Goal: Task Accomplishment & Management: Manage account settings

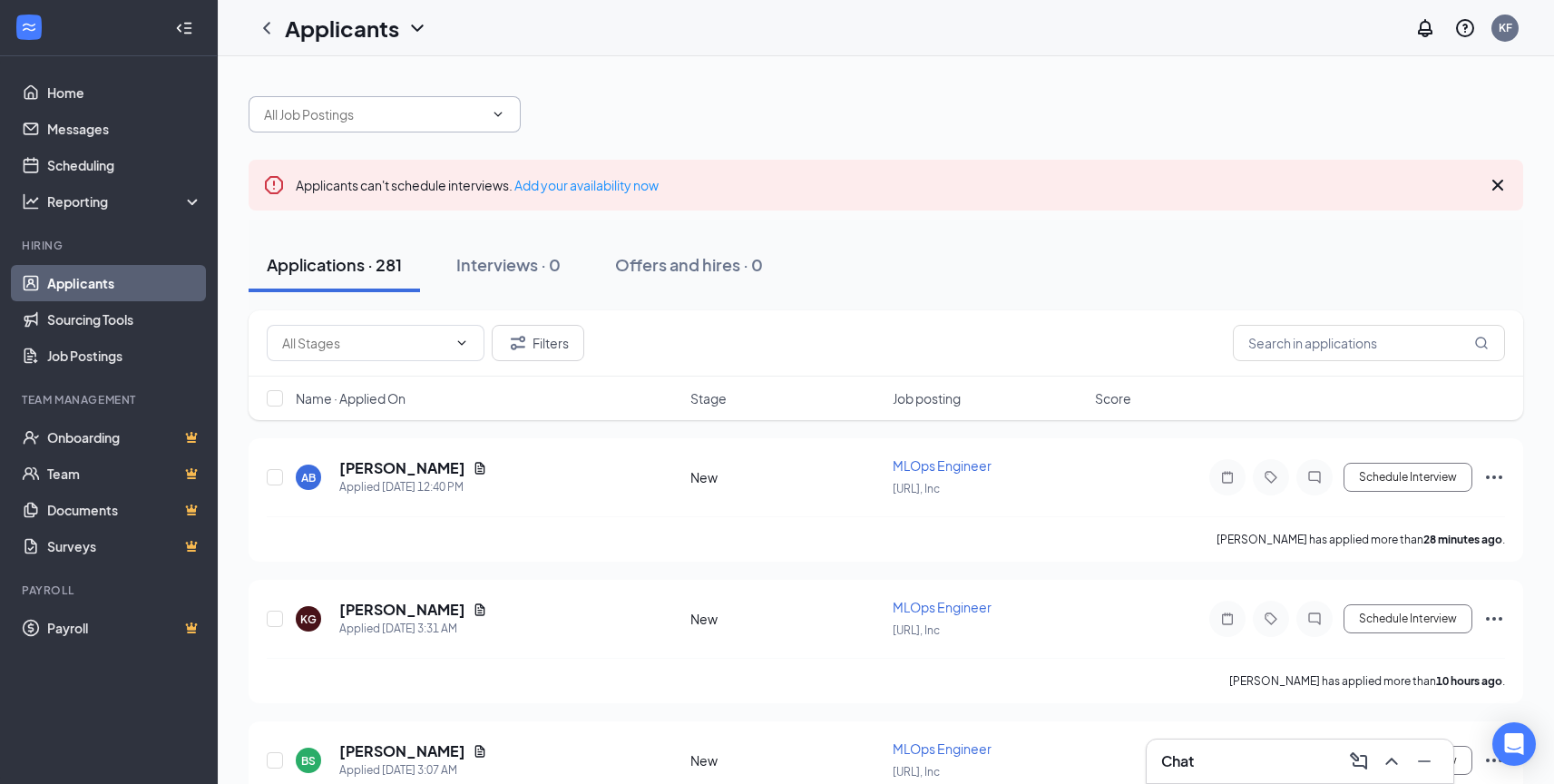
click at [400, 113] on input "text" at bounding box center [373, 114] width 220 height 20
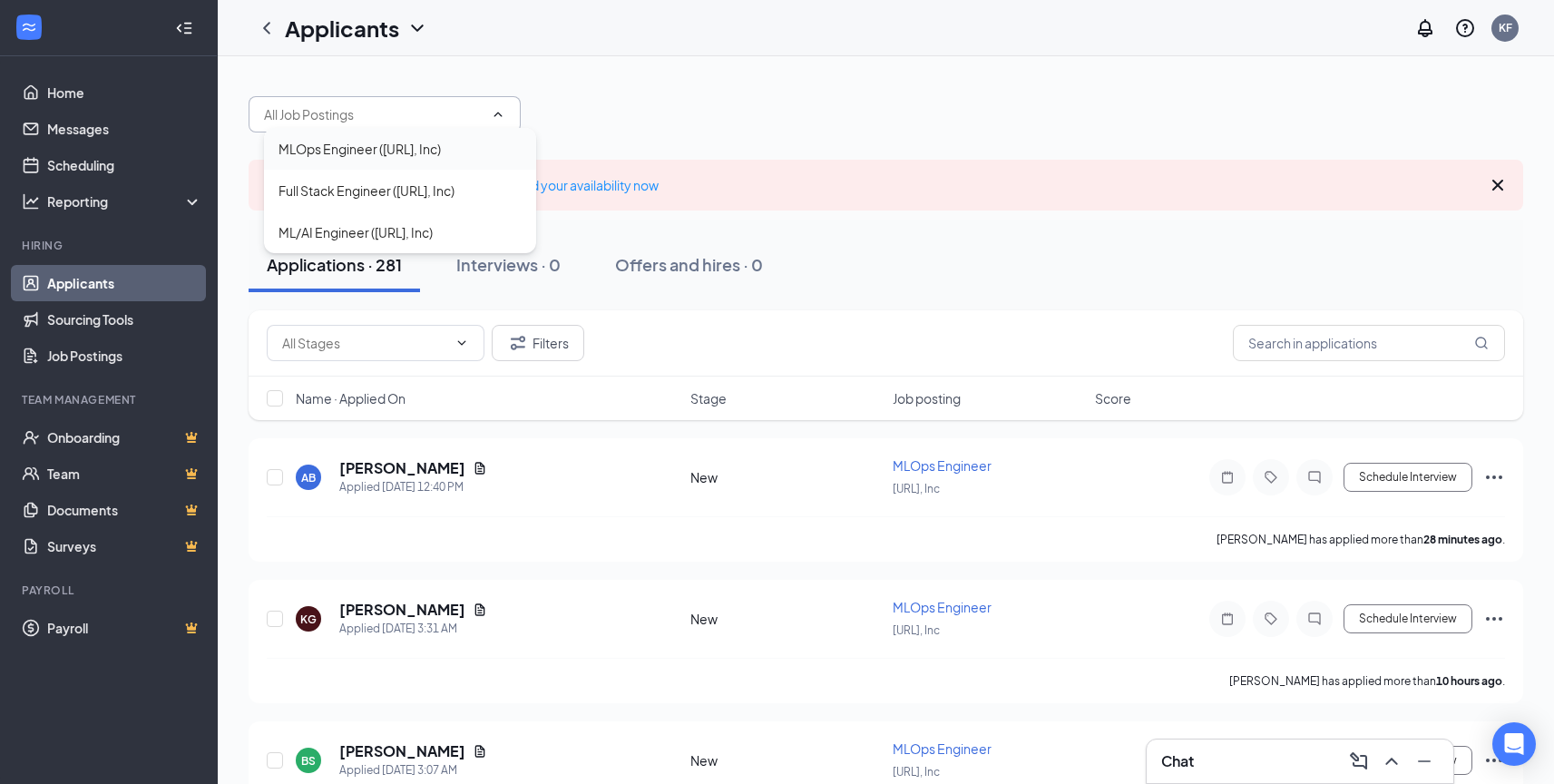
click at [401, 150] on div "MLOps Engineer ([URL], Inc)" at bounding box center [359, 149] width 162 height 20
type input "MLOps Engineer ([URL], Inc)"
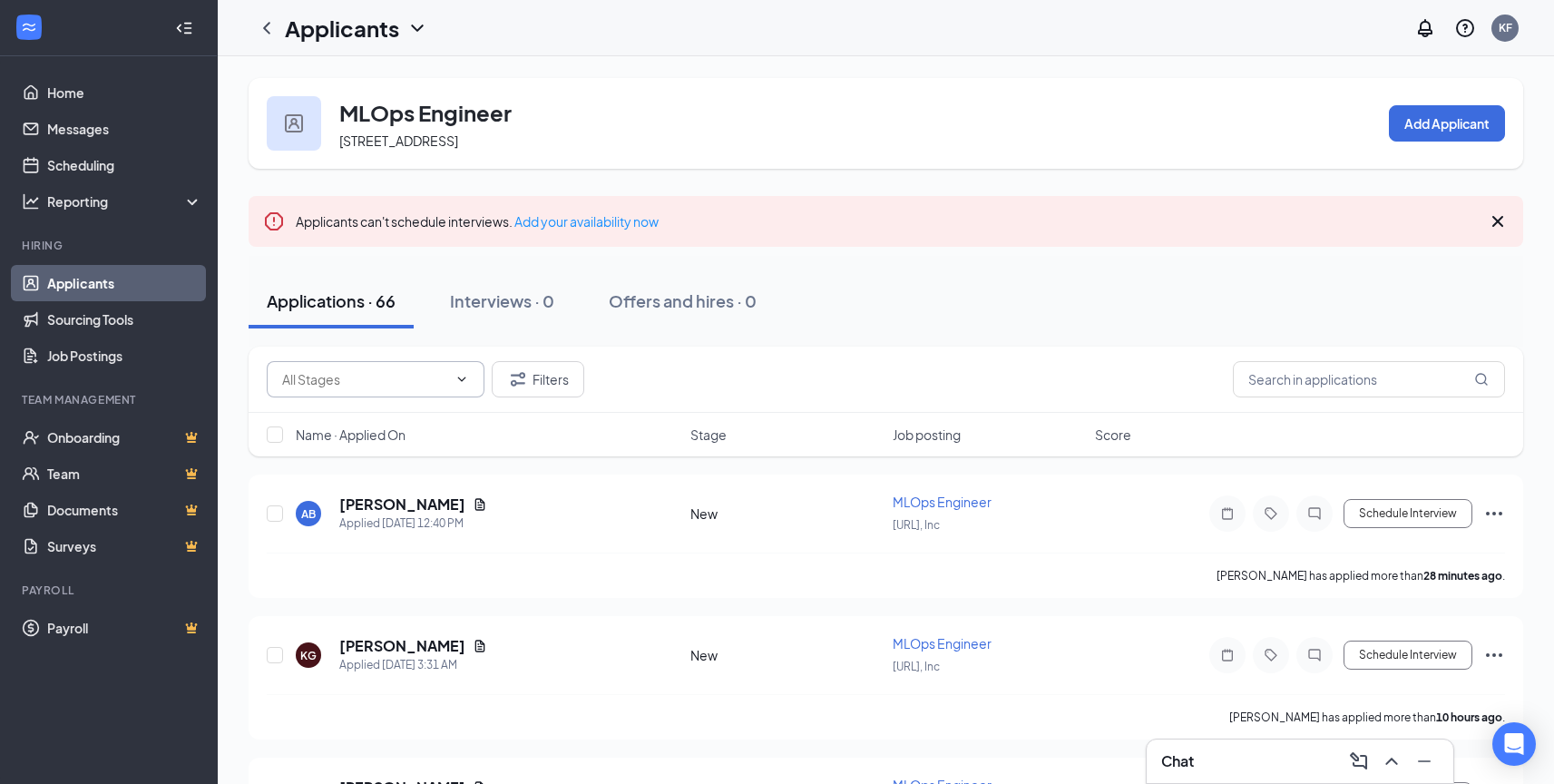
click at [440, 379] on input "text" at bounding box center [365, 379] width 165 height 20
click at [438, 406] on div "New (54)" at bounding box center [391, 414] width 189 height 20
type input "New (54)"
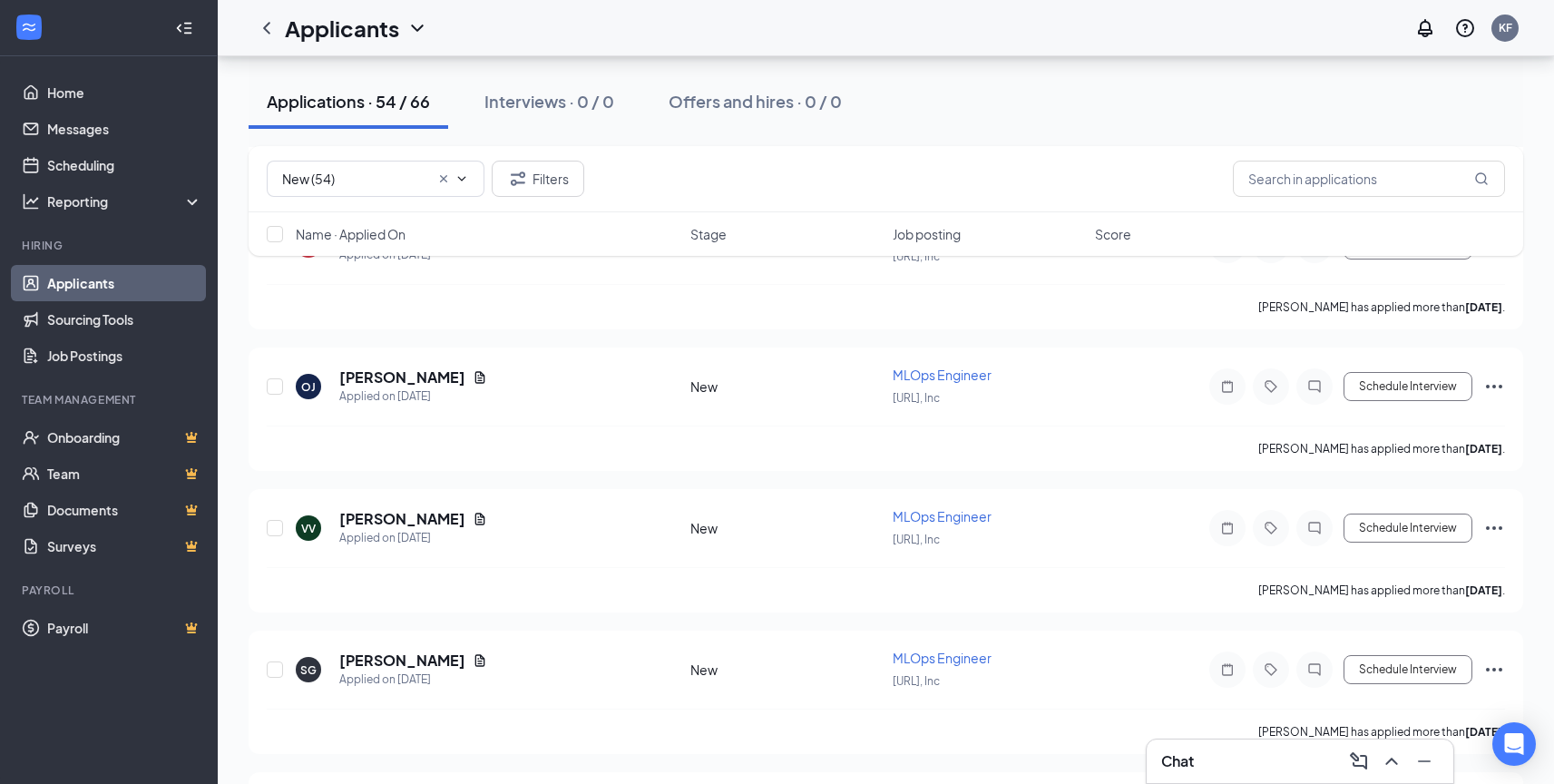
scroll to position [7262, 0]
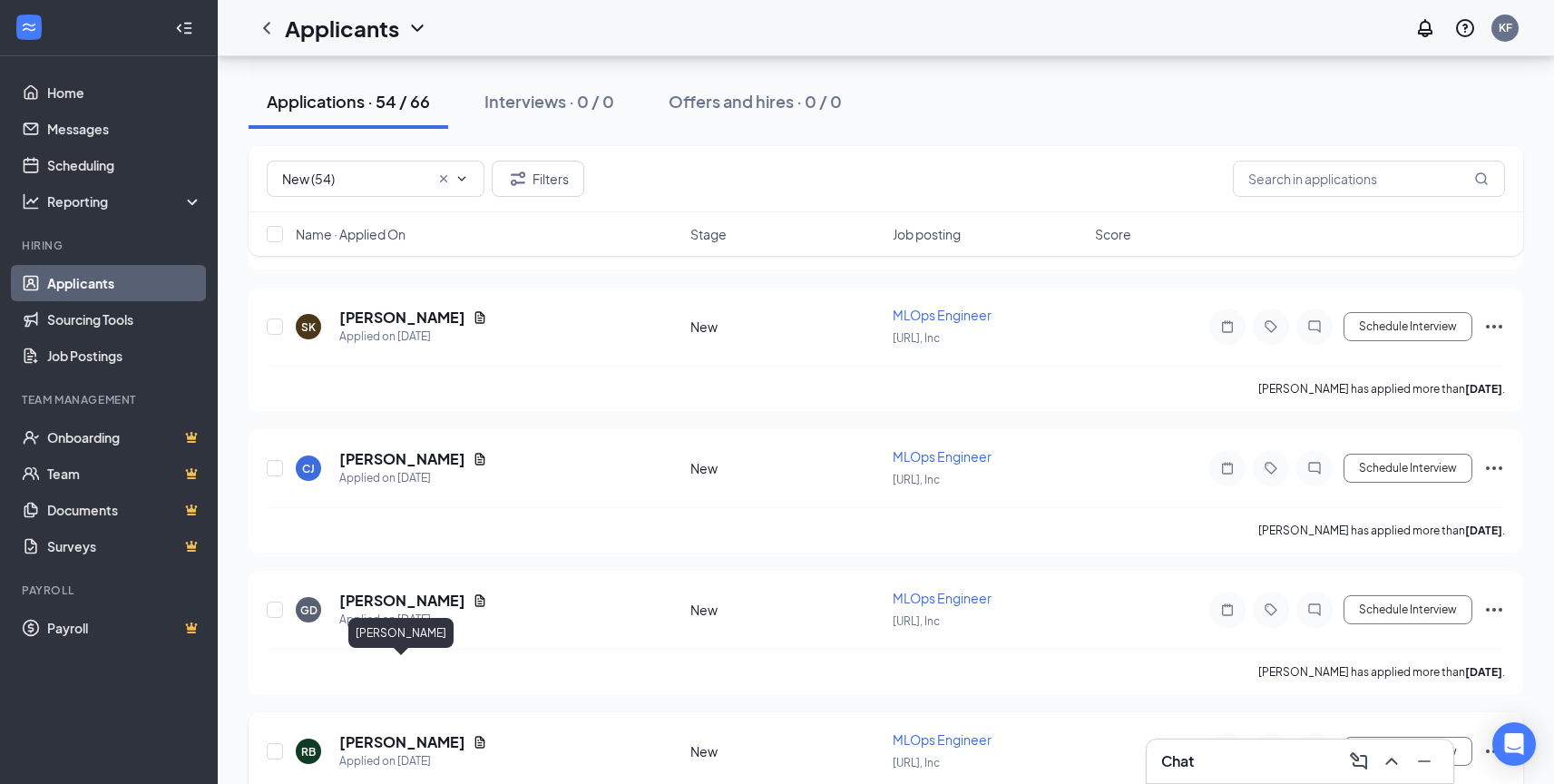
click at [427, 732] on h5 "[PERSON_NAME]" at bounding box center [402, 742] width 126 height 20
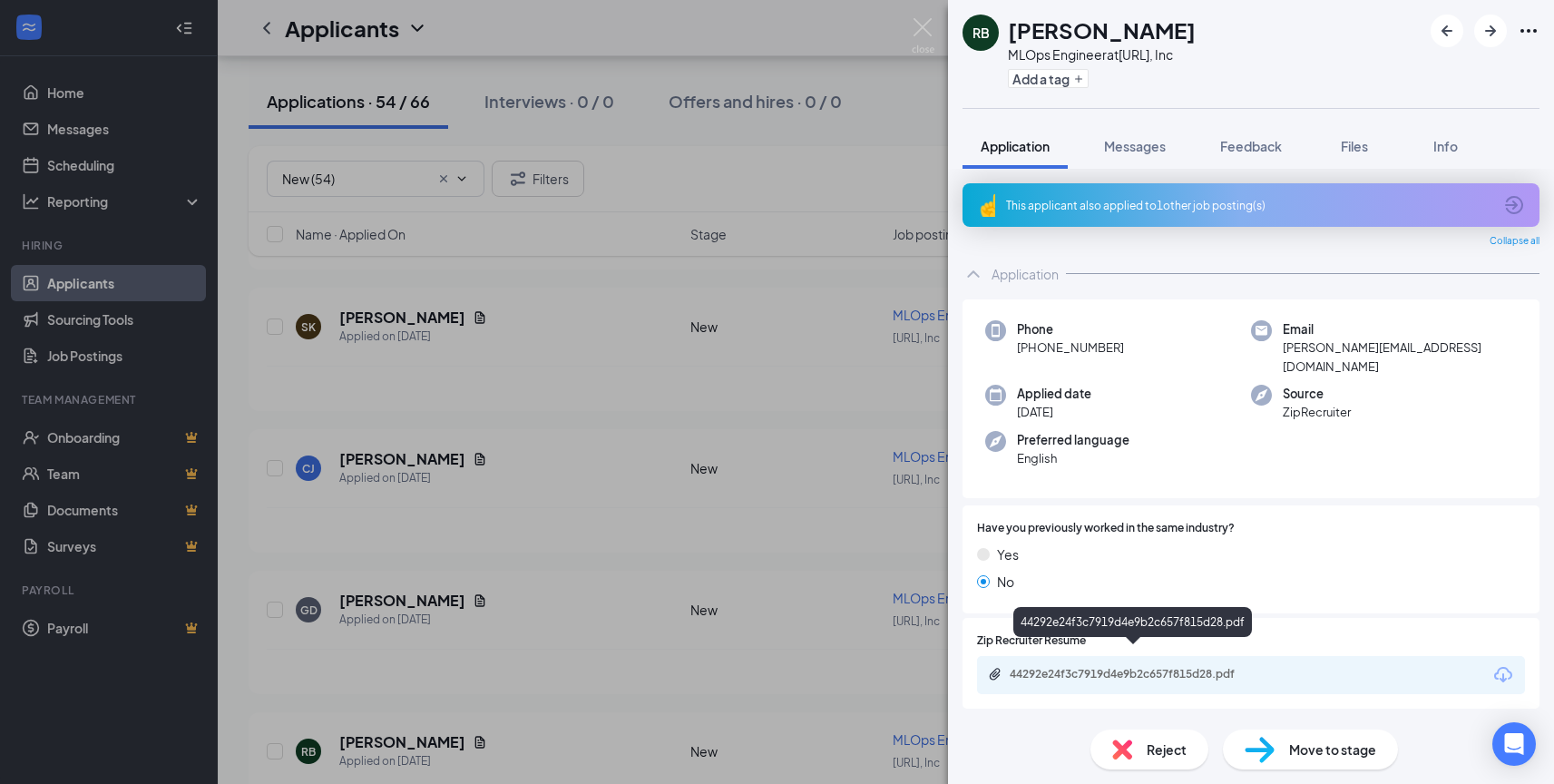
click at [1111, 667] on div "44292e24f3c7919d4e9b2c657f815d28.pdf" at bounding box center [1136, 674] width 254 height 14
click at [1264, 754] on img at bounding box center [1259, 749] width 30 height 26
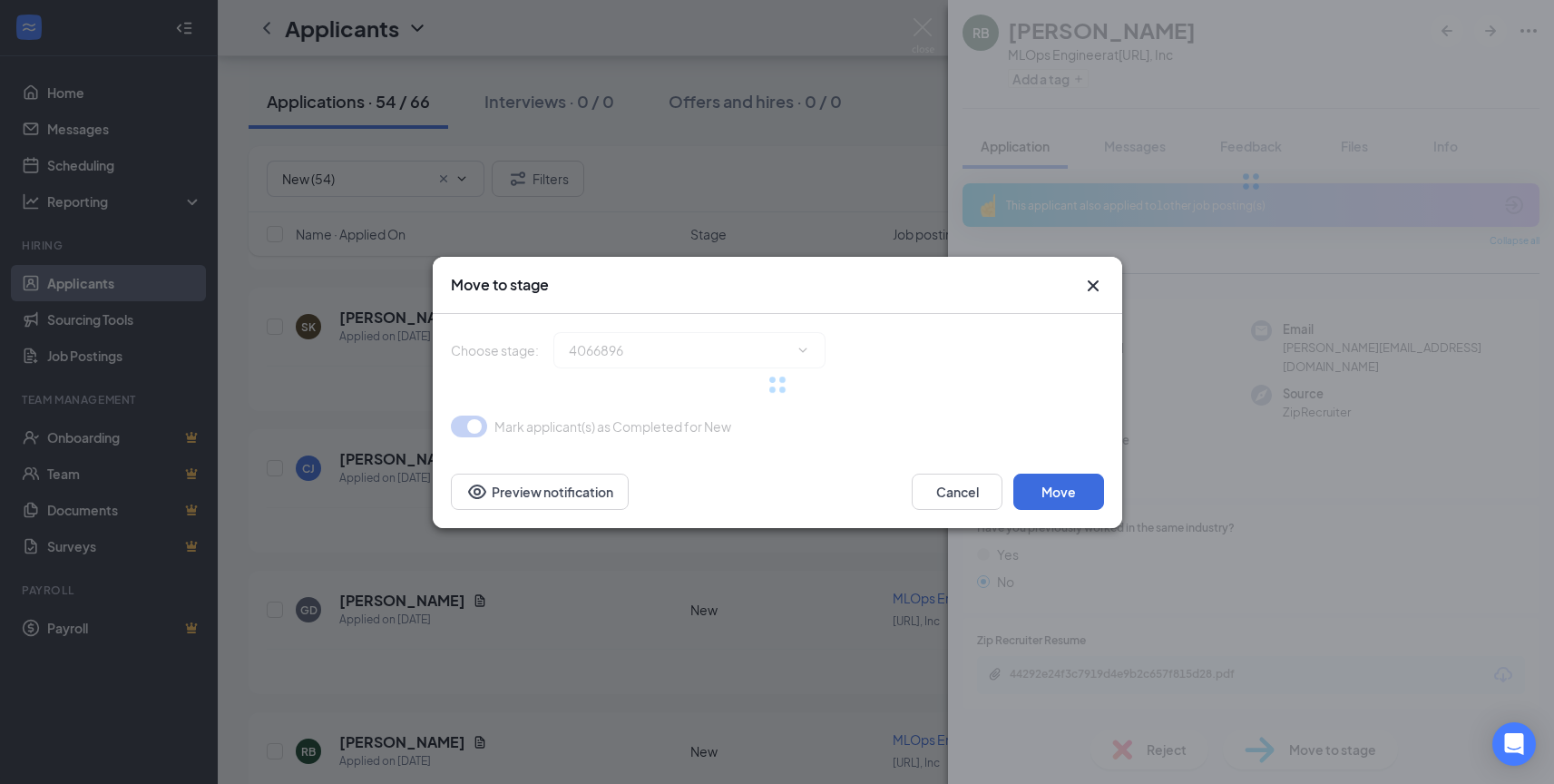
type input "Recruiter Review (next stage)"
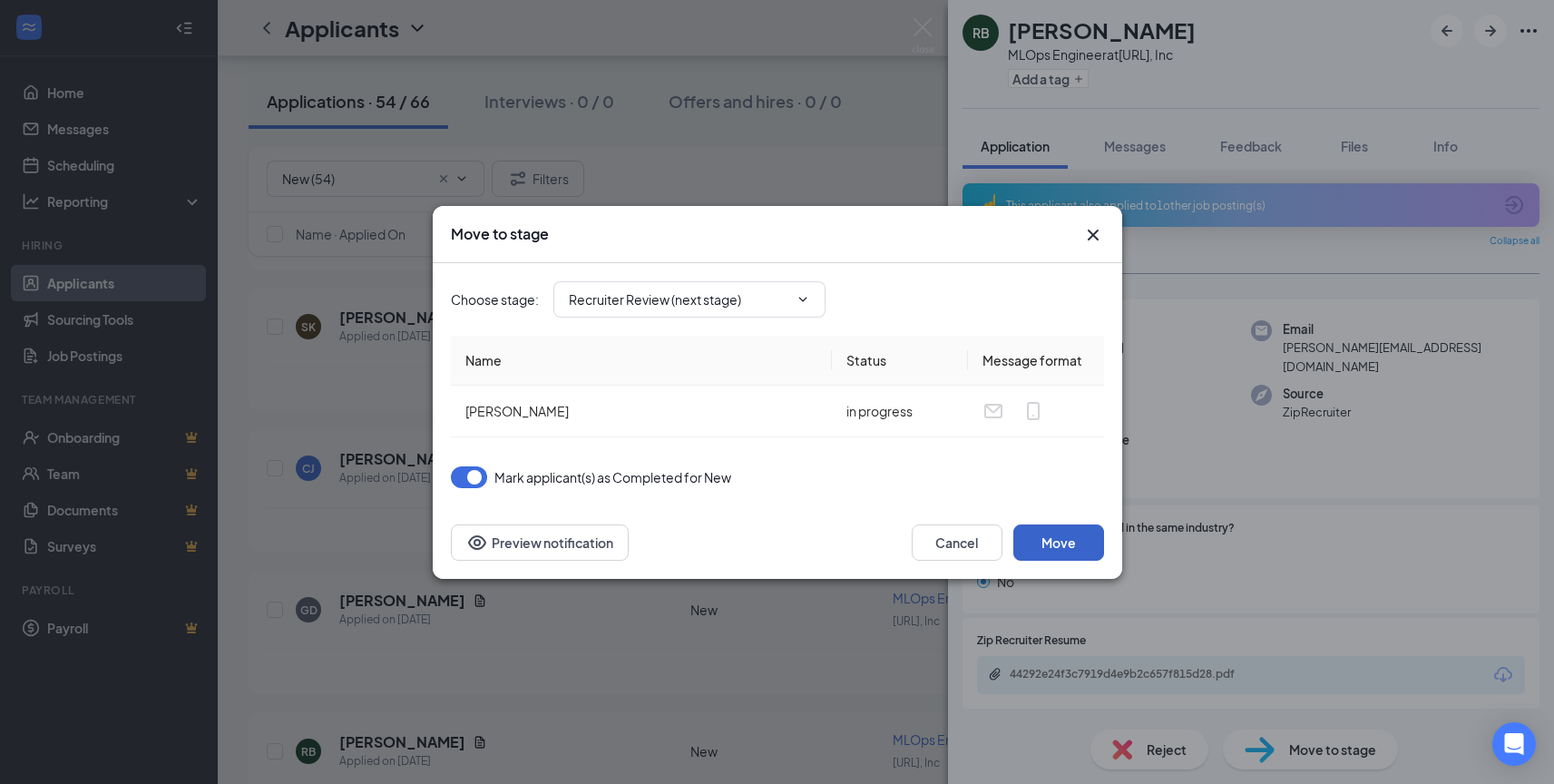
click at [1074, 558] on button "Move" at bounding box center [1059, 542] width 91 height 36
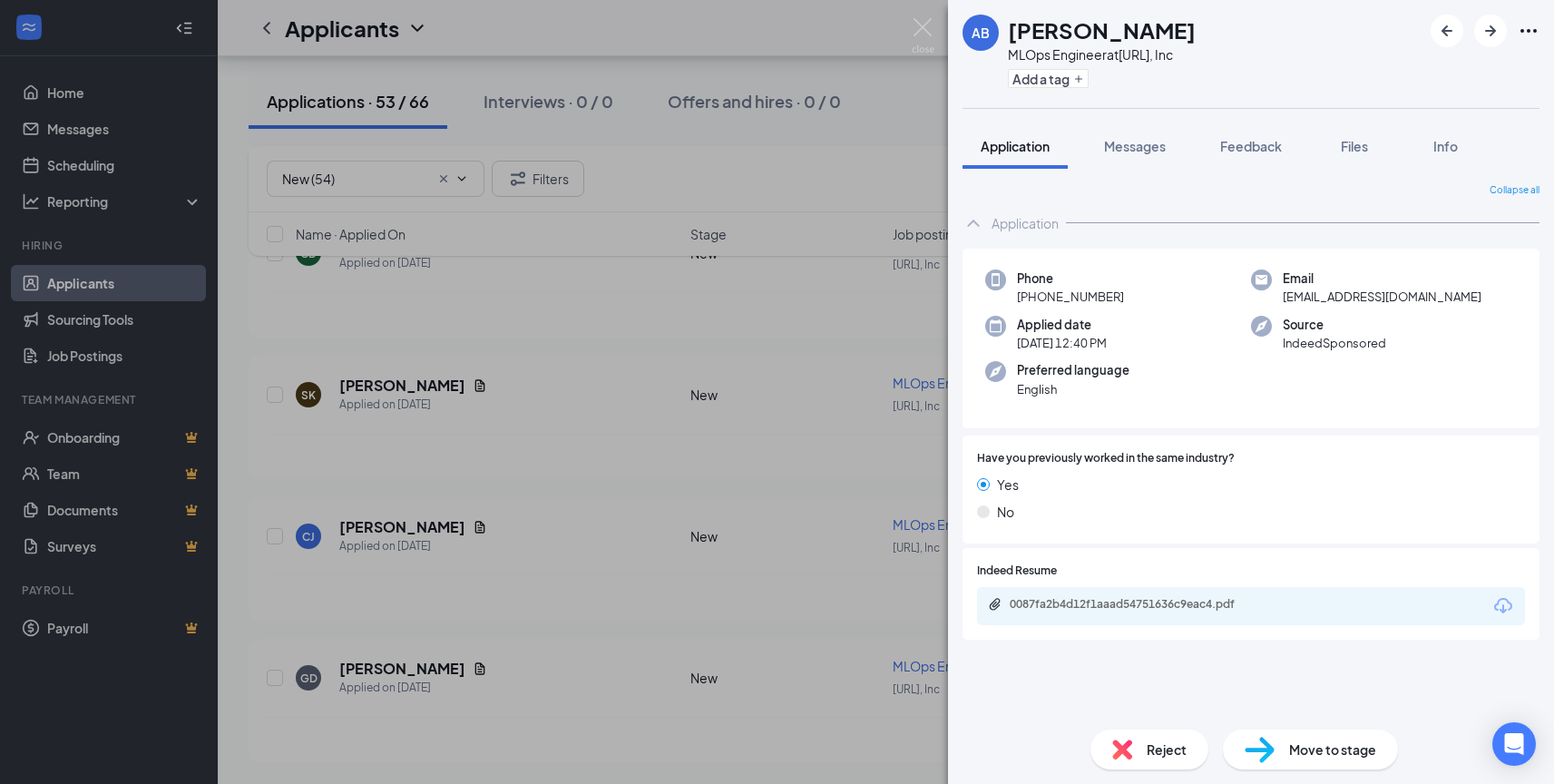
scroll to position [7121, 0]
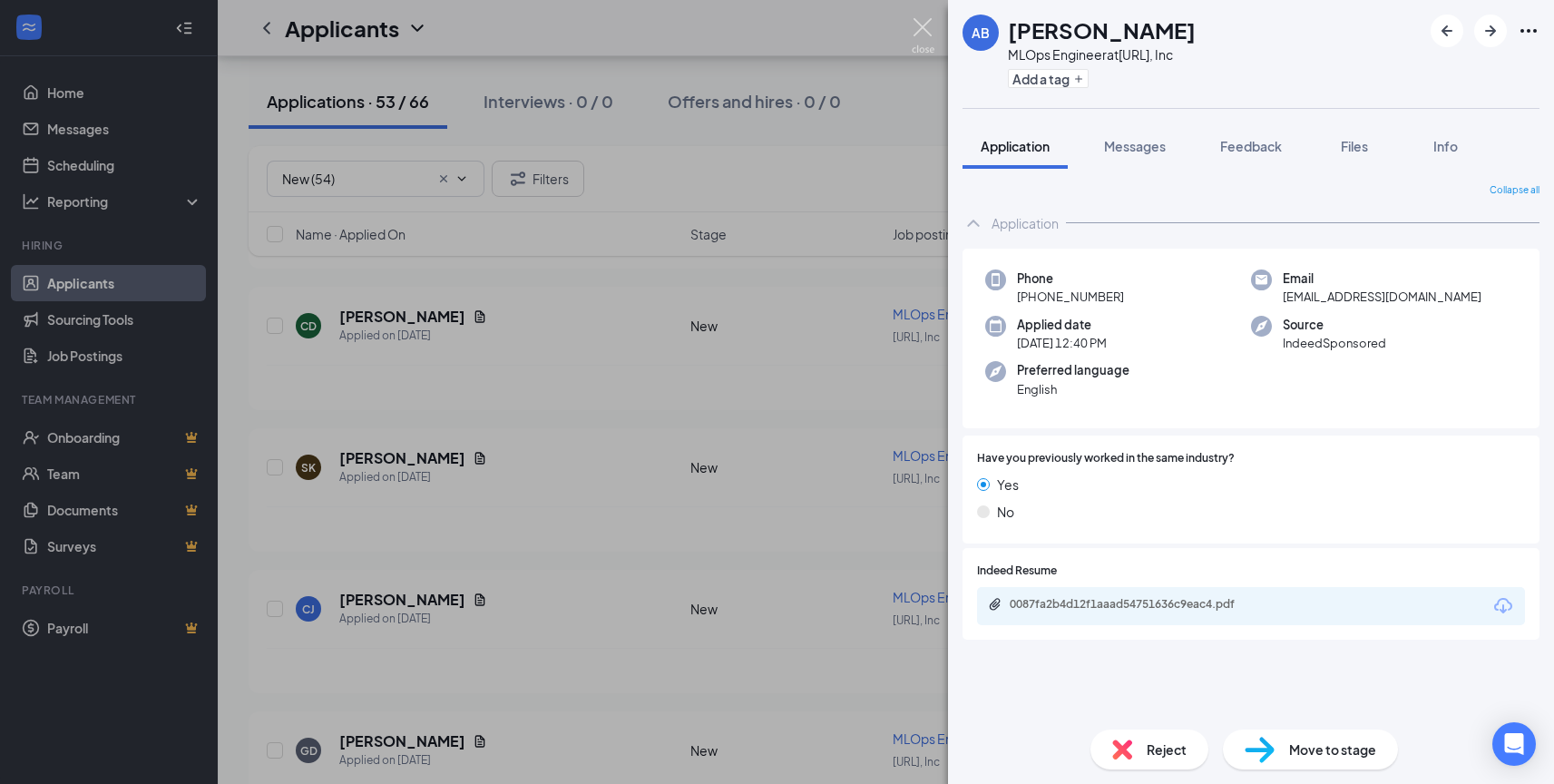
click at [920, 25] on img at bounding box center [923, 36] width 23 height 36
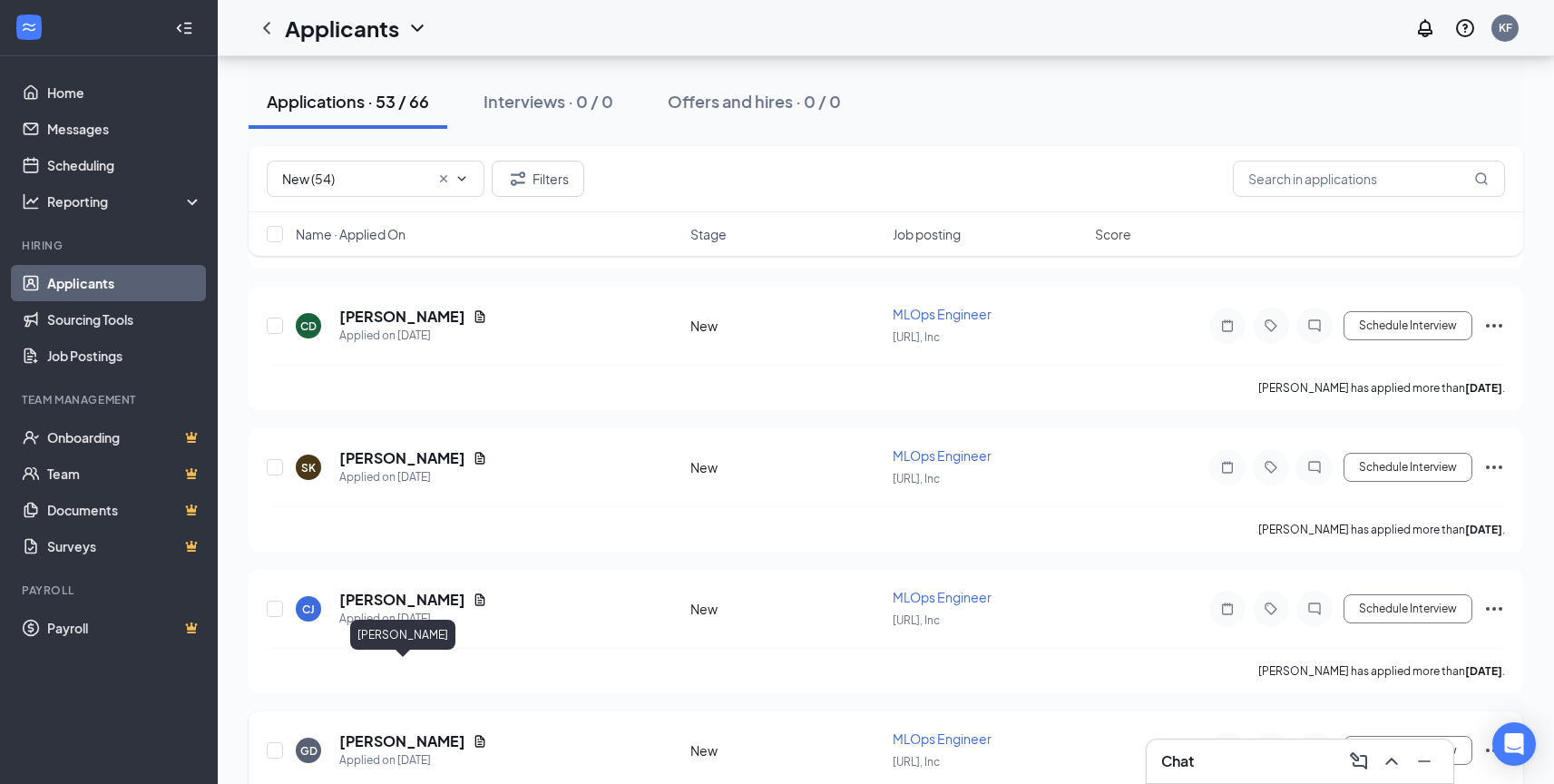
click at [443, 731] on h5 "[PERSON_NAME]" at bounding box center [402, 741] width 126 height 20
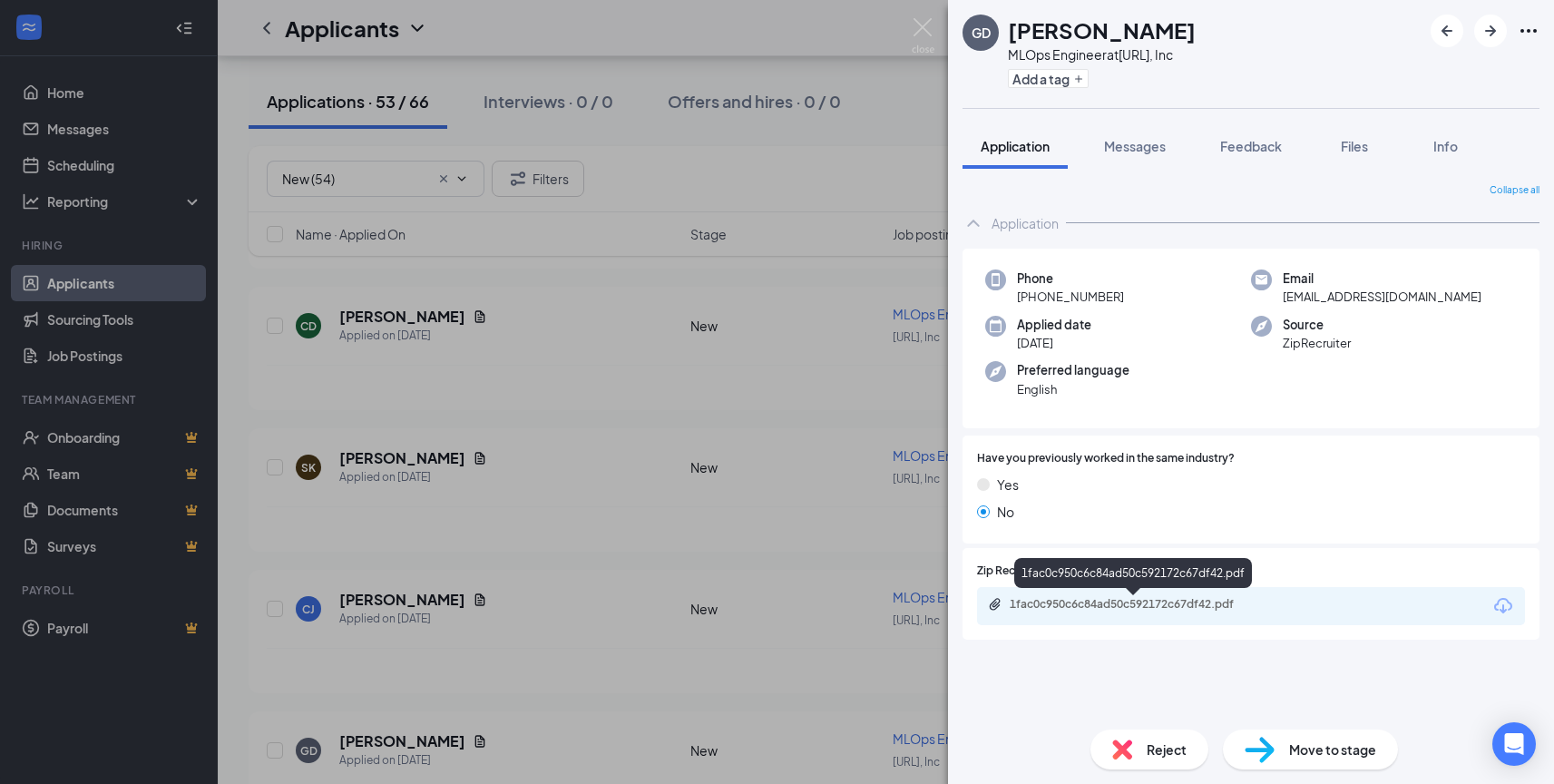
click at [1105, 613] on div "1fac0c950c6c84ad50c592172c67df42.pdf" at bounding box center [1135, 606] width 294 height 17
click at [1136, 754] on div "Reject" at bounding box center [1149, 749] width 118 height 40
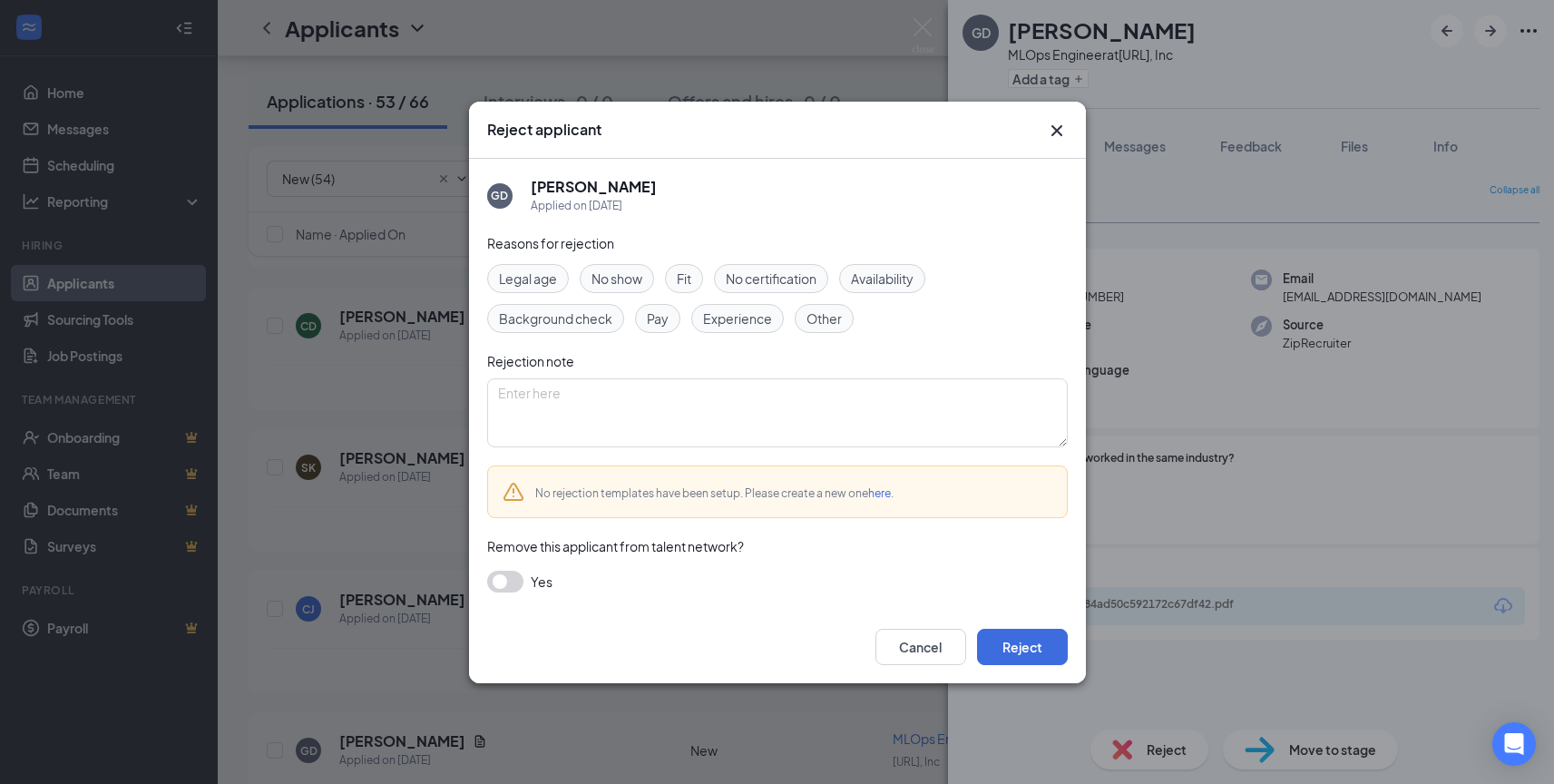
click at [746, 312] on span "Experience" at bounding box center [738, 318] width 69 height 20
click at [1017, 629] on button "Reject" at bounding box center [1022, 647] width 91 height 36
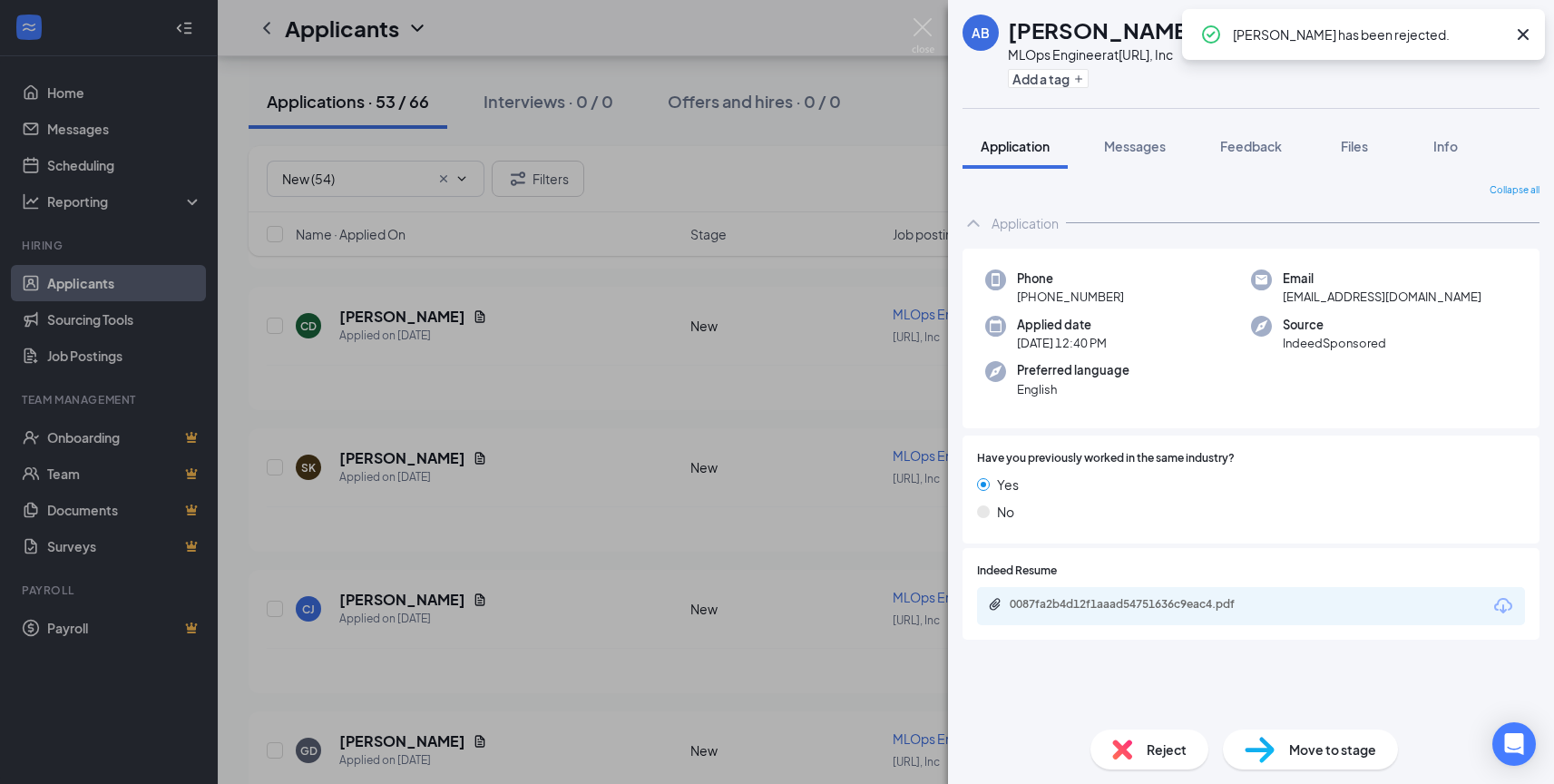
click at [910, 12] on div "AB [PERSON_NAME] MLOps Engineer at [URL], Inc Add a tag Application Messages Fe…" at bounding box center [777, 392] width 1554 height 784
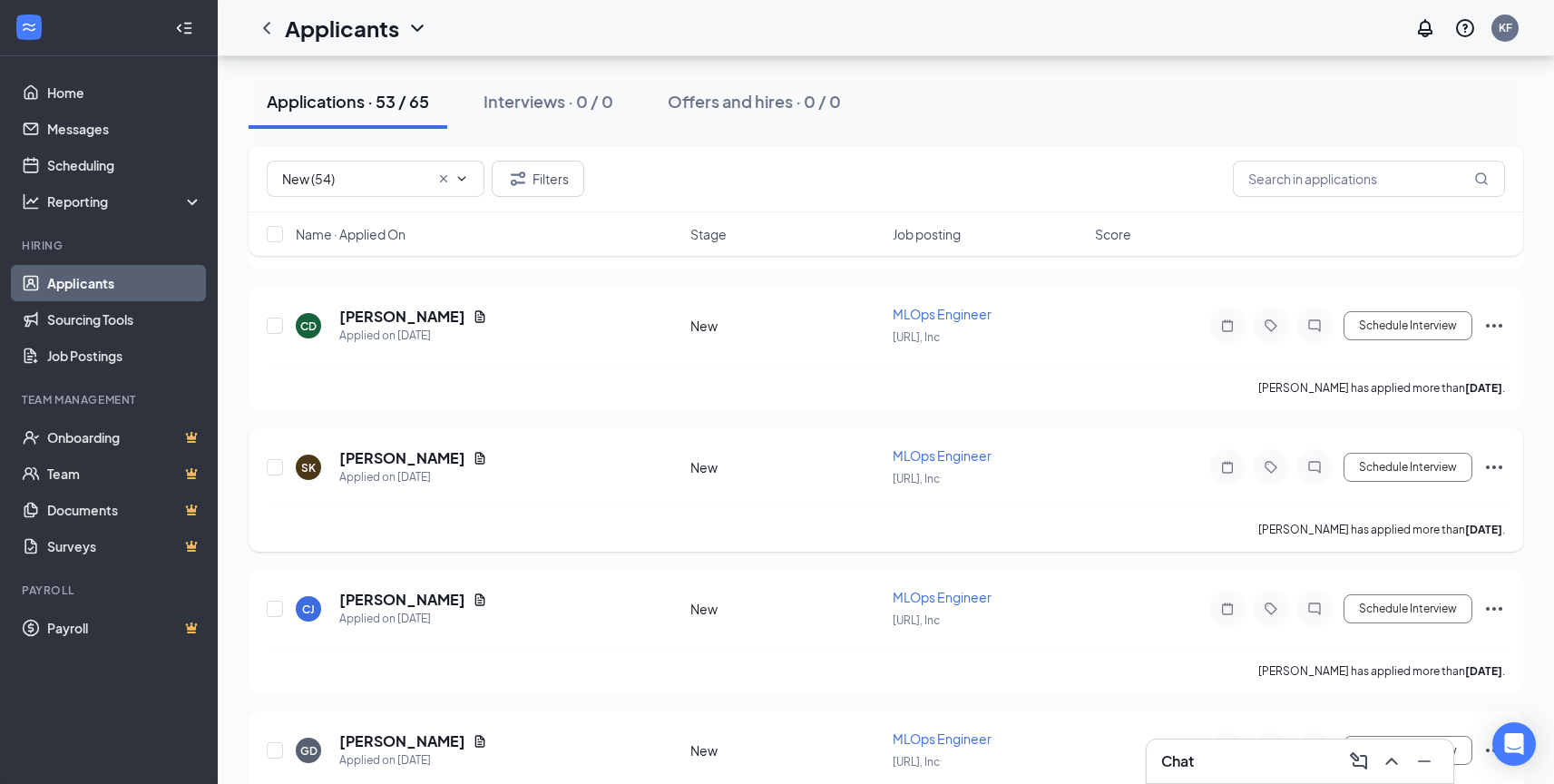
scroll to position [6982, 0]
click at [431, 729] on h5 "[PERSON_NAME]" at bounding box center [402, 739] width 126 height 20
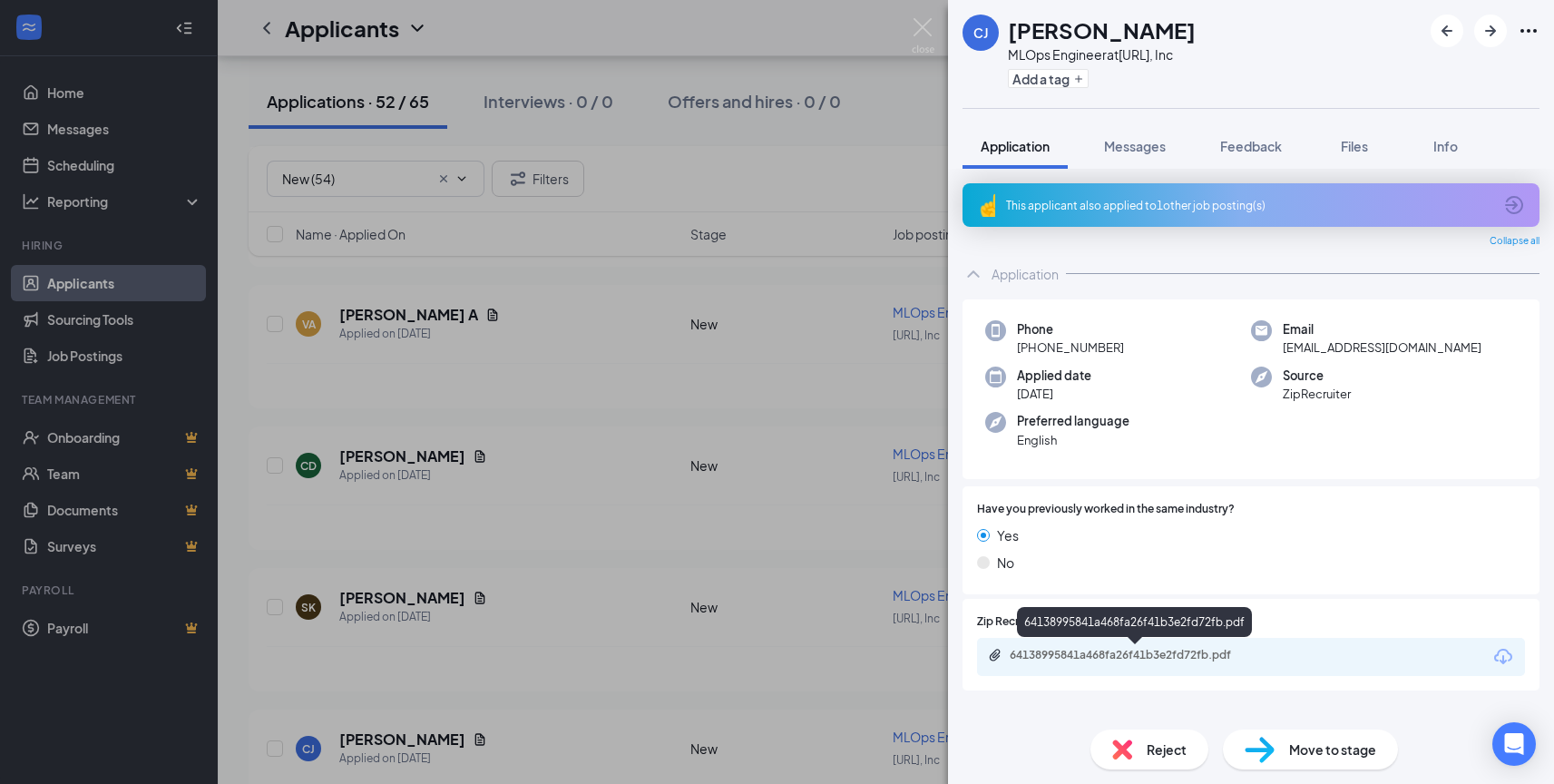
click at [1108, 659] on div "64138995841a468fa26f41b3e2fd72fb.pdf" at bounding box center [1136, 654] width 254 height 14
click at [1273, 774] on div "Reject Move to stage" at bounding box center [1251, 749] width 606 height 69
click at [1272, 766] on div "Move to stage" at bounding box center [1310, 749] width 175 height 40
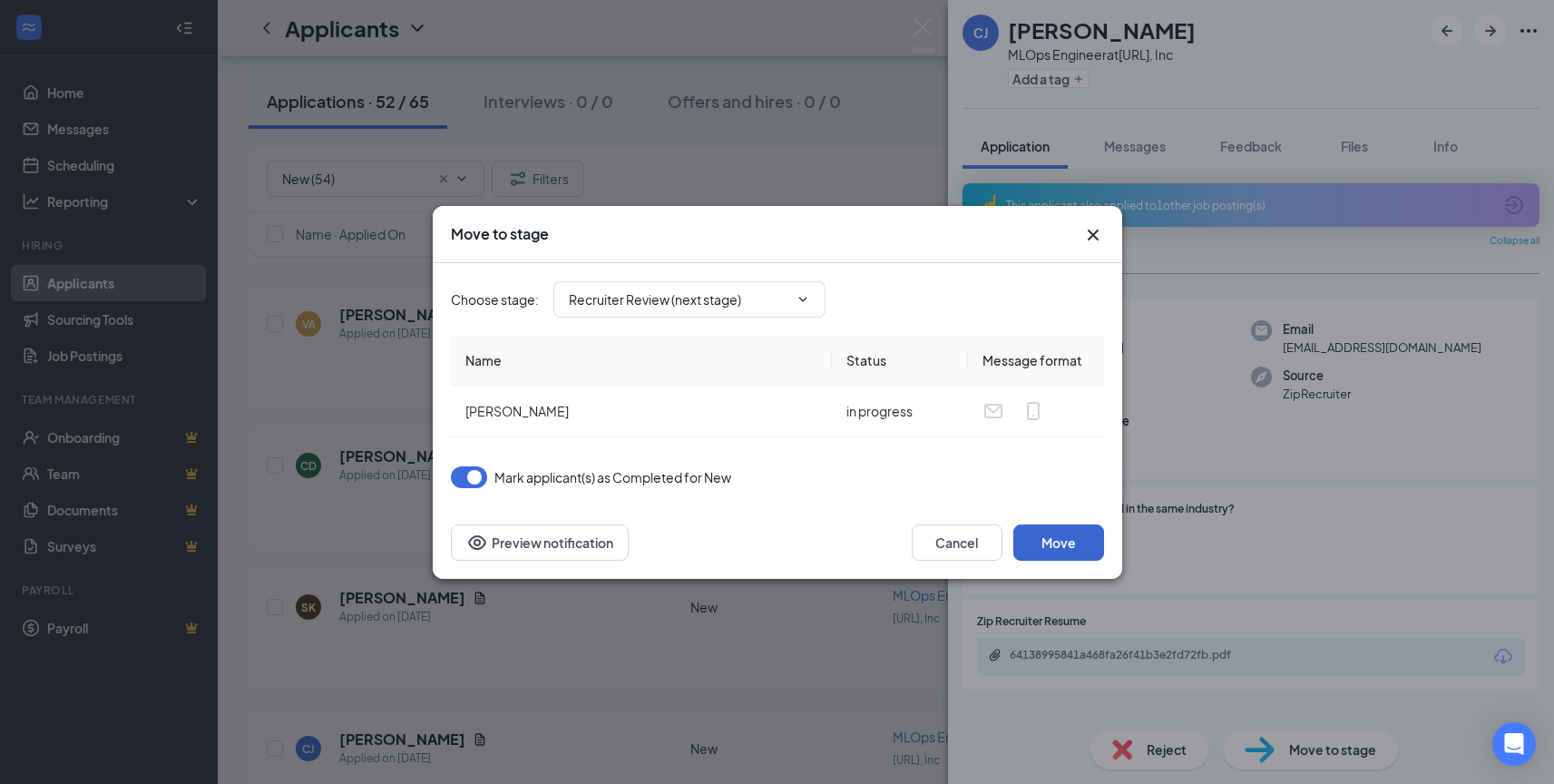
click at [1054, 545] on button "Move" at bounding box center [1059, 542] width 91 height 36
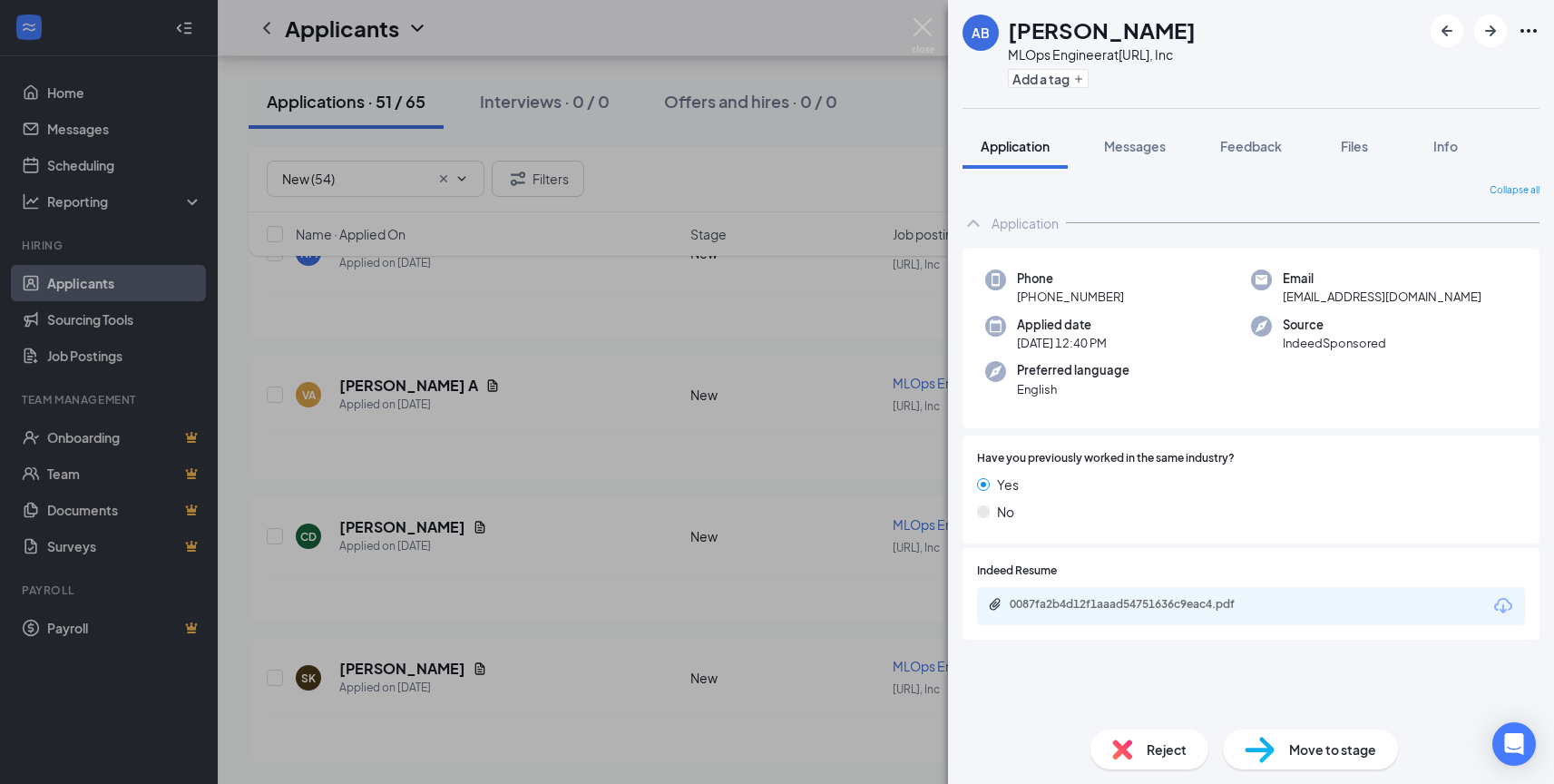
scroll to position [6841, 0]
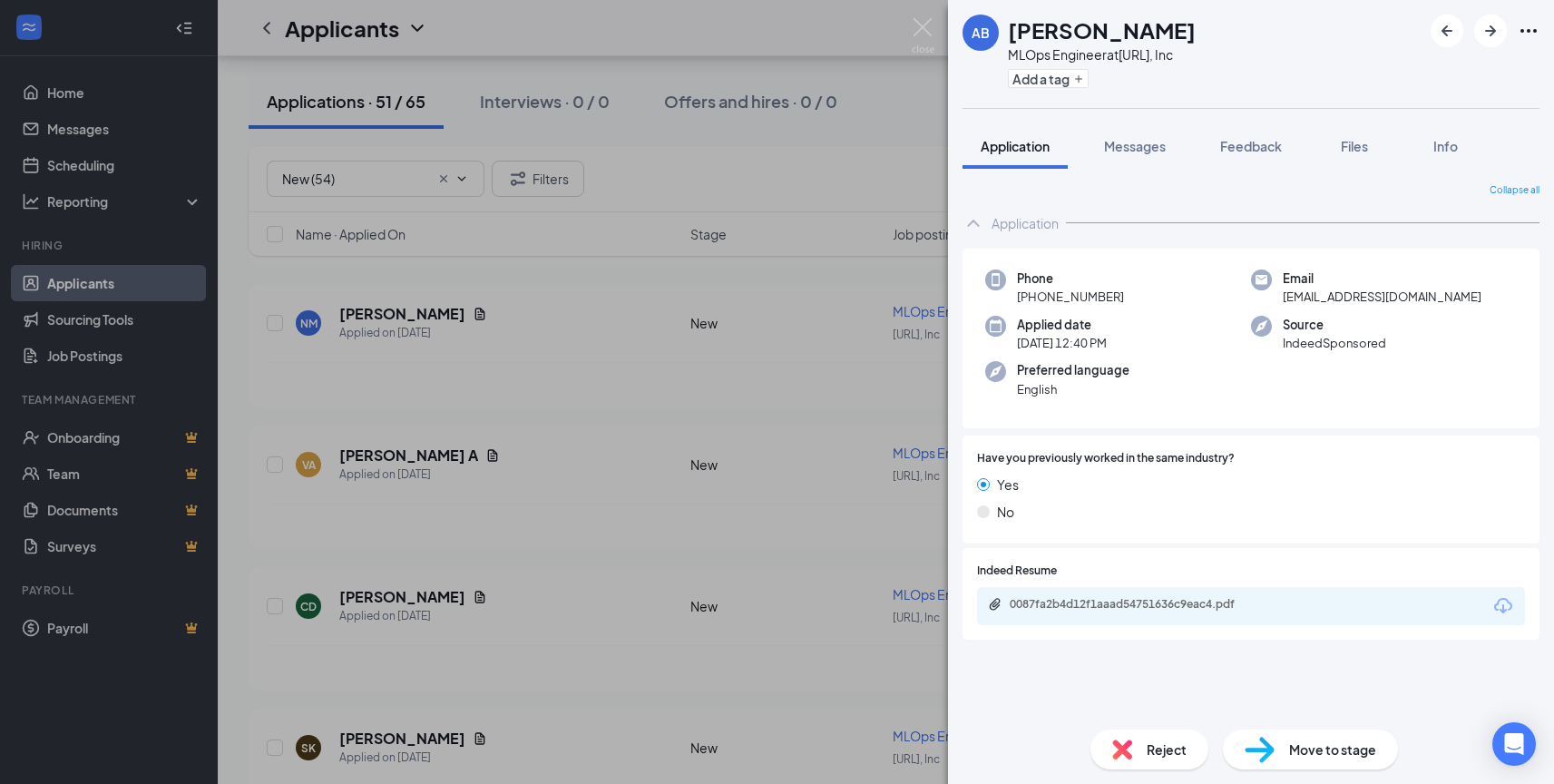
click at [927, 25] on img at bounding box center [923, 36] width 23 height 36
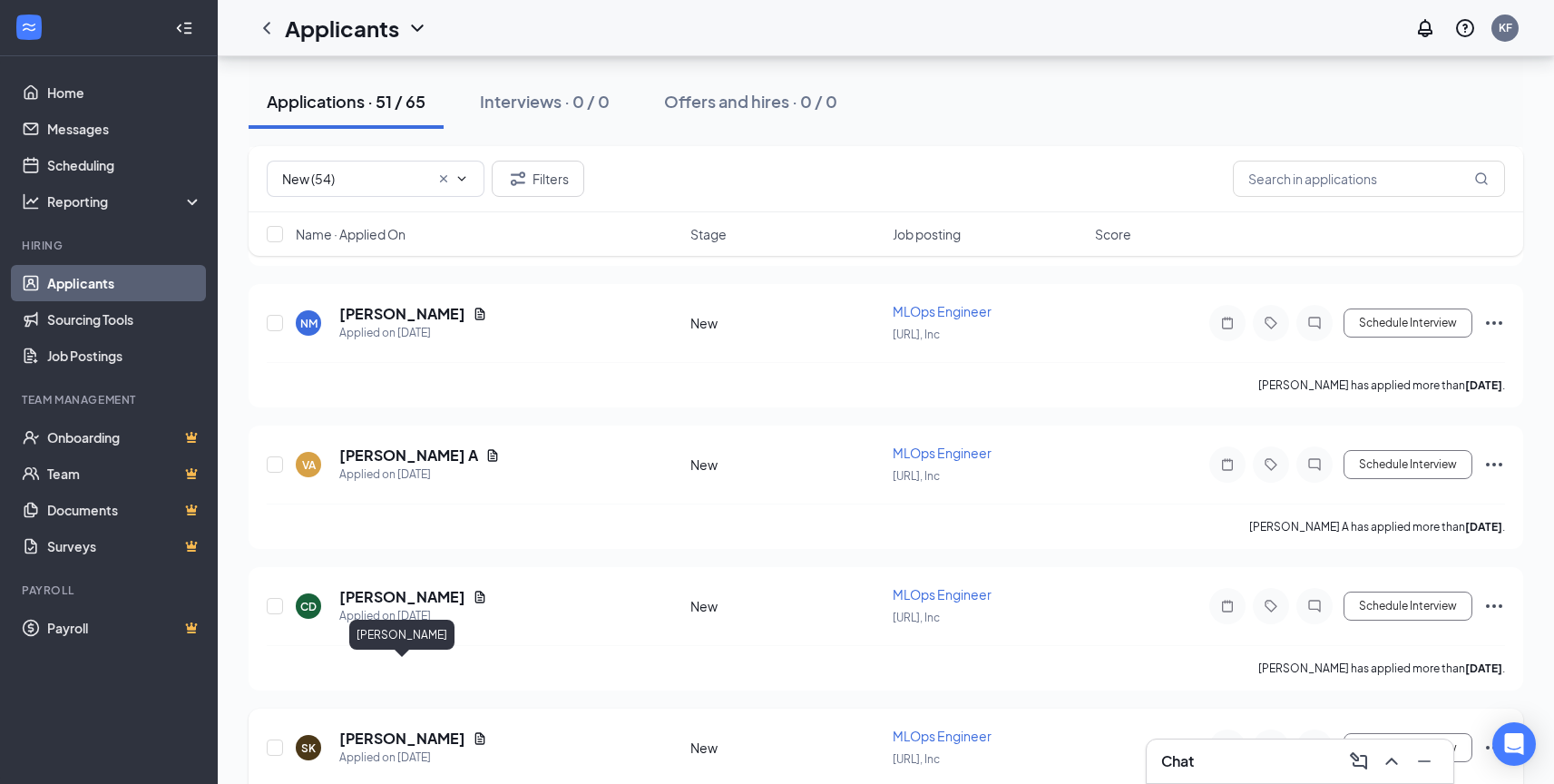
click at [428, 728] on h5 "[PERSON_NAME]" at bounding box center [402, 738] width 126 height 20
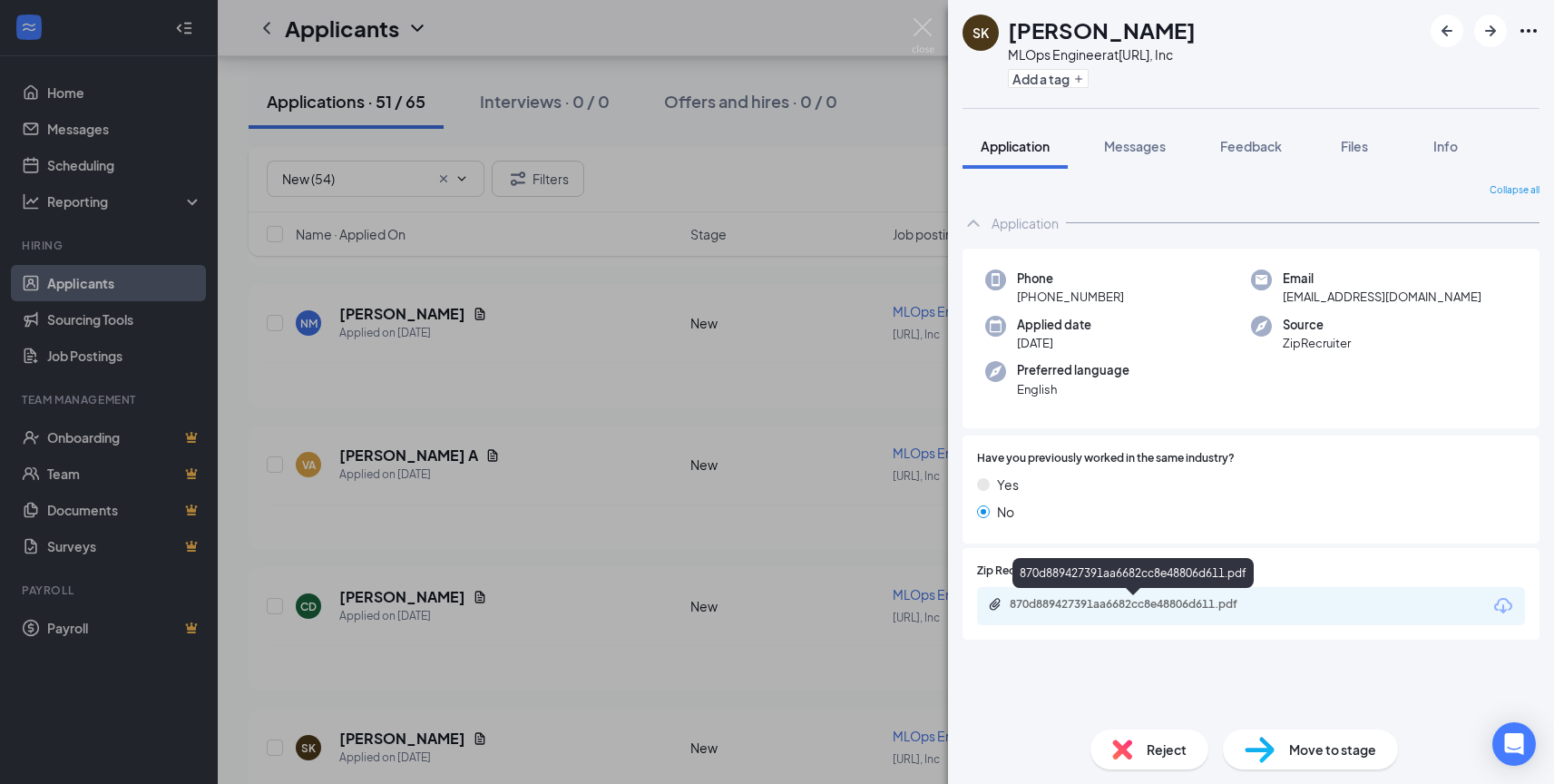
click at [1112, 607] on div "870d889427391aa6682cc8e48806d611.pdf" at bounding box center [1136, 604] width 254 height 14
click at [1149, 749] on span "Reject" at bounding box center [1167, 748] width 40 height 20
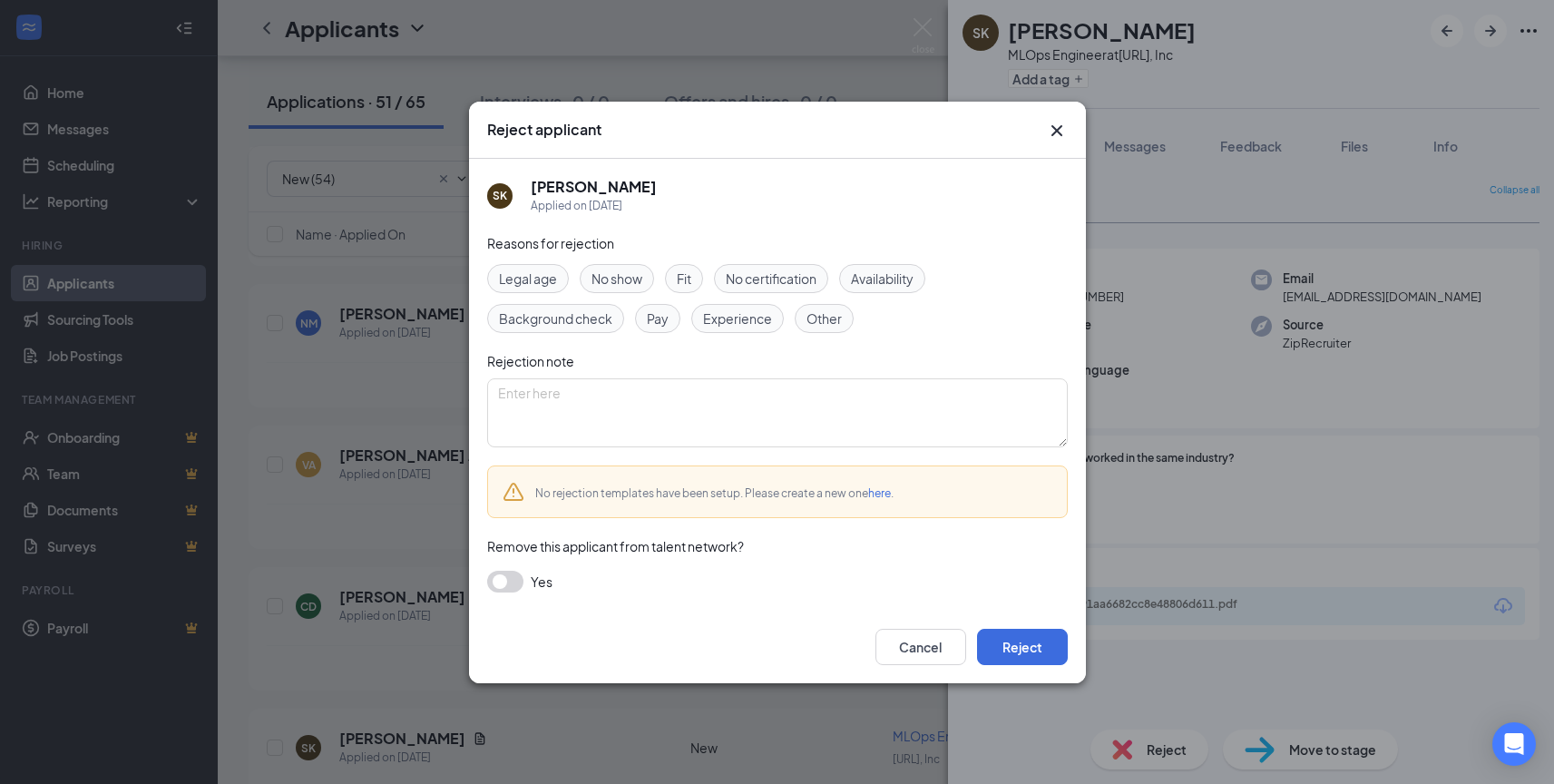
click at [746, 310] on span "Experience" at bounding box center [738, 318] width 69 height 20
click at [1008, 637] on button "Reject" at bounding box center [1022, 647] width 91 height 36
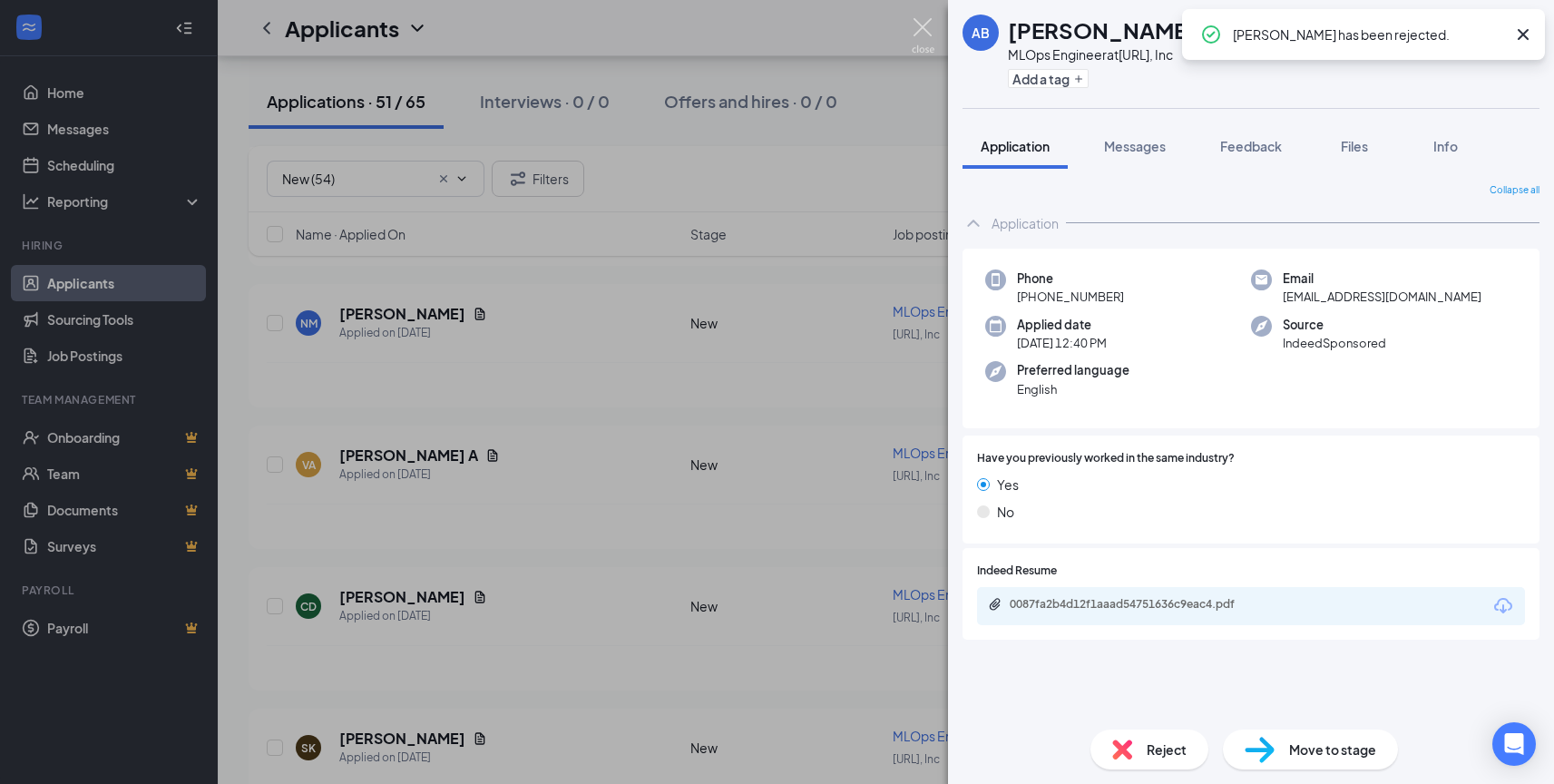
click at [927, 23] on img at bounding box center [923, 36] width 23 height 36
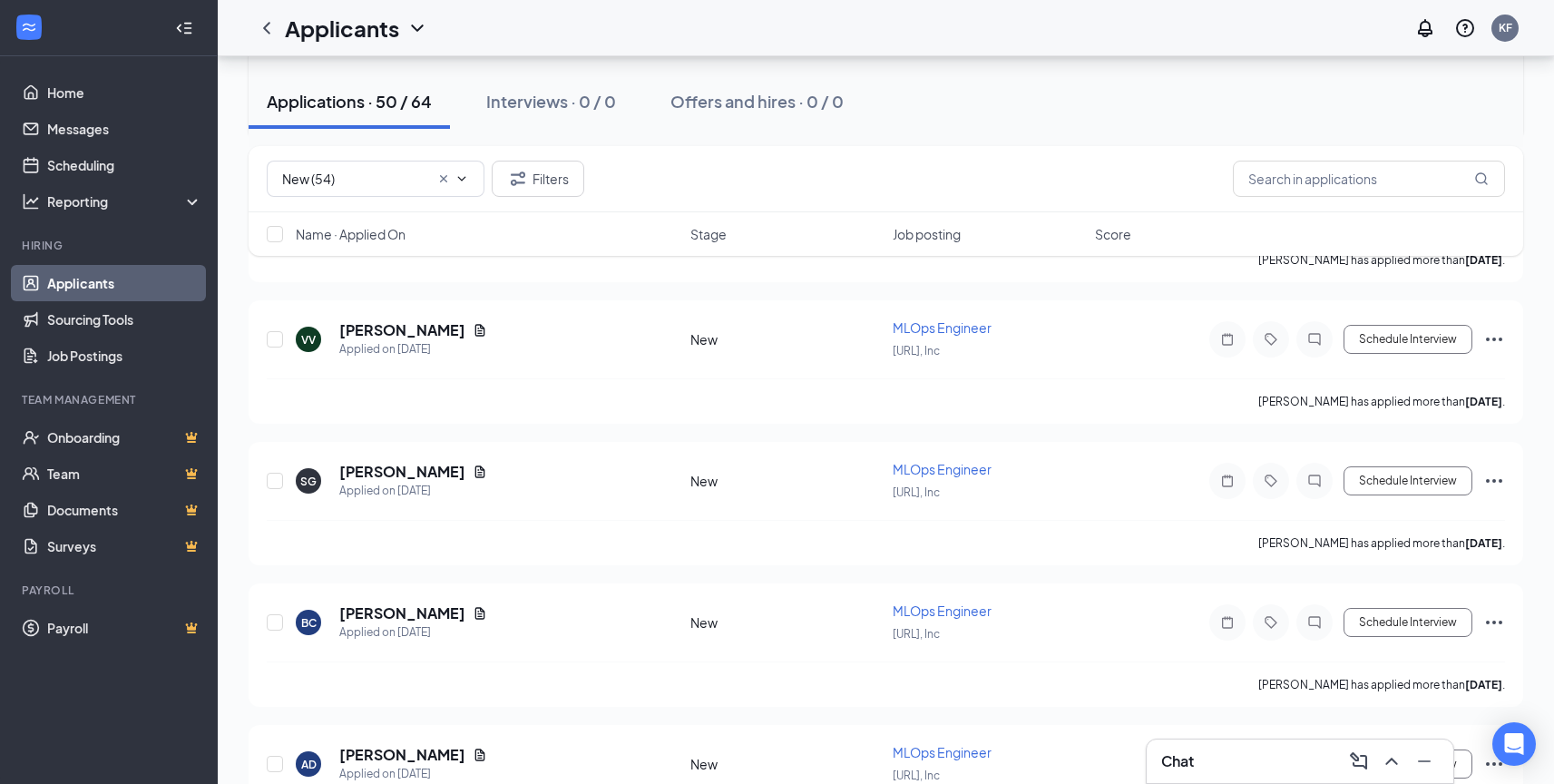
scroll to position [13709, 0]
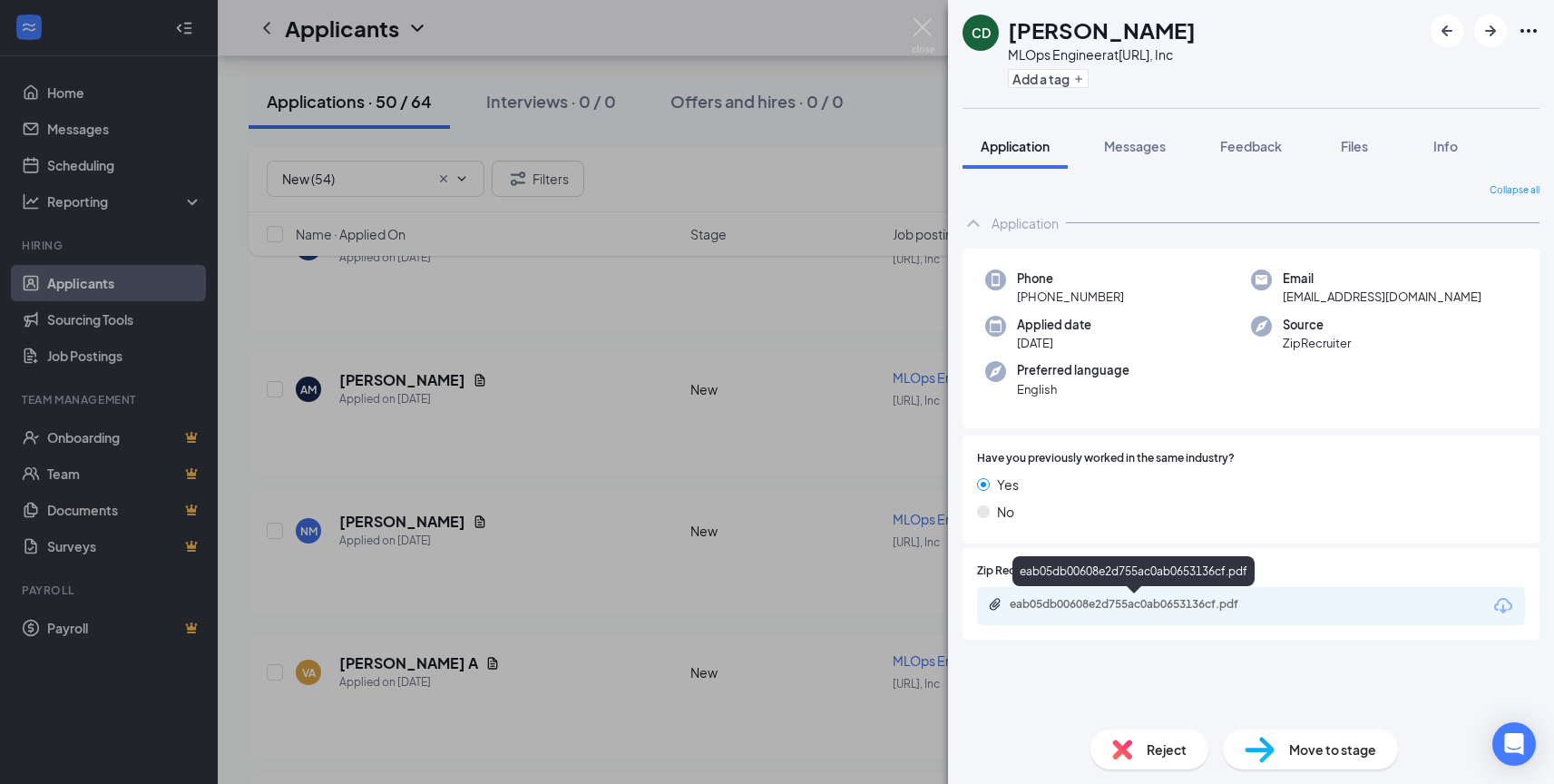
click at [1110, 606] on div "eab05db00608e2d755ac0ab0653136cf.pdf" at bounding box center [1136, 604] width 254 height 14
click at [1148, 754] on span "Reject" at bounding box center [1167, 748] width 40 height 20
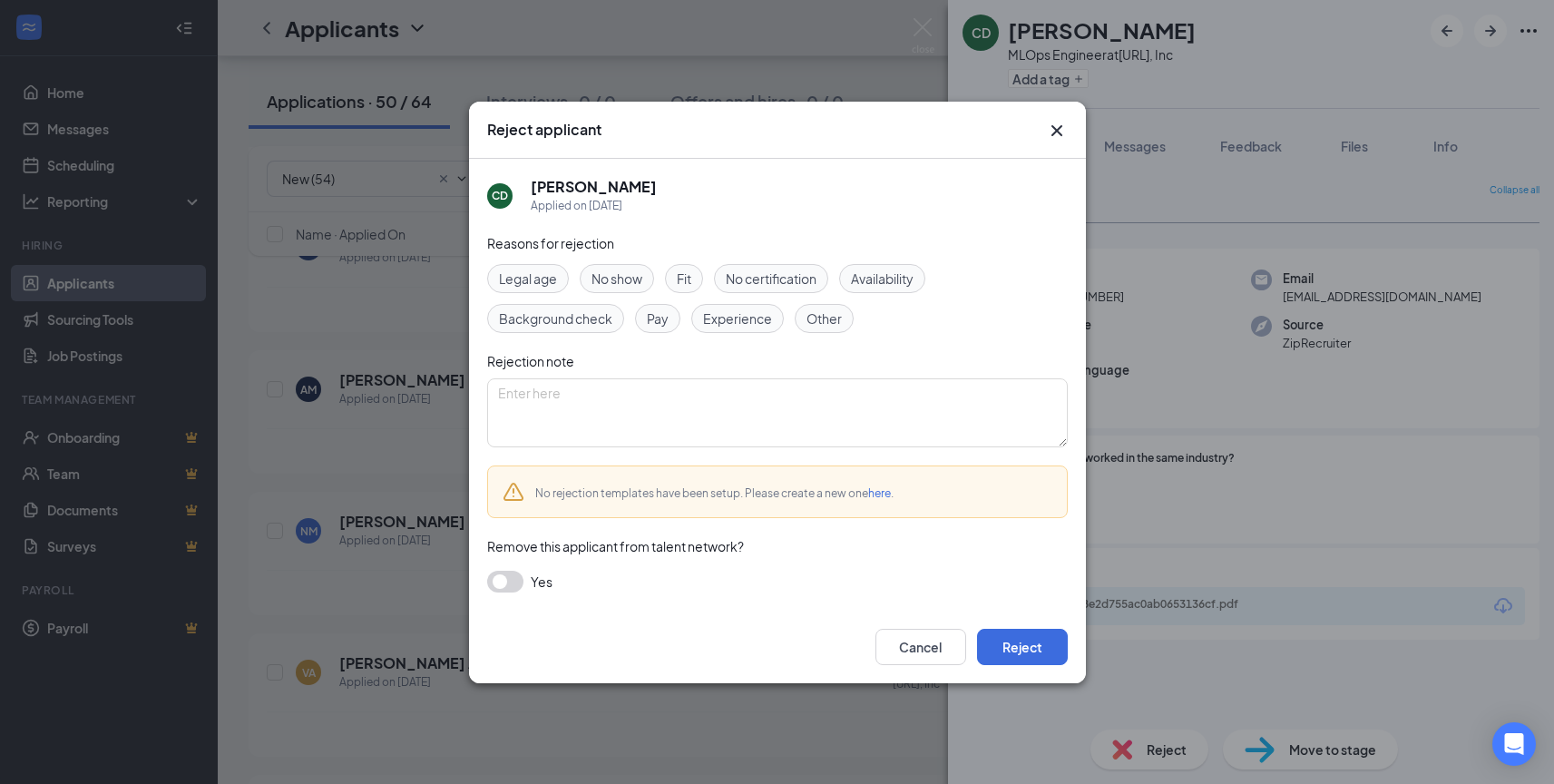
click at [746, 315] on span "Experience" at bounding box center [738, 318] width 69 height 20
click at [1034, 658] on button "Reject" at bounding box center [1022, 647] width 91 height 36
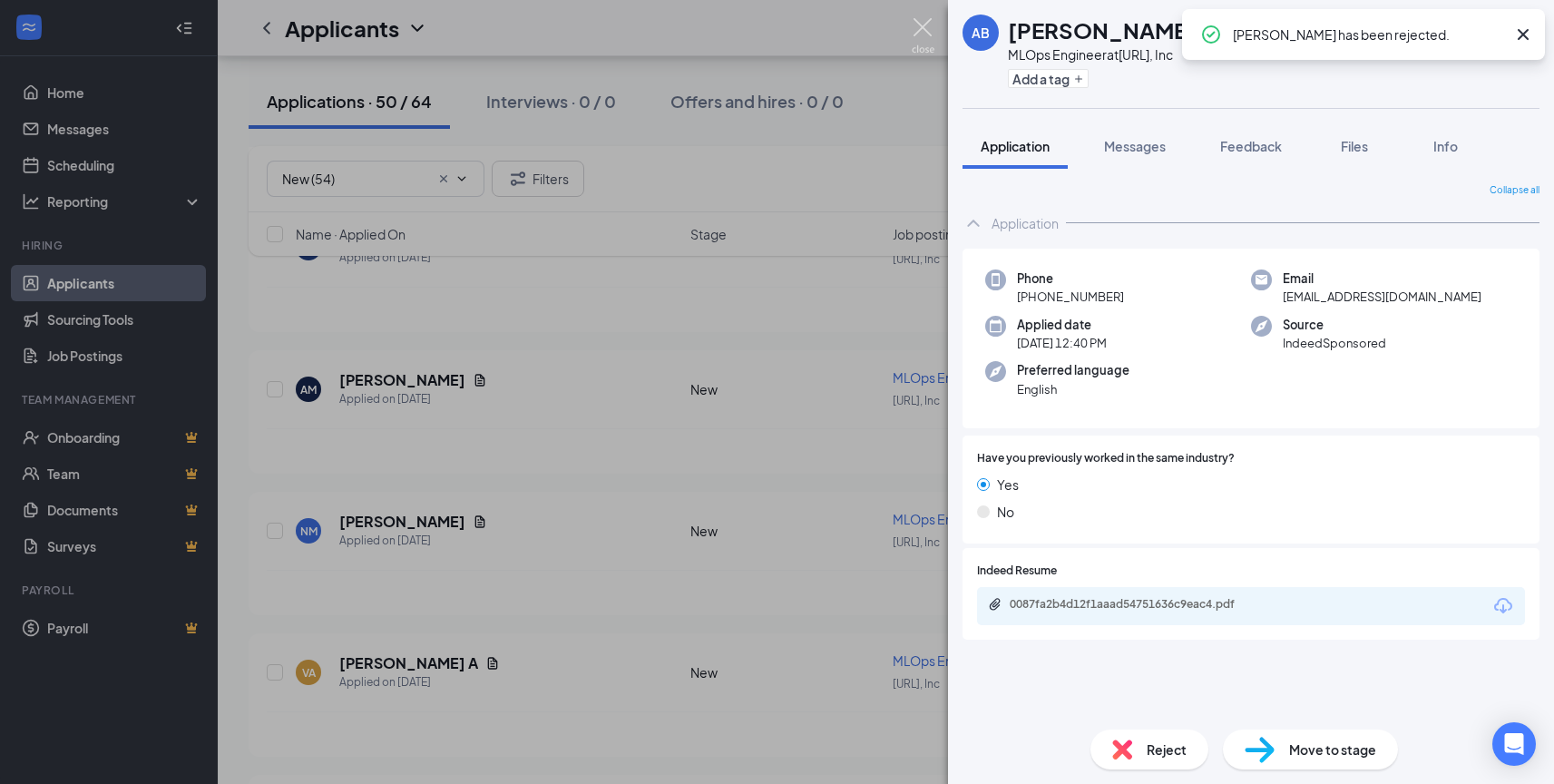
click at [918, 29] on img at bounding box center [923, 36] width 23 height 36
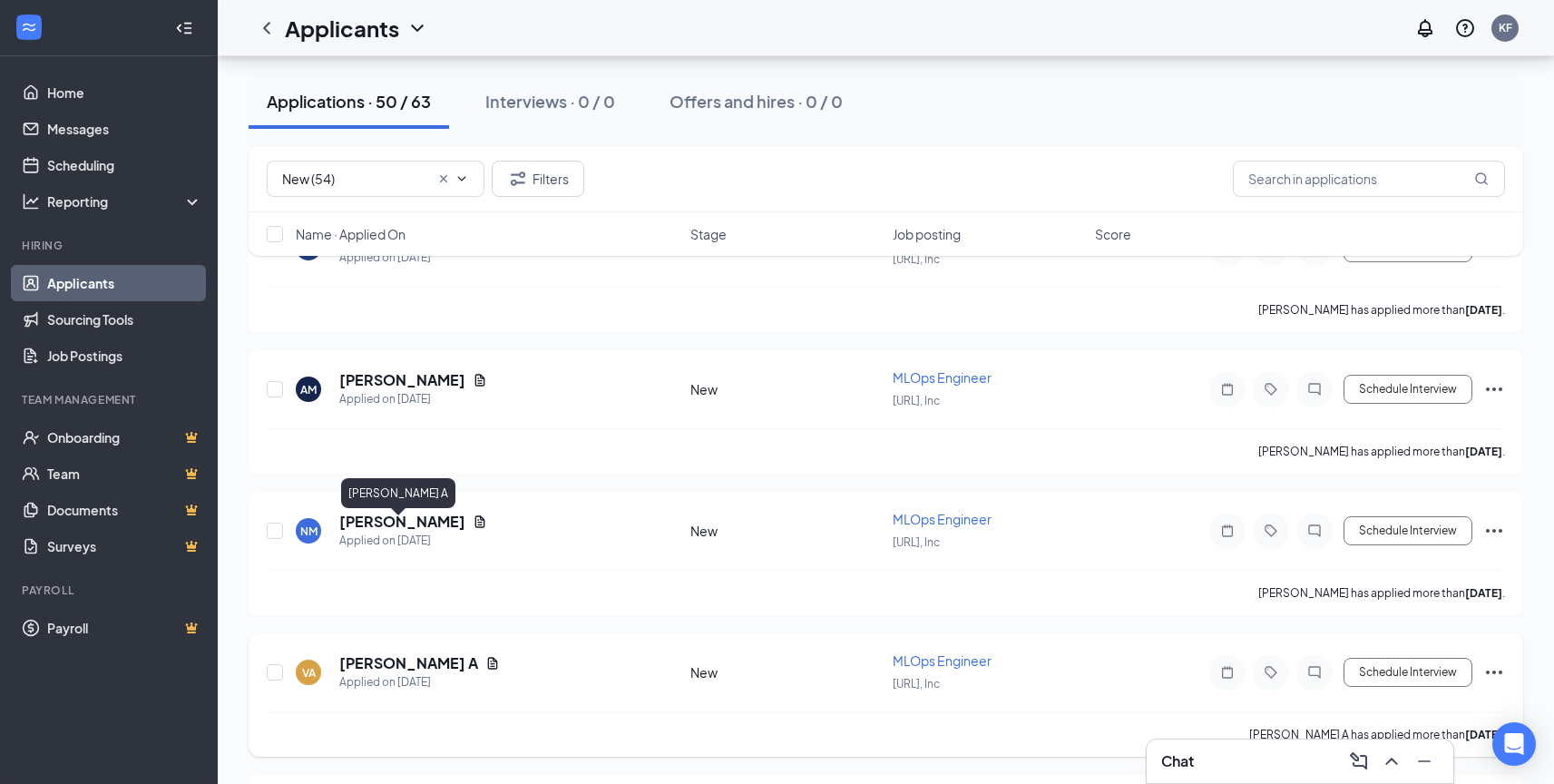
click at [381, 653] on h5 "[PERSON_NAME] A" at bounding box center [409, 663] width 139 height 20
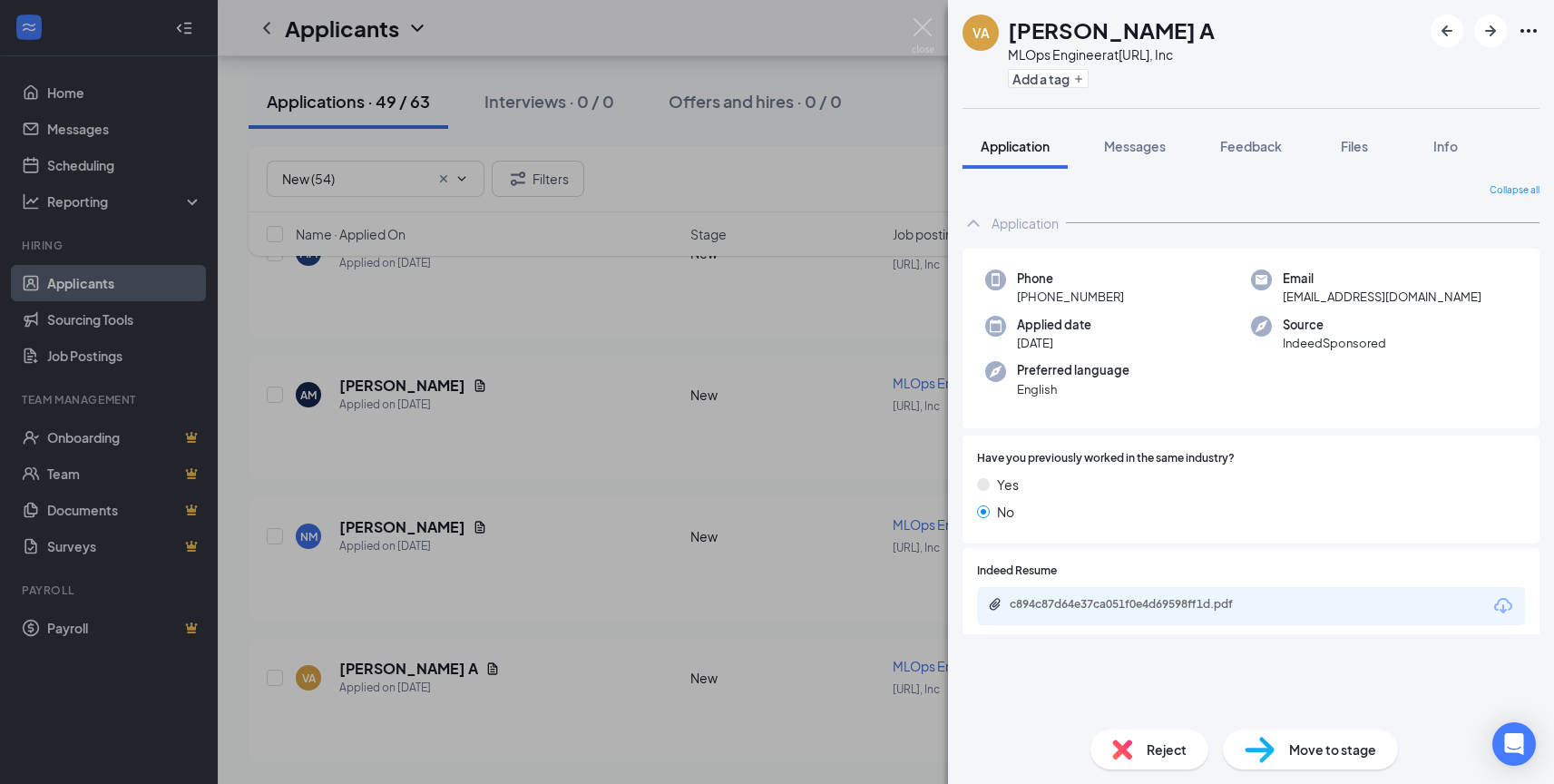
scroll to position [13429, 0]
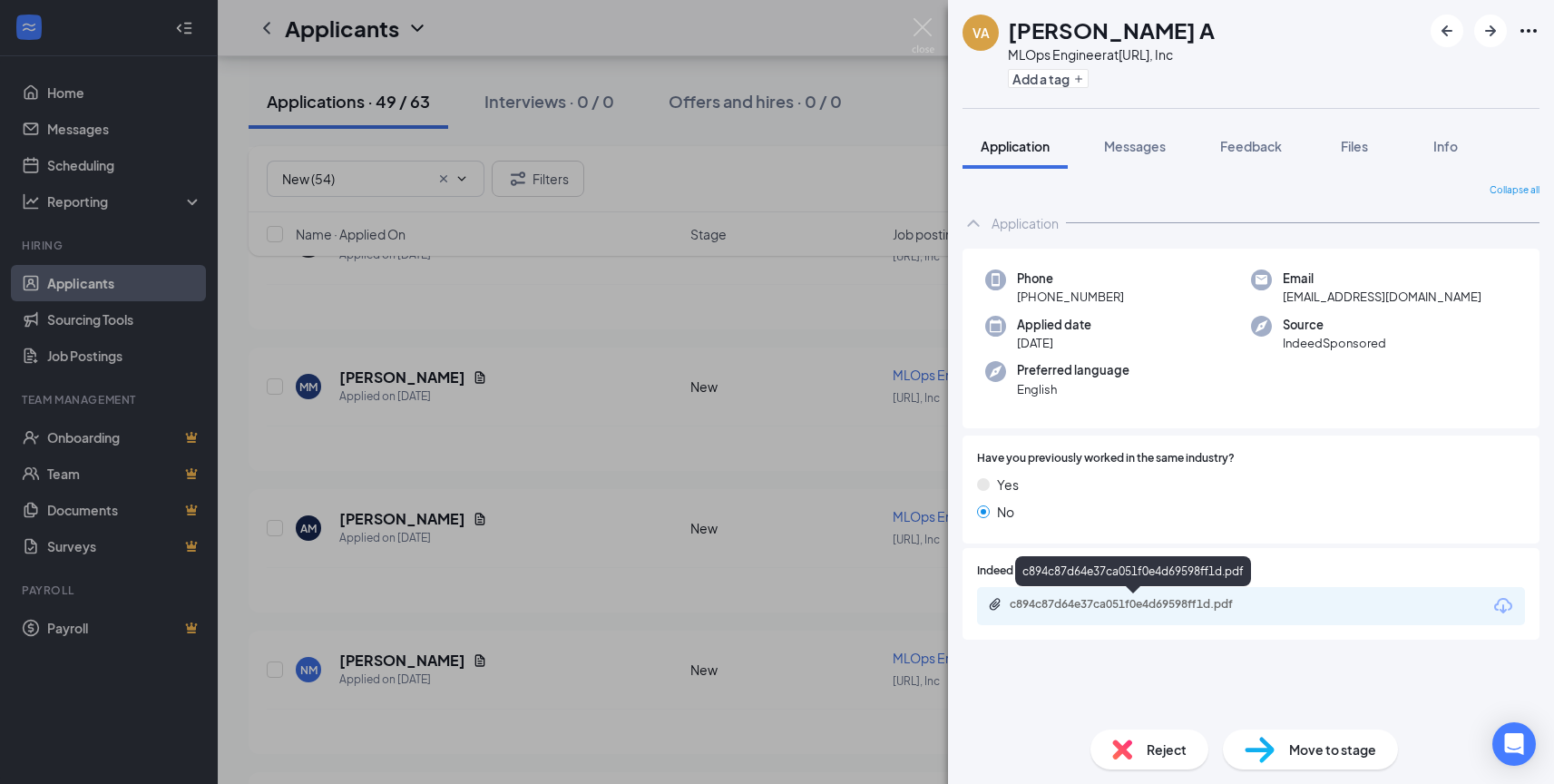
click at [1076, 603] on div "c894c87d64e37ca051f0e4d69598ff1d.pdf" at bounding box center [1136, 604] width 254 height 14
click at [1153, 749] on span "Reject" at bounding box center [1167, 748] width 40 height 20
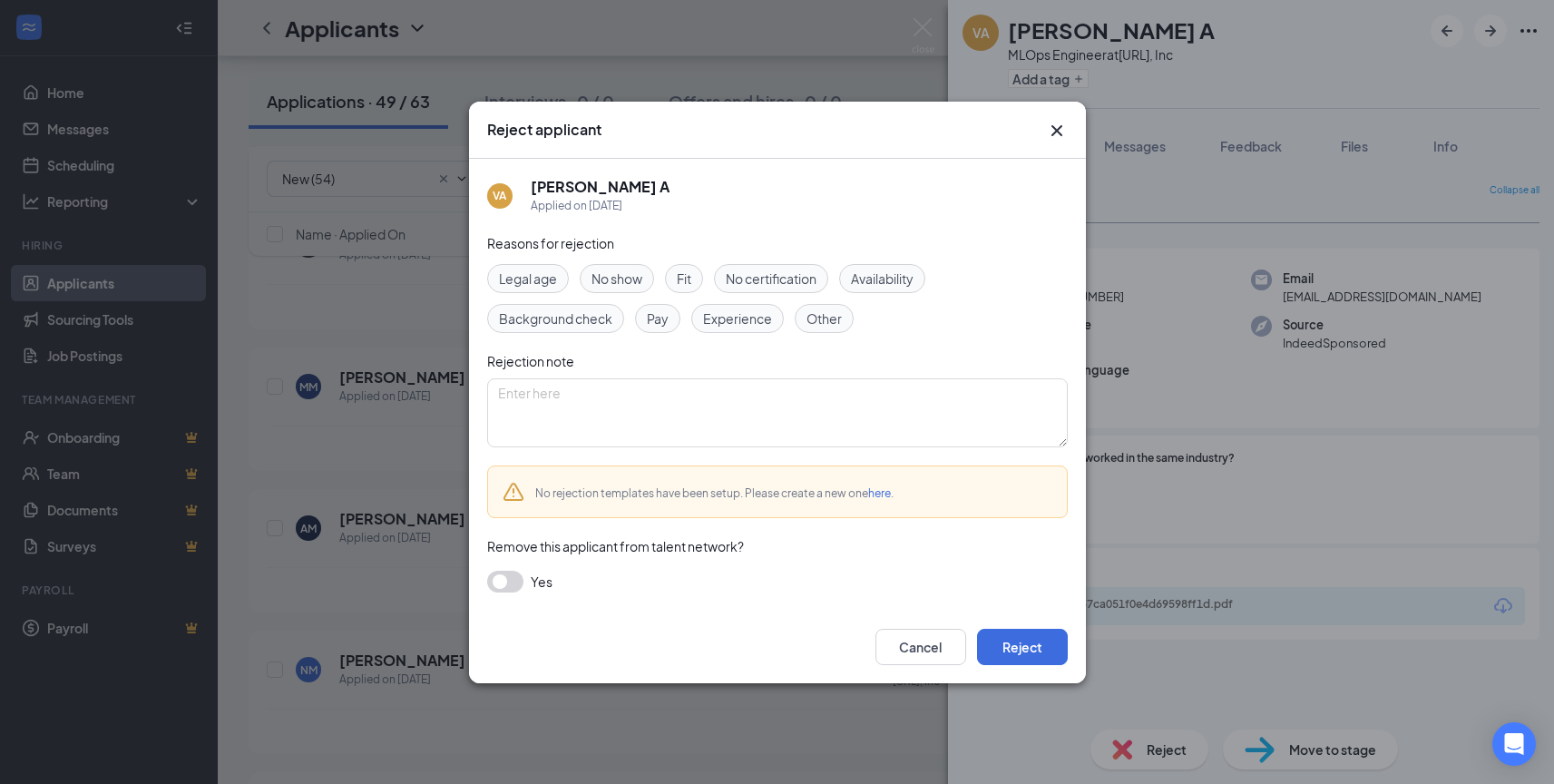
click at [737, 323] on span "Experience" at bounding box center [738, 318] width 69 height 20
click at [1006, 644] on button "Reject" at bounding box center [1022, 647] width 91 height 36
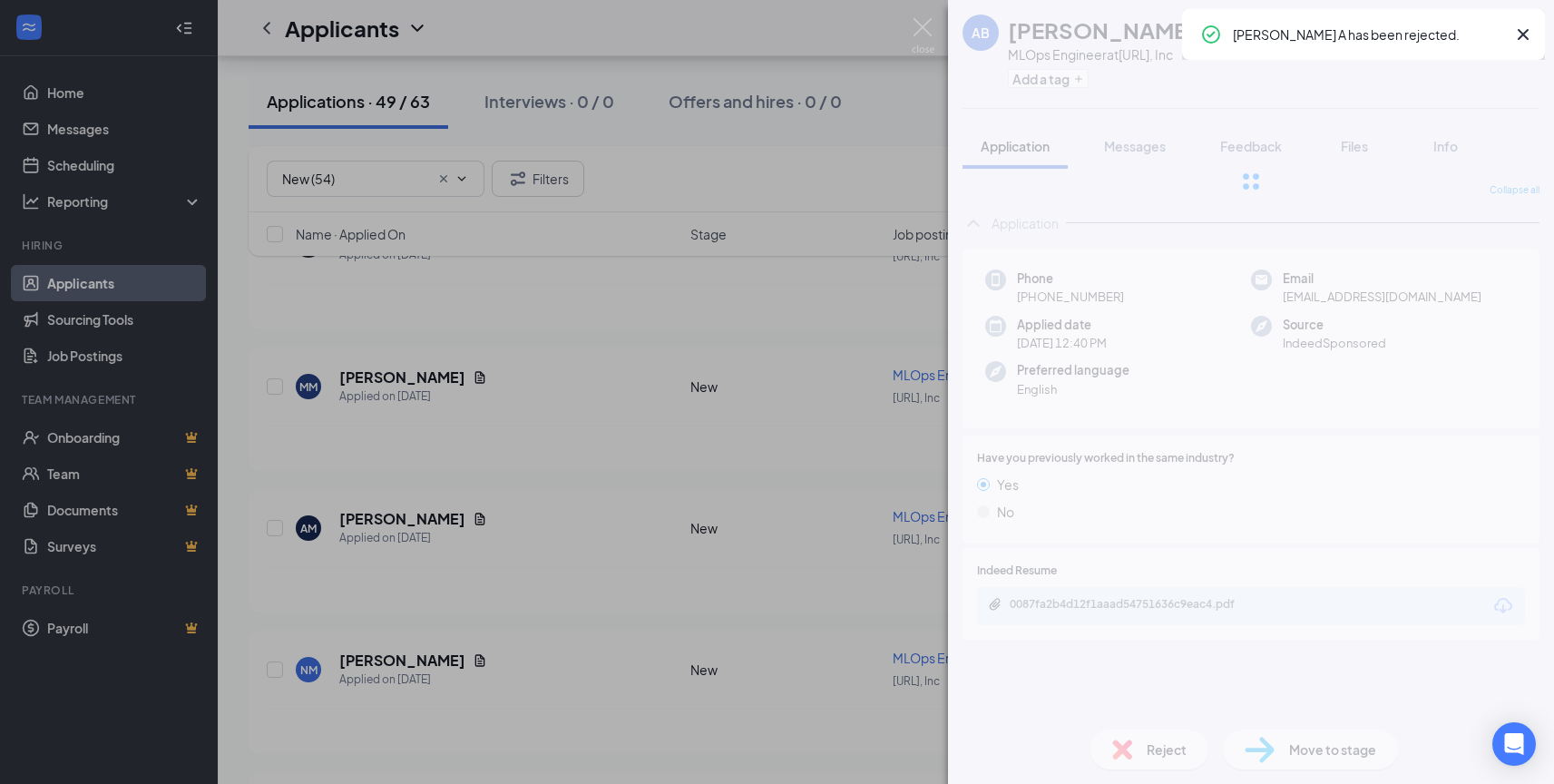
click at [925, 14] on div "AB [PERSON_NAME] MLOps Engineer at [URL], Inc Add a tag Application Messages Fe…" at bounding box center [777, 392] width 1554 height 784
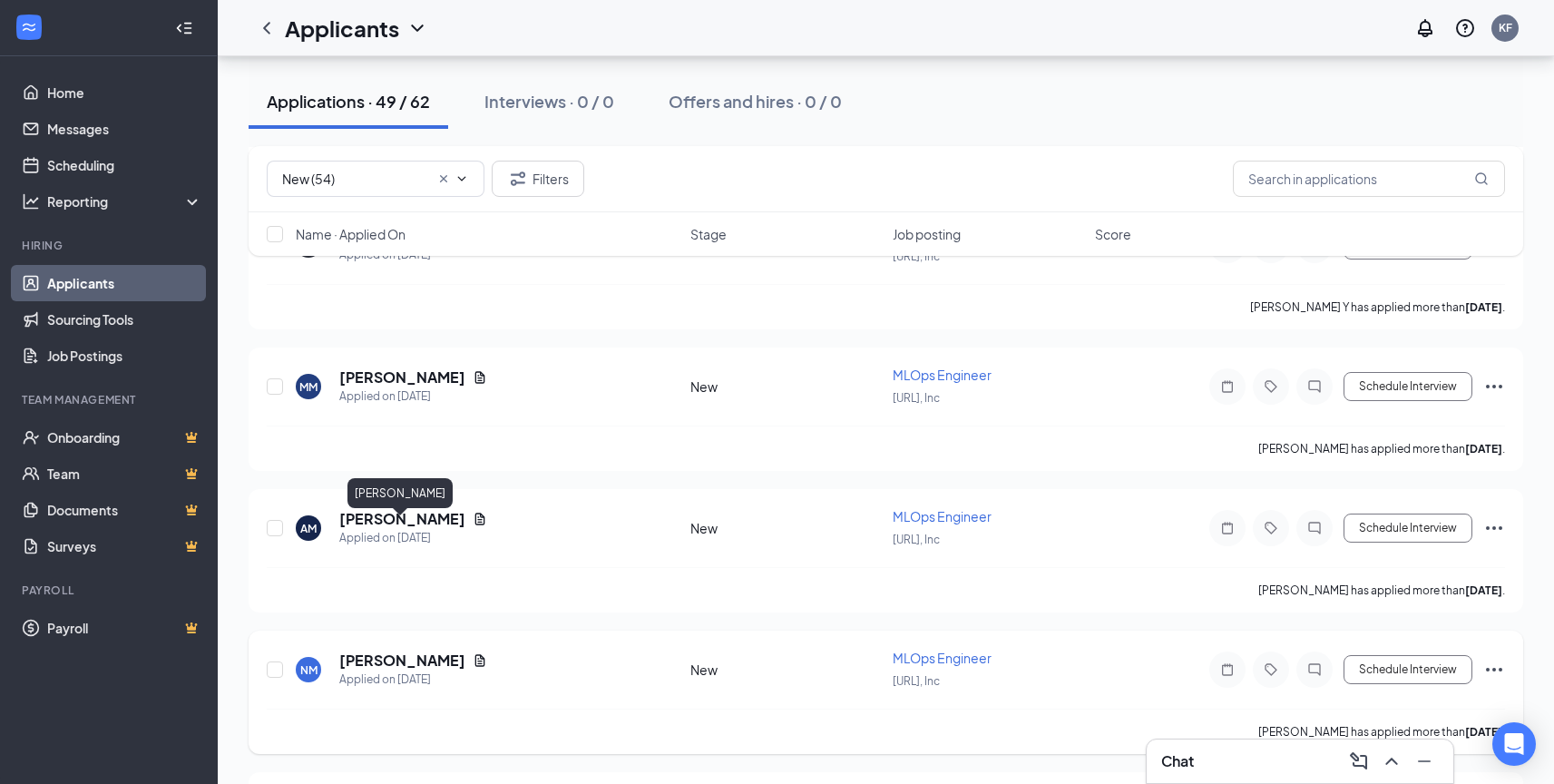
click at [439, 651] on h5 "[PERSON_NAME]" at bounding box center [402, 660] width 126 height 20
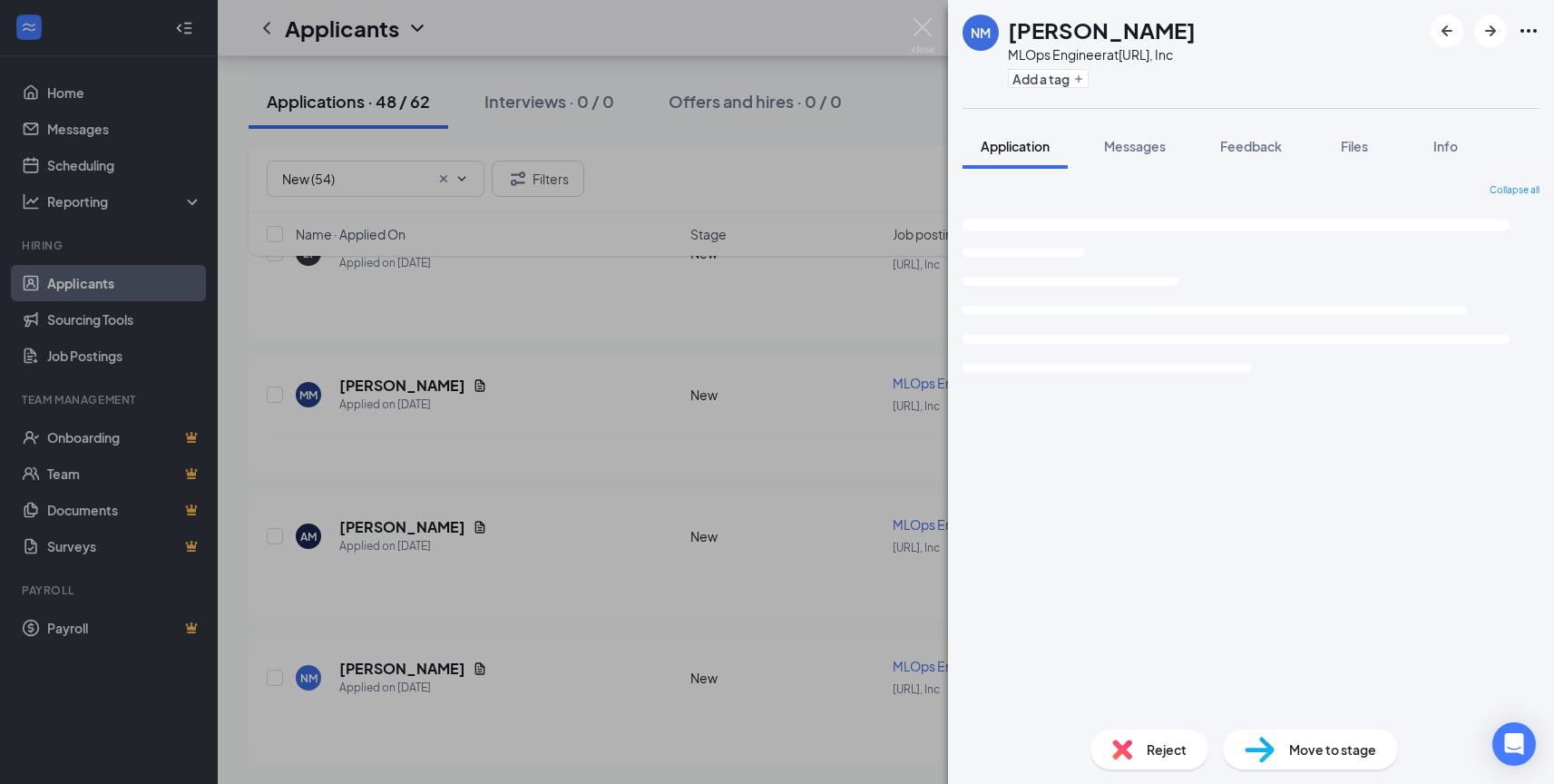
scroll to position [13149, 0]
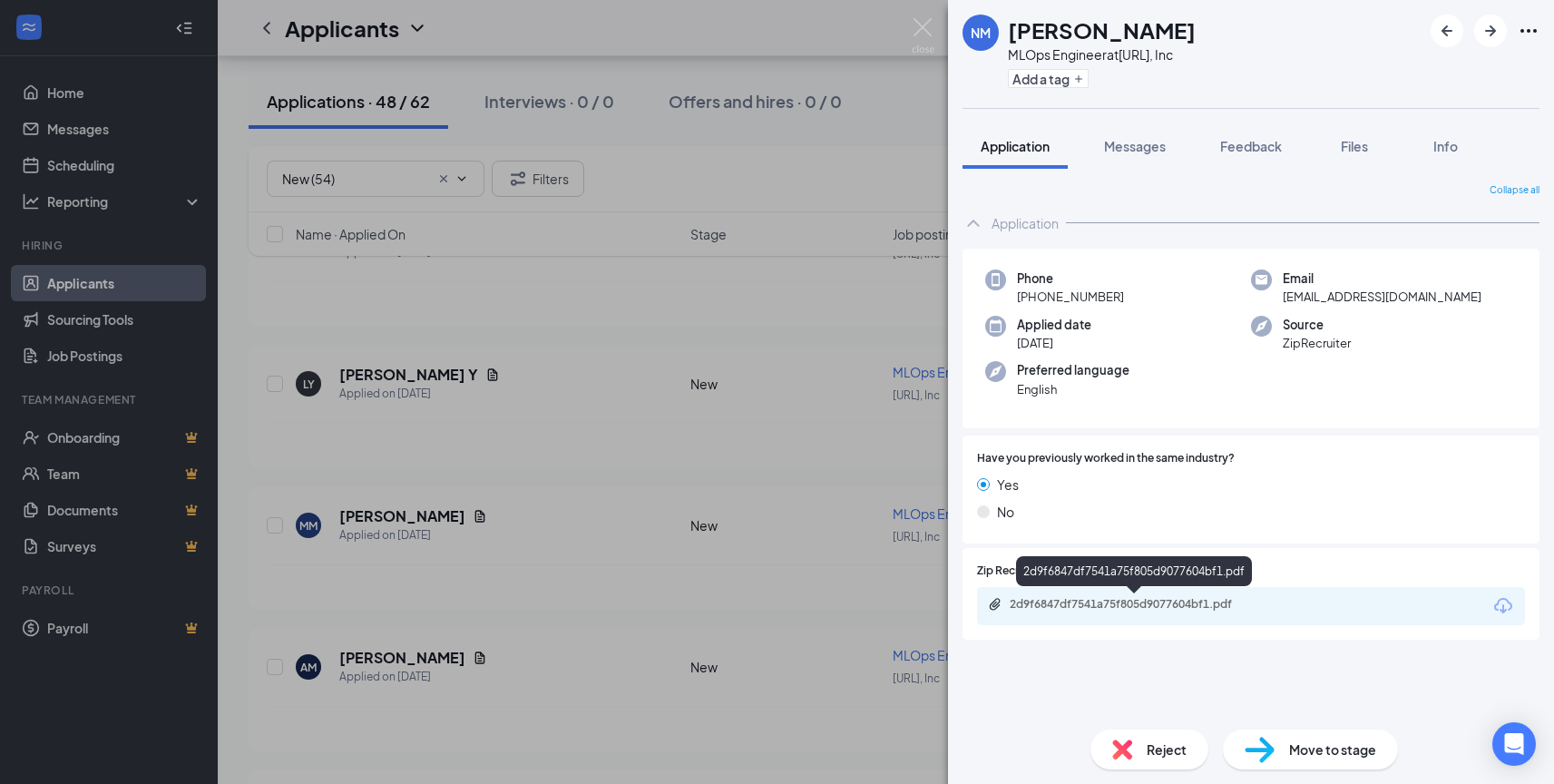
click at [1084, 606] on div "2d9f6847df7541a75f805d9077604bf1.pdf" at bounding box center [1136, 604] width 254 height 14
click at [1144, 750] on div "Reject" at bounding box center [1149, 749] width 118 height 40
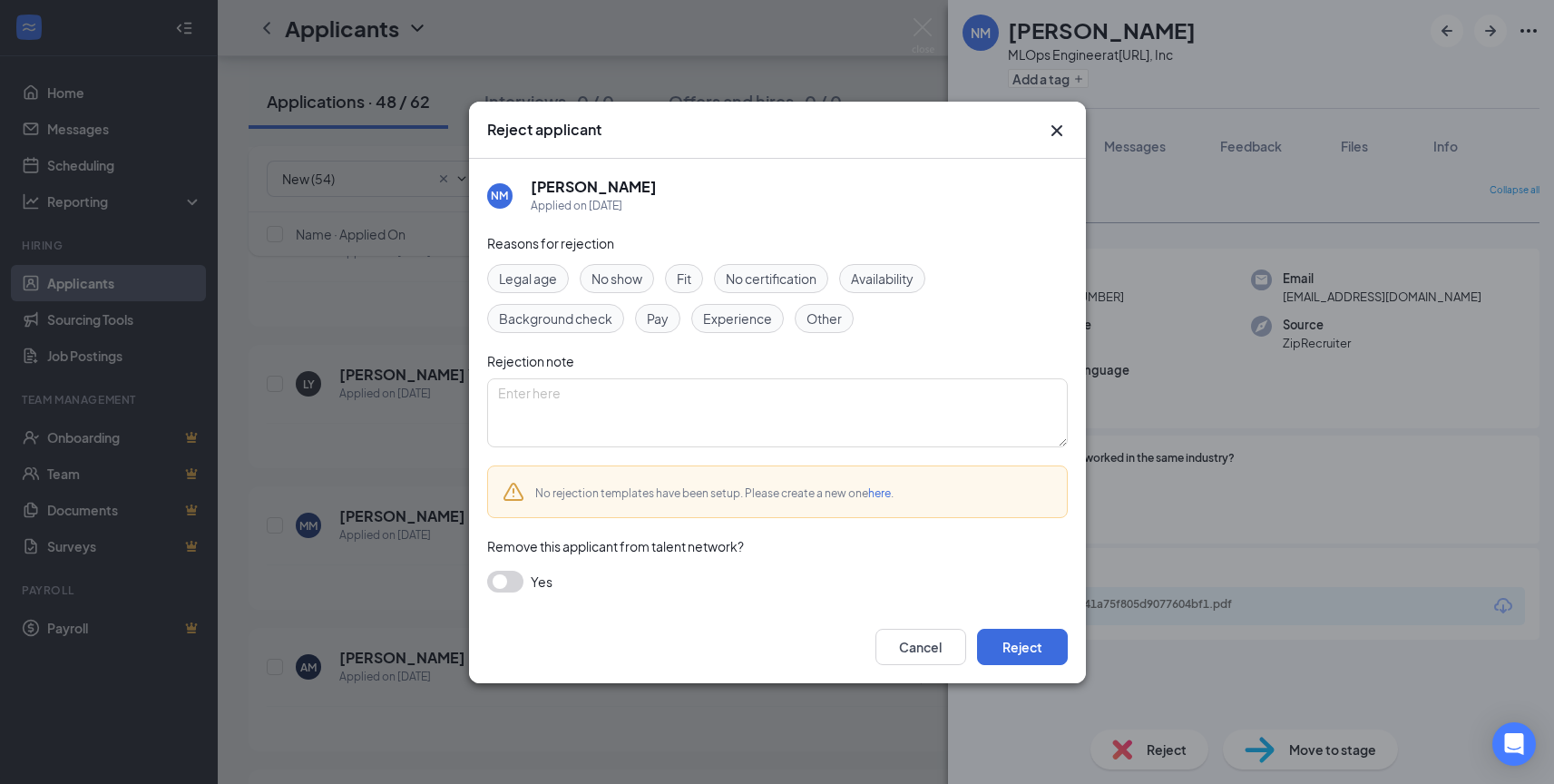
click at [736, 323] on span "Experience" at bounding box center [738, 318] width 69 height 20
click at [1021, 641] on button "Reject" at bounding box center [1022, 647] width 91 height 36
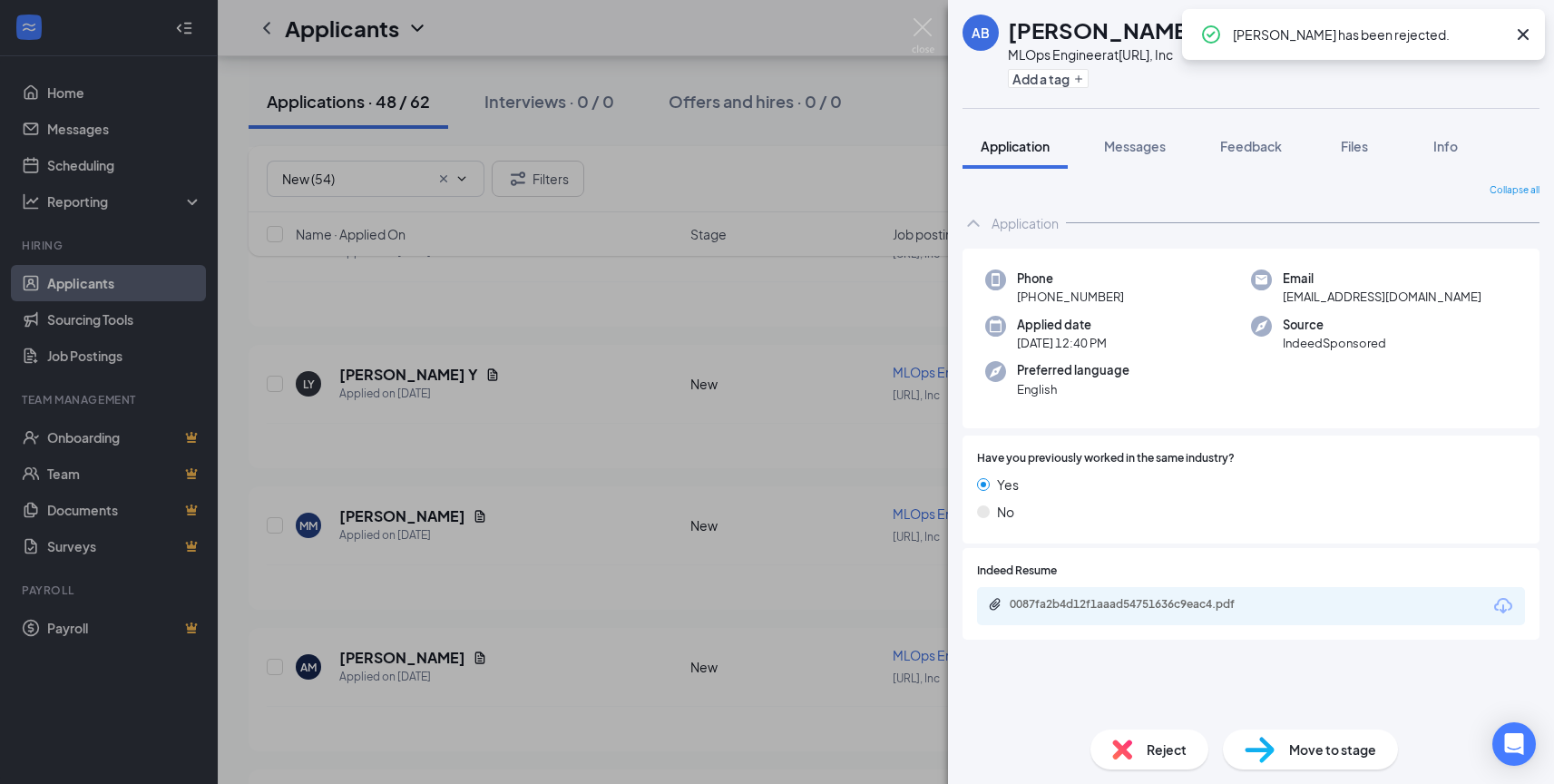
click at [937, 30] on div "AB [PERSON_NAME] MLOps Engineer at [URL], Inc Add a tag Application Messages Fe…" at bounding box center [777, 392] width 1554 height 784
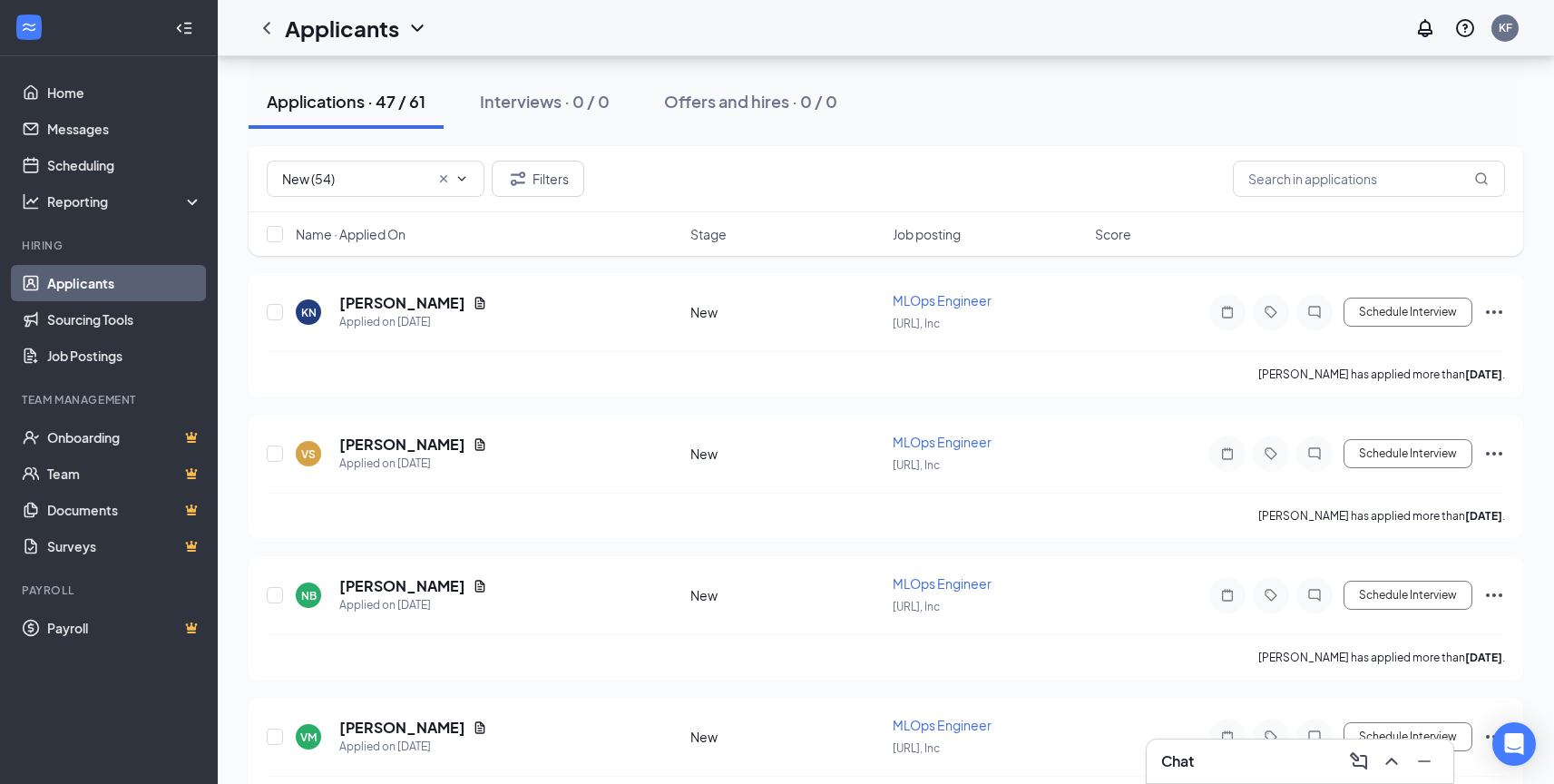
scroll to position [11547, 0]
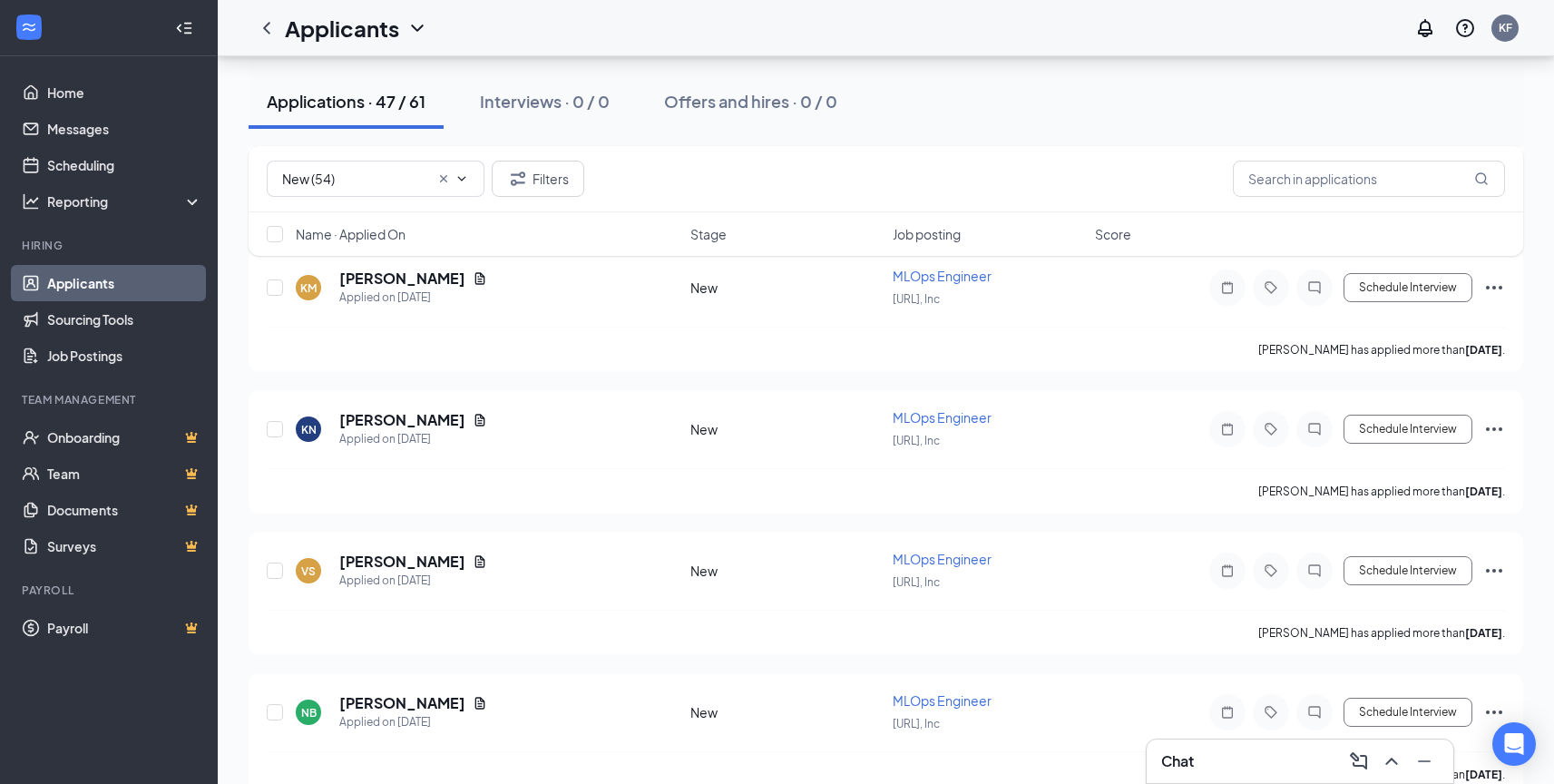
click at [419, 101] on div "Applications · 47 / 61" at bounding box center [346, 102] width 158 height 23
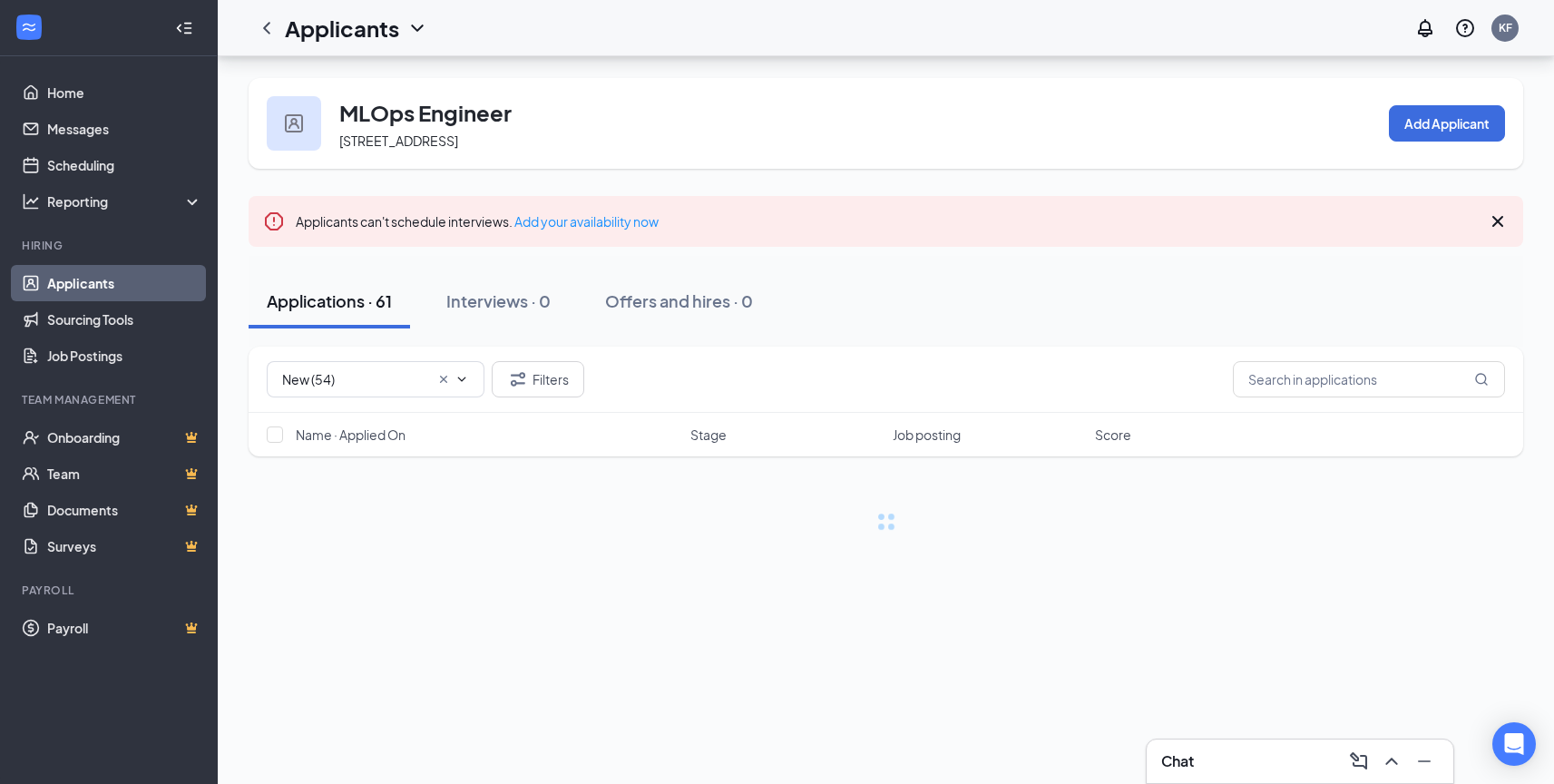
type input "New (47)"
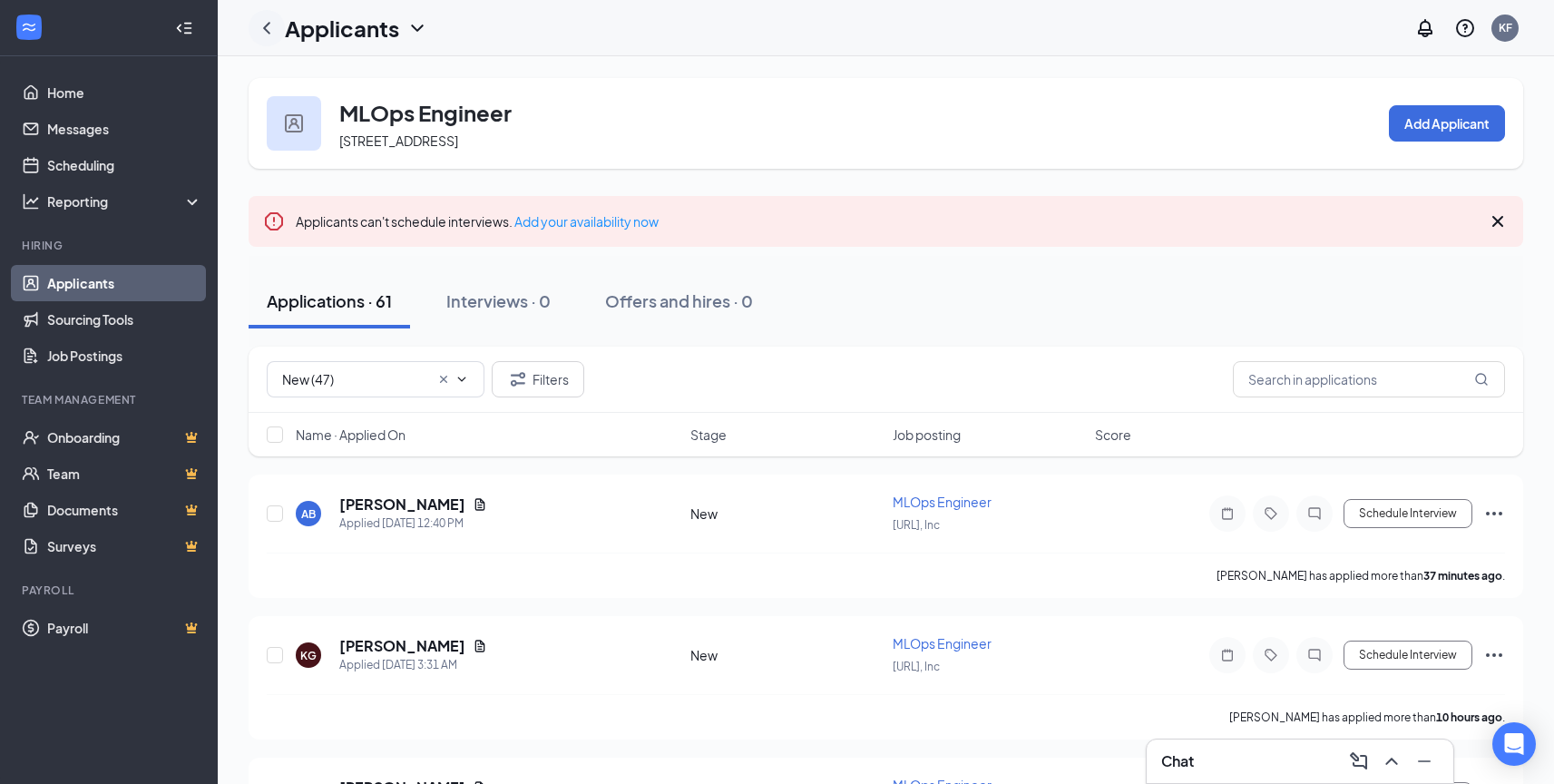
click at [262, 25] on icon "ChevronLeft" at bounding box center [267, 28] width 22 height 22
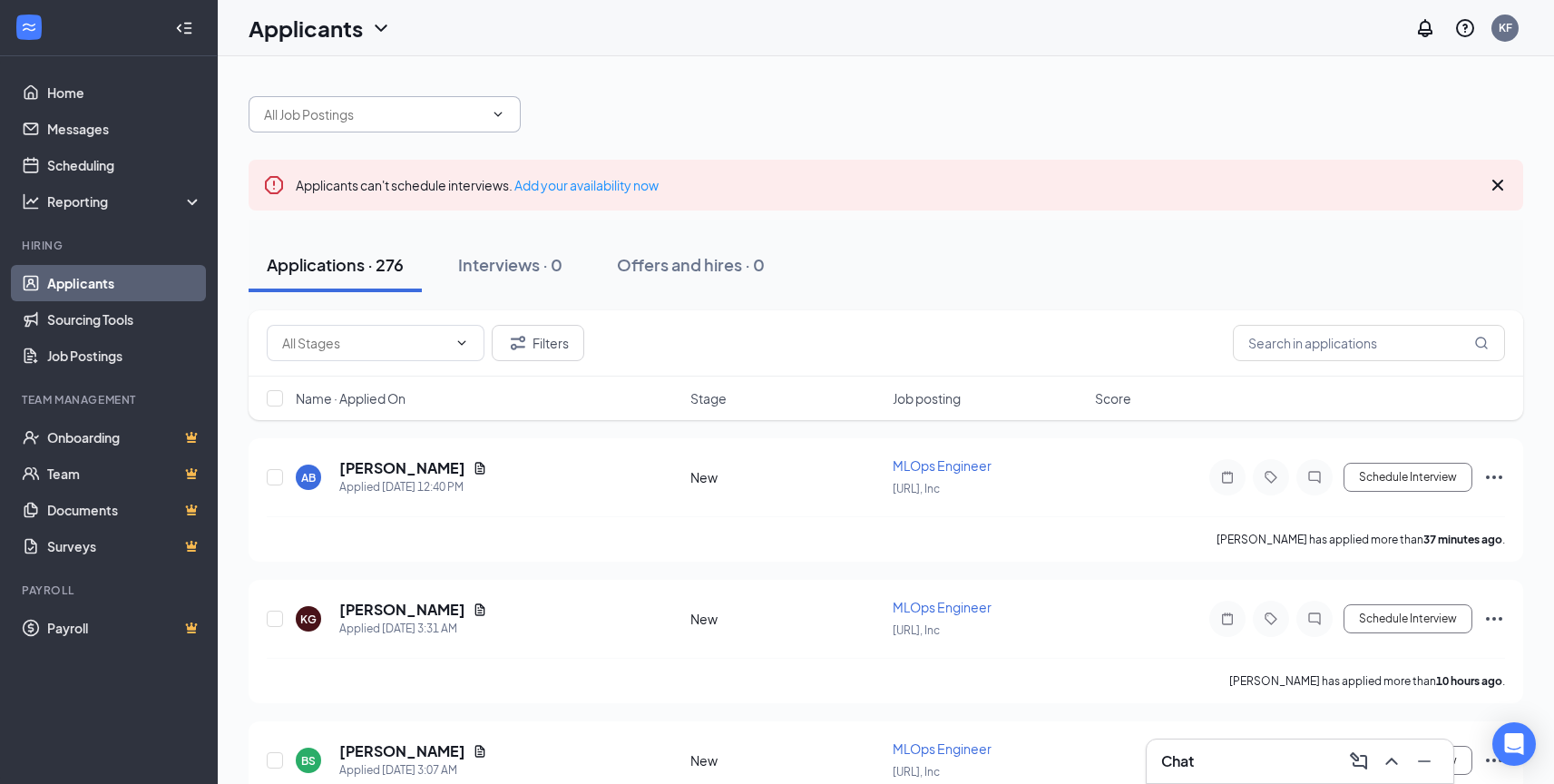
click at [407, 119] on input "text" at bounding box center [373, 114] width 220 height 20
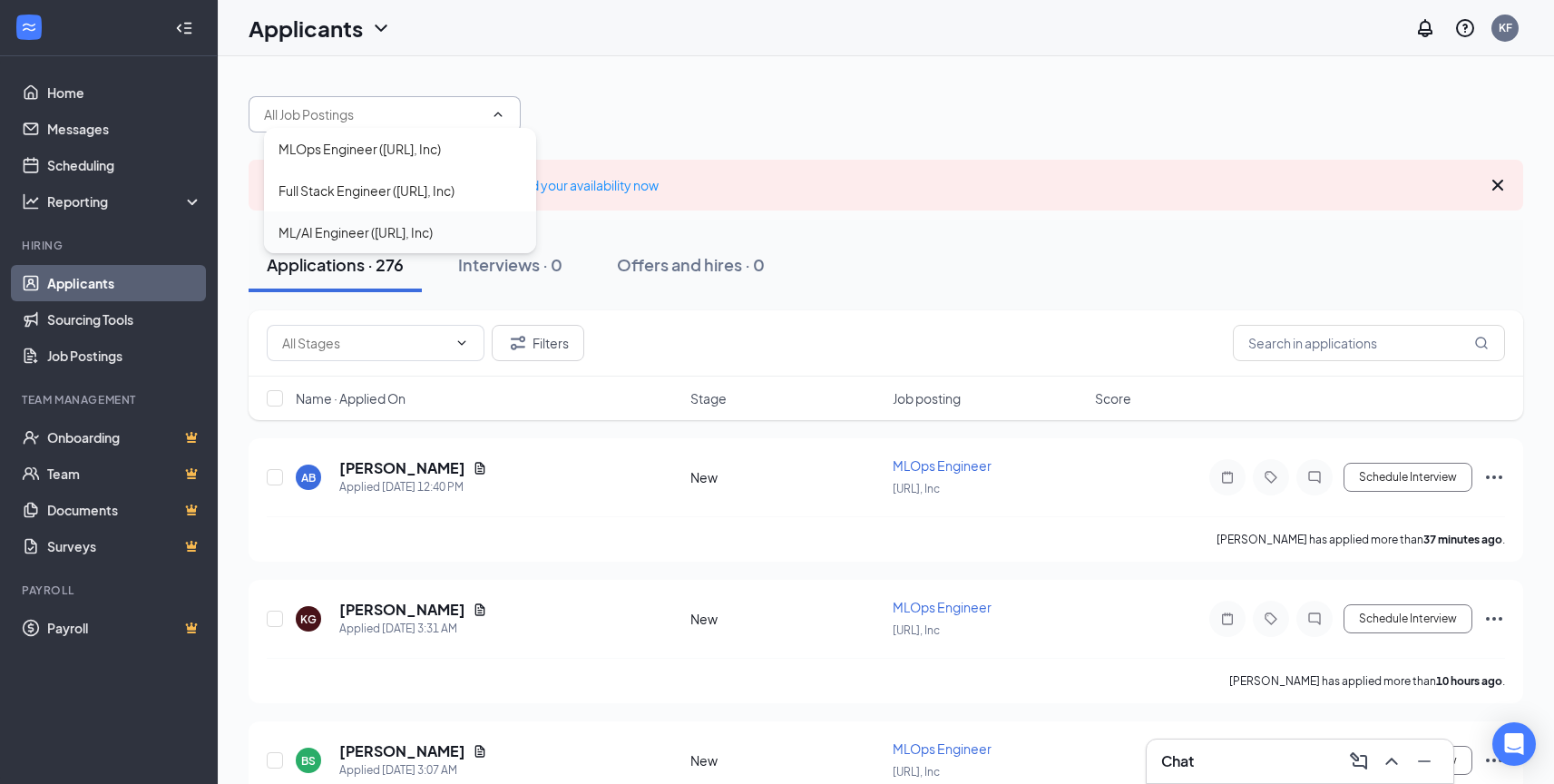
click at [390, 228] on div "ML/AI Engineer ([URL], Inc)" at bounding box center [355, 232] width 155 height 20
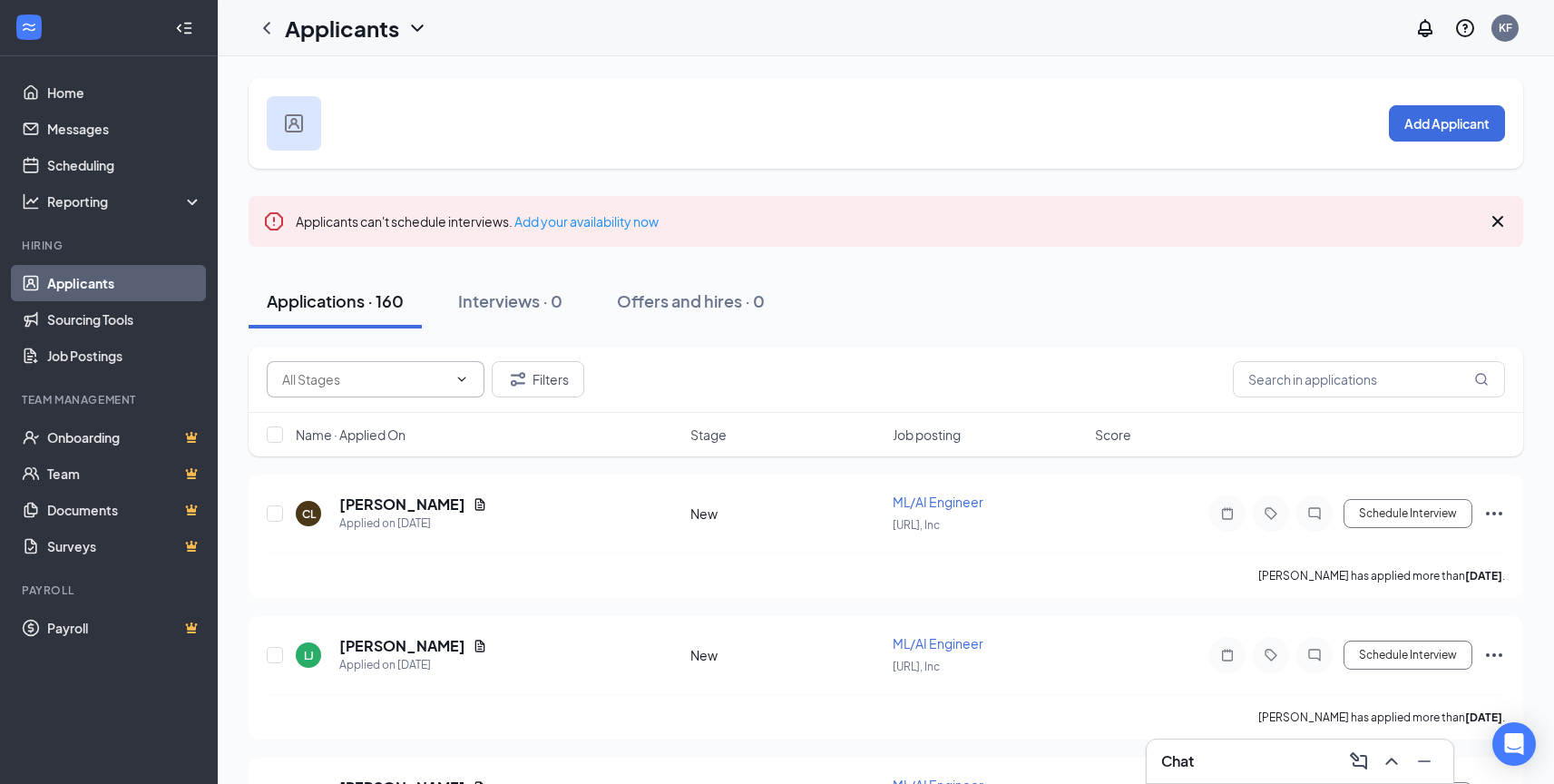
click at [410, 382] on input "text" at bounding box center [365, 379] width 165 height 20
click at [405, 409] on div "New (151)" at bounding box center [391, 414] width 189 height 20
type input "New (151)"
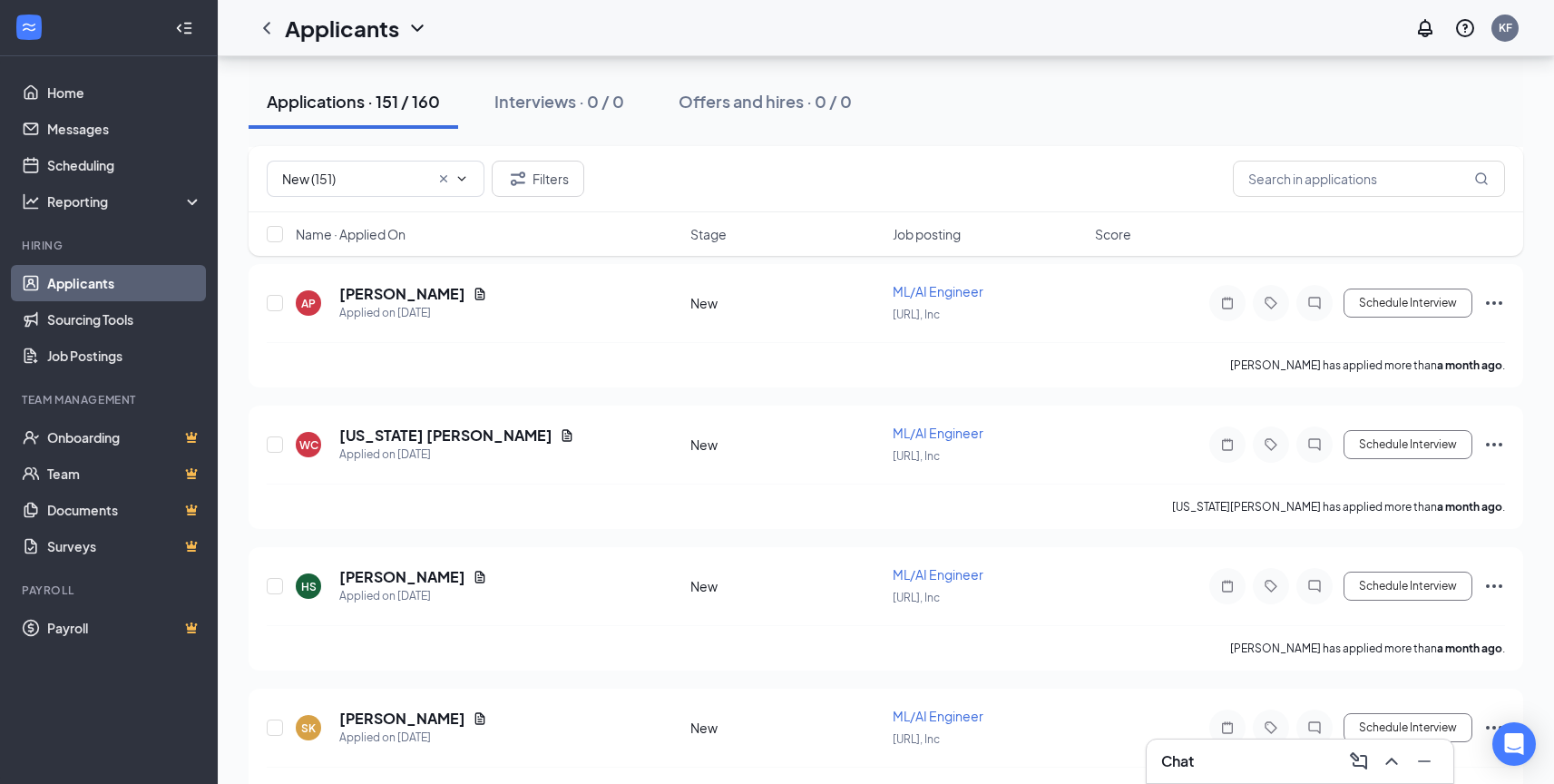
scroll to position [20023, 0]
click at [451, 706] on h5 "[PERSON_NAME]" at bounding box center [402, 716] width 126 height 20
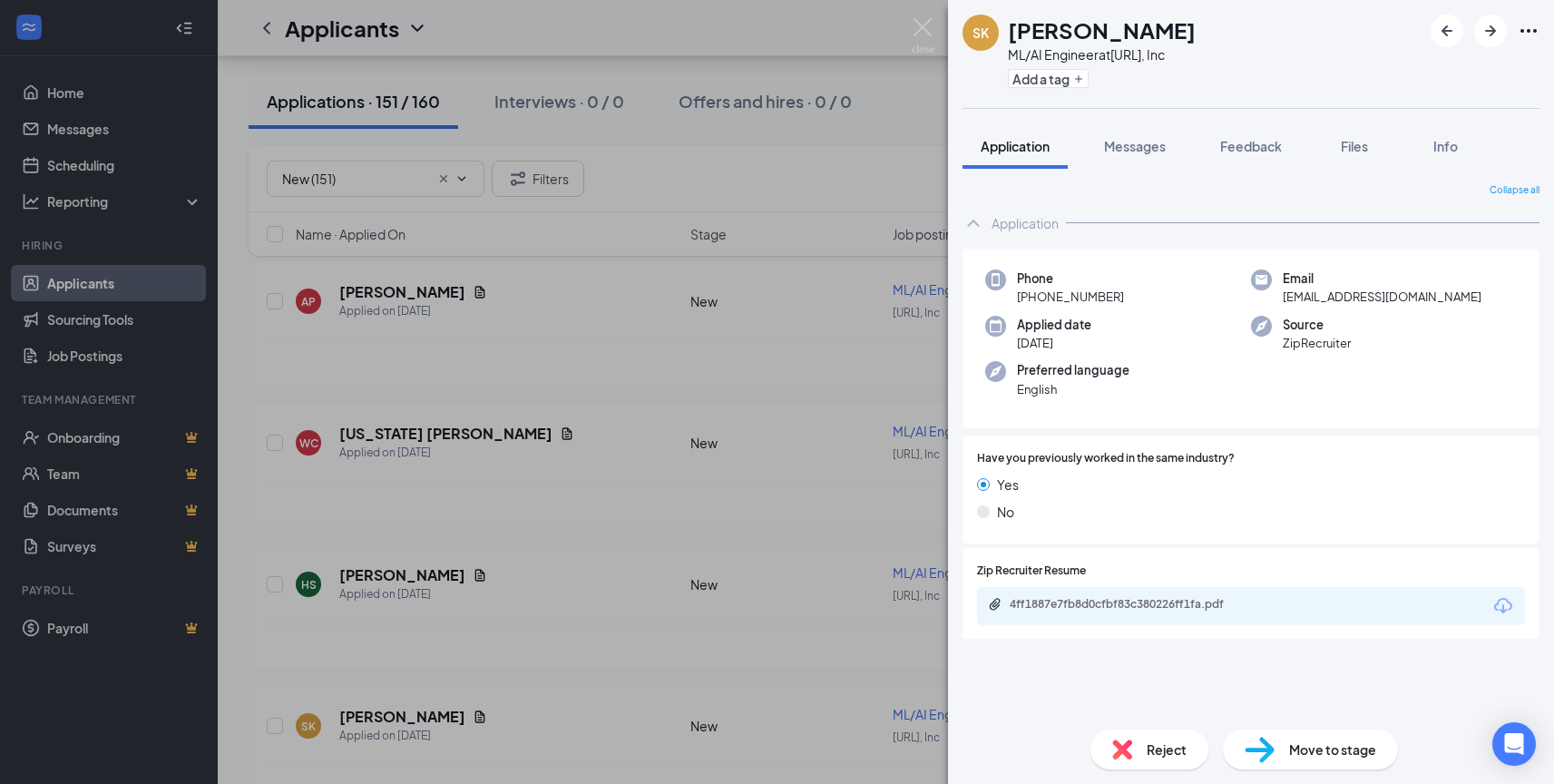
click at [1111, 614] on div "4ff1887e7fb8d0cfbf83c380226ff1fa.pdf" at bounding box center [1251, 606] width 548 height 38
click at [1109, 602] on div "4ff1887e7fb8d0cfbf83c380226ff1fa.pdf" at bounding box center [1136, 604] width 254 height 14
click at [1135, 744] on div "Reject" at bounding box center [1149, 749] width 118 height 40
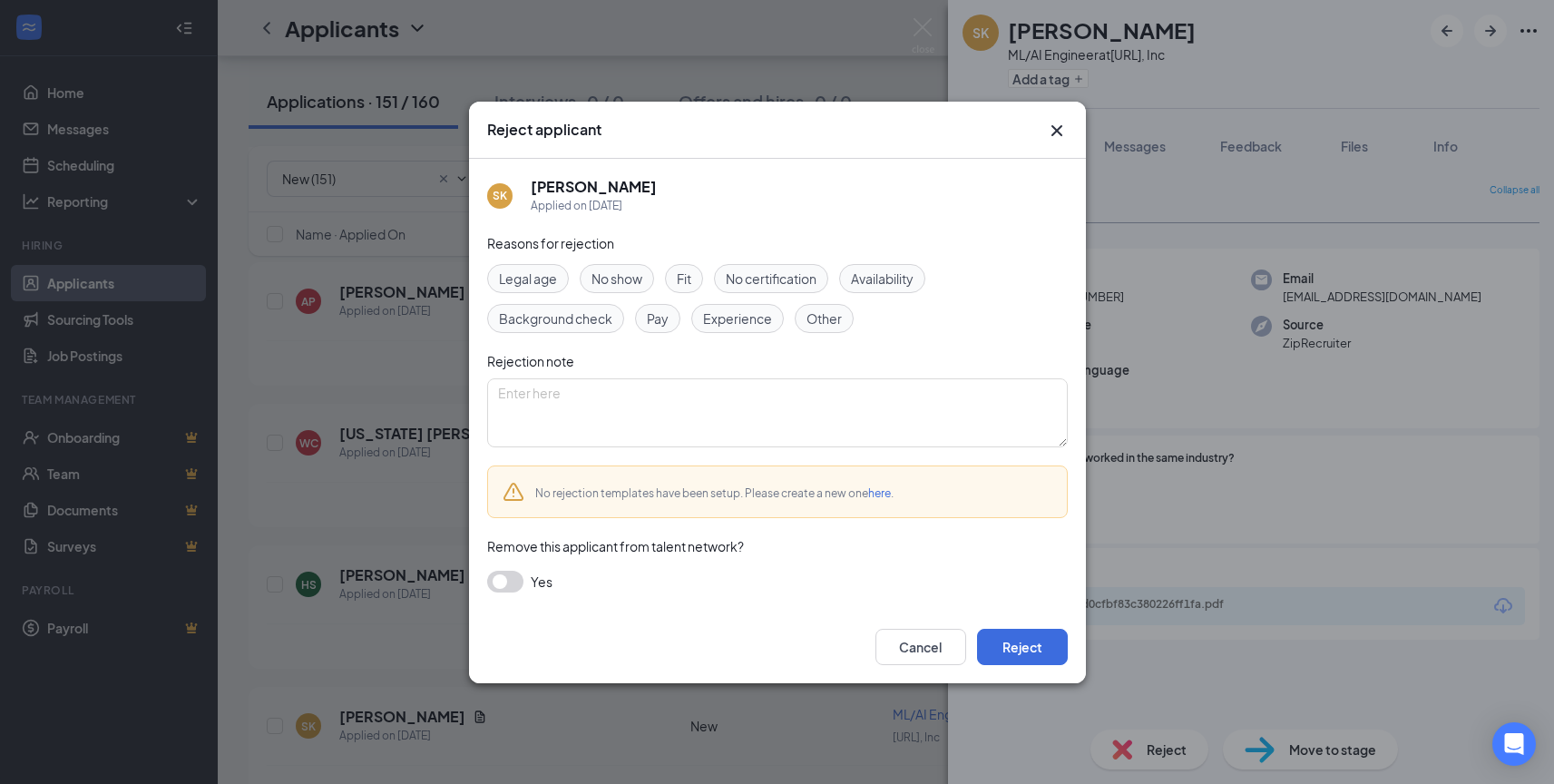
click at [734, 324] on span "Experience" at bounding box center [738, 318] width 69 height 20
click at [1043, 645] on button "Reject" at bounding box center [1022, 647] width 91 height 36
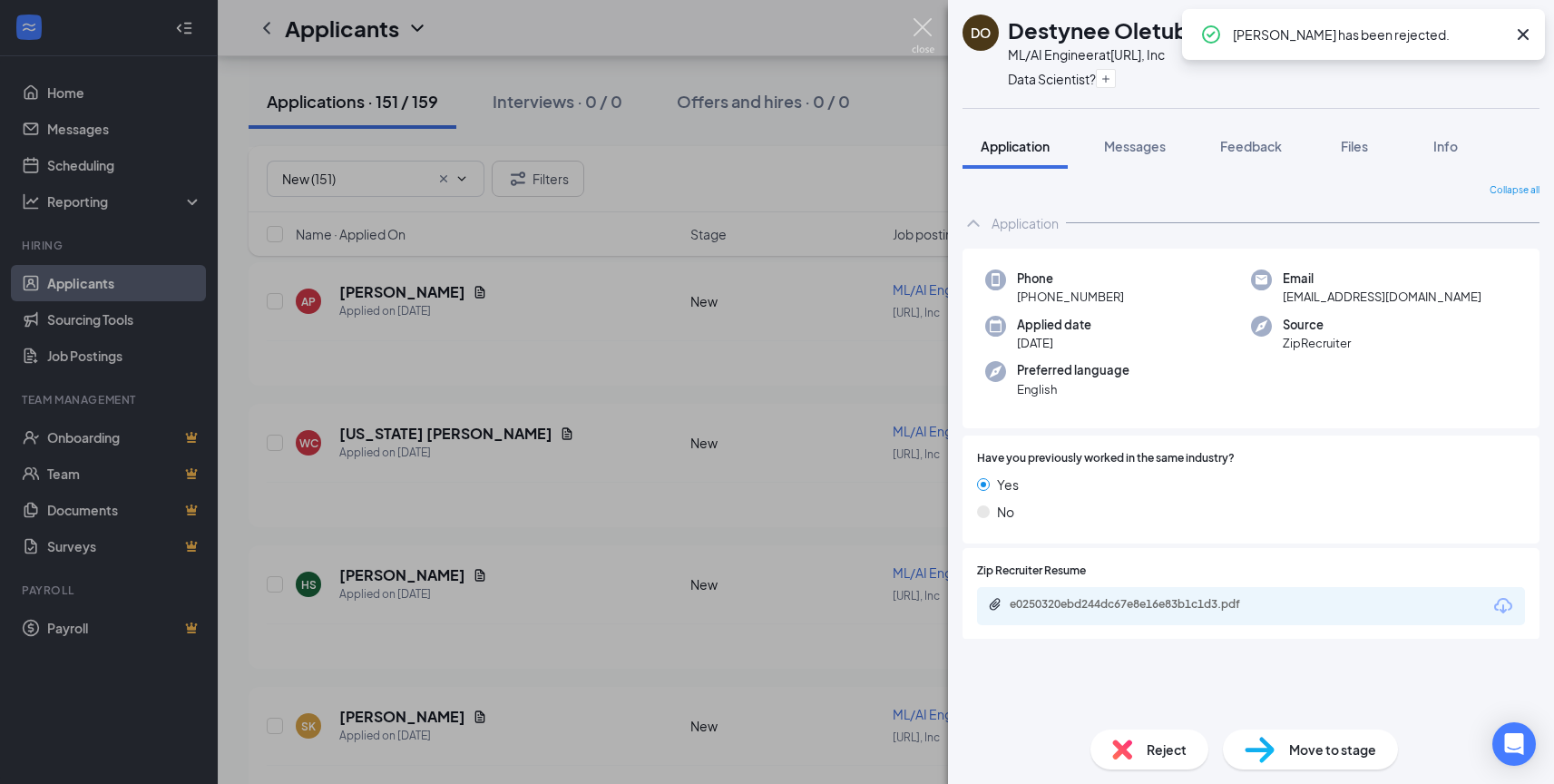
click at [925, 20] on img at bounding box center [923, 36] width 23 height 36
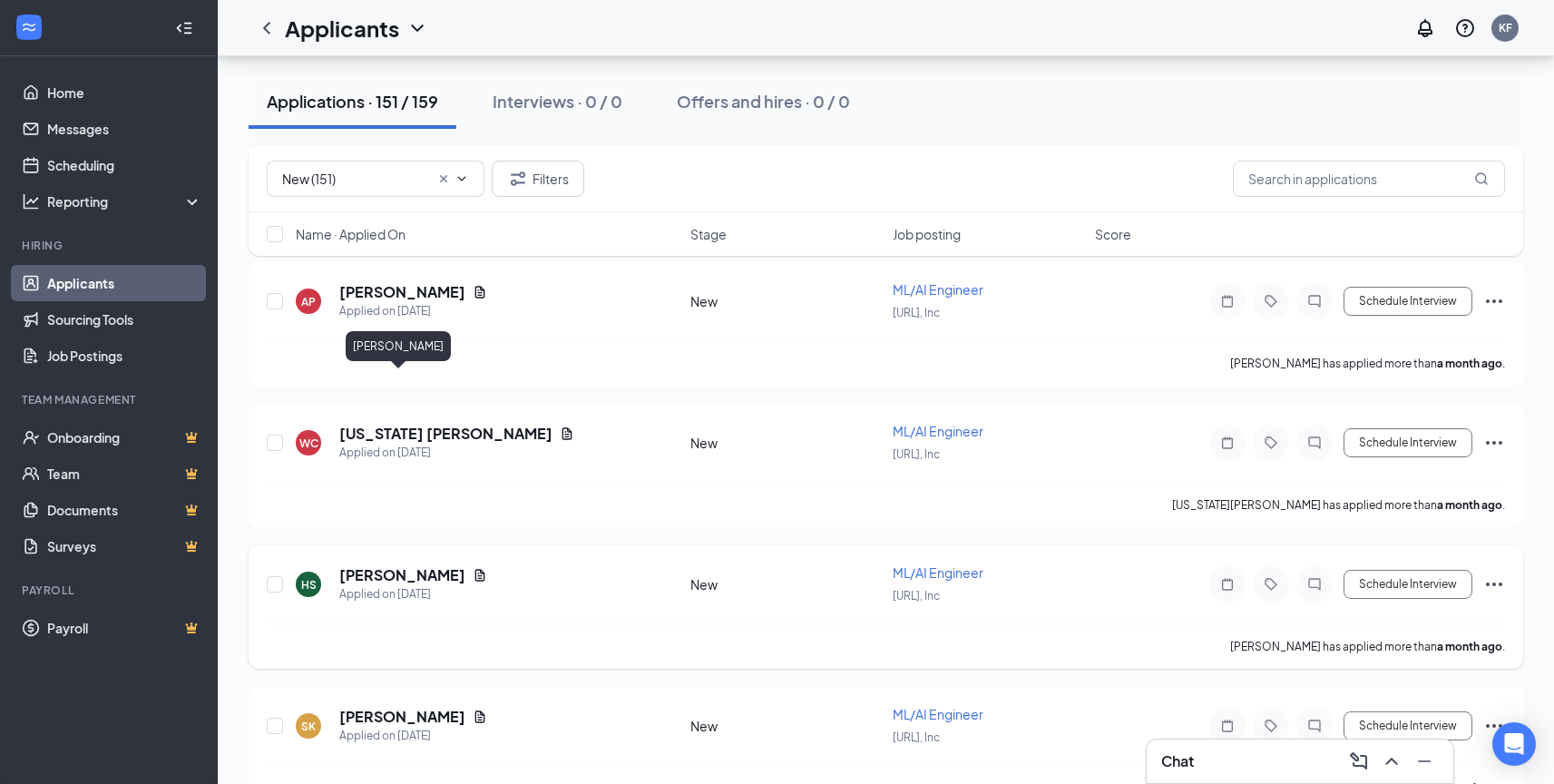
click at [427, 565] on h5 "[PERSON_NAME]" at bounding box center [402, 575] width 126 height 20
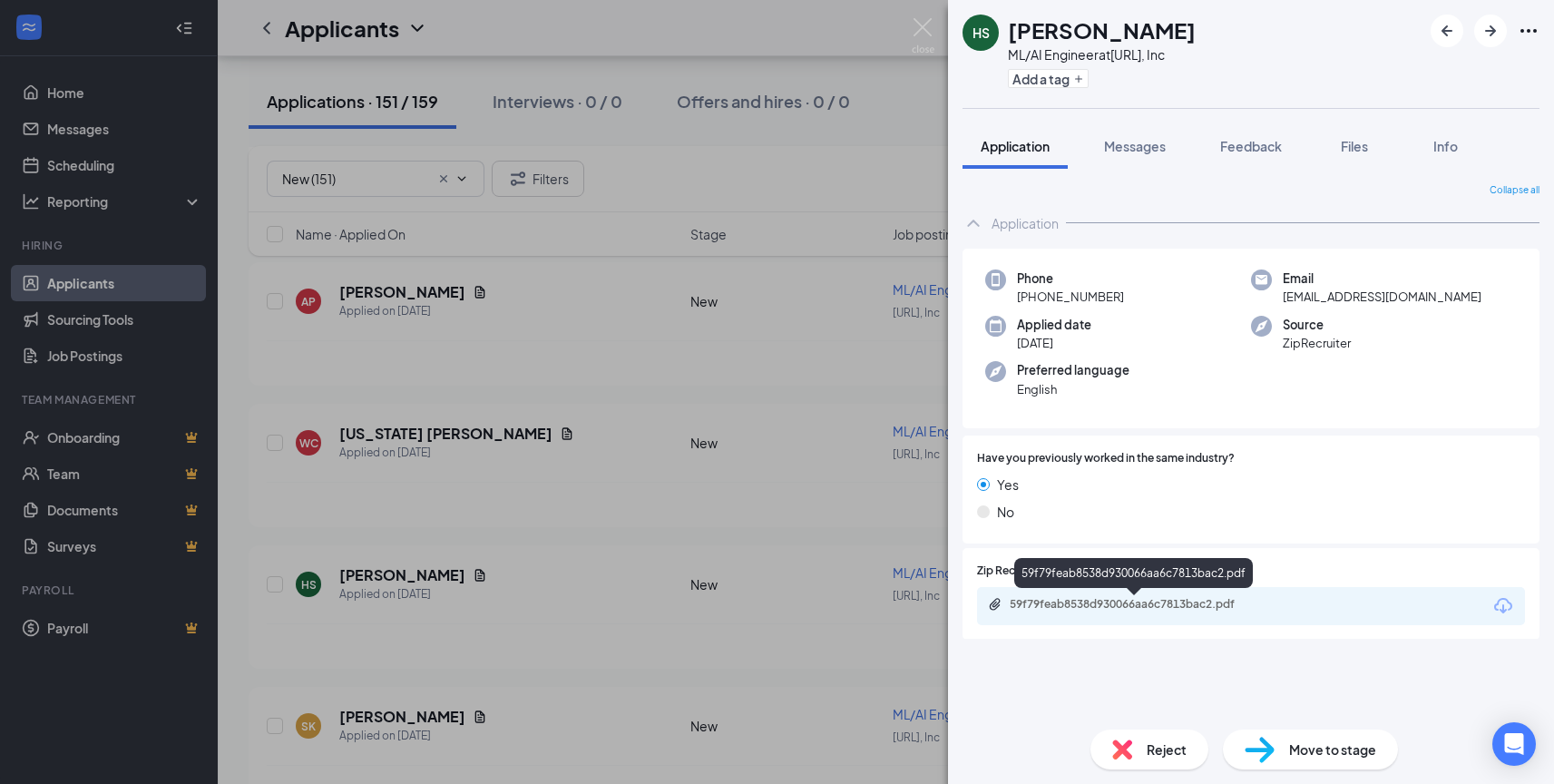
click at [1099, 611] on div "59f79feab8538d930066aa6c7813bac2.pdf" at bounding box center [1136, 604] width 254 height 14
click at [1132, 744] on img at bounding box center [1122, 748] width 20 height 20
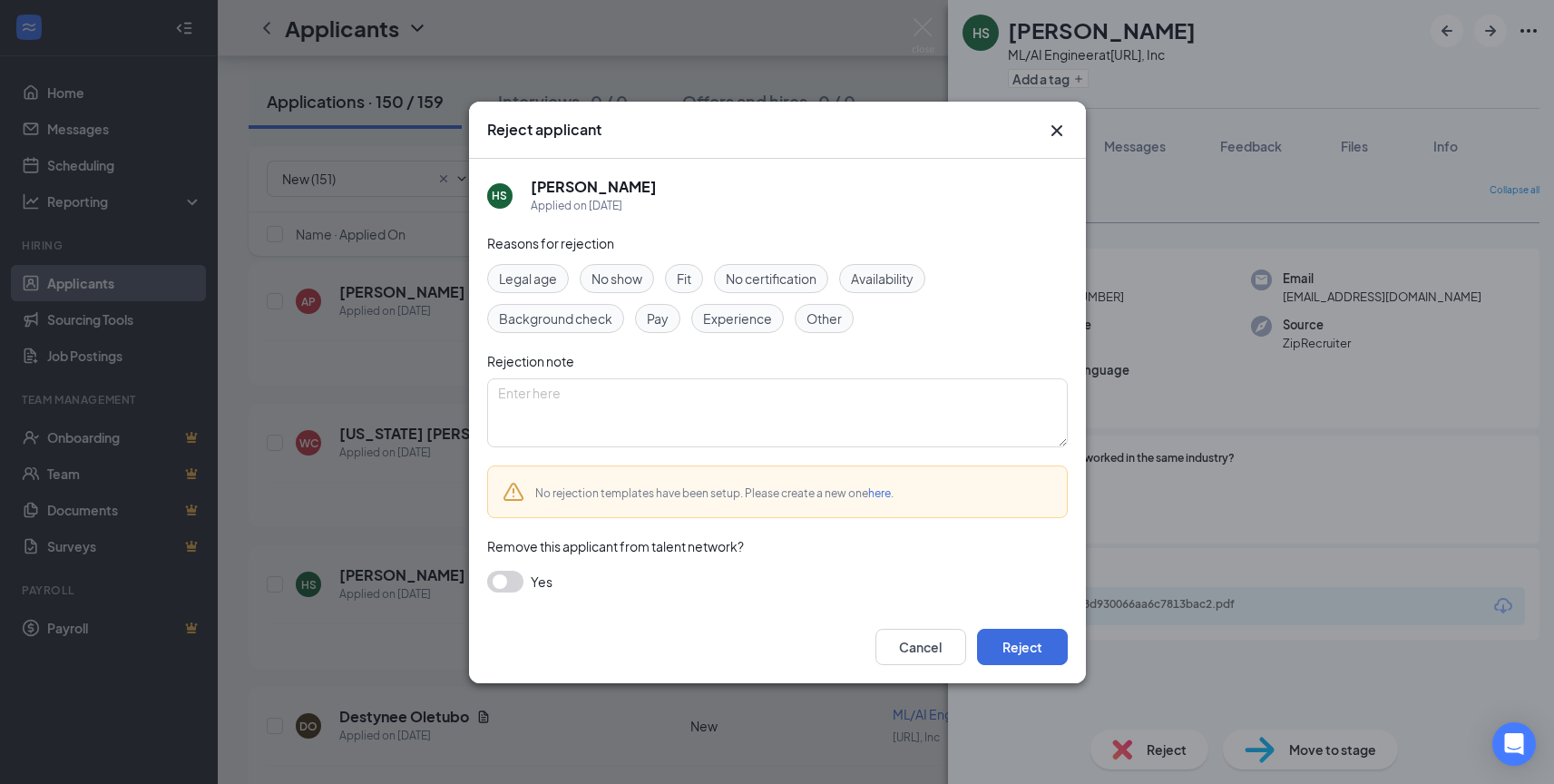
click at [752, 319] on span "Experience" at bounding box center [738, 318] width 69 height 20
click at [1020, 645] on button "Reject" at bounding box center [1022, 647] width 91 height 36
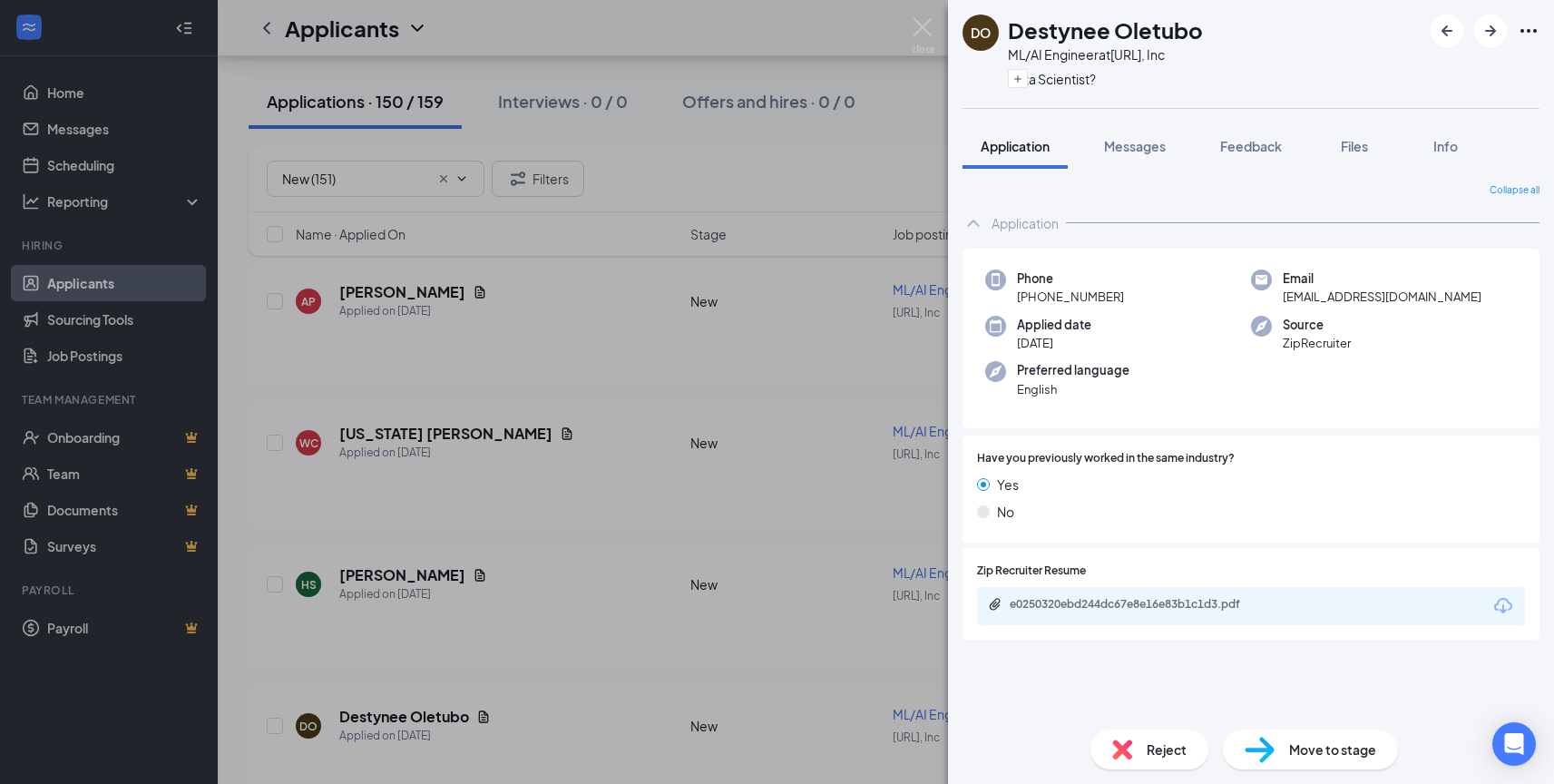
click at [915, 11] on div "DO Destynee Oletubo ML/AI Engineer at [URL], Inc Data Scientist? Application Me…" at bounding box center [777, 392] width 1554 height 784
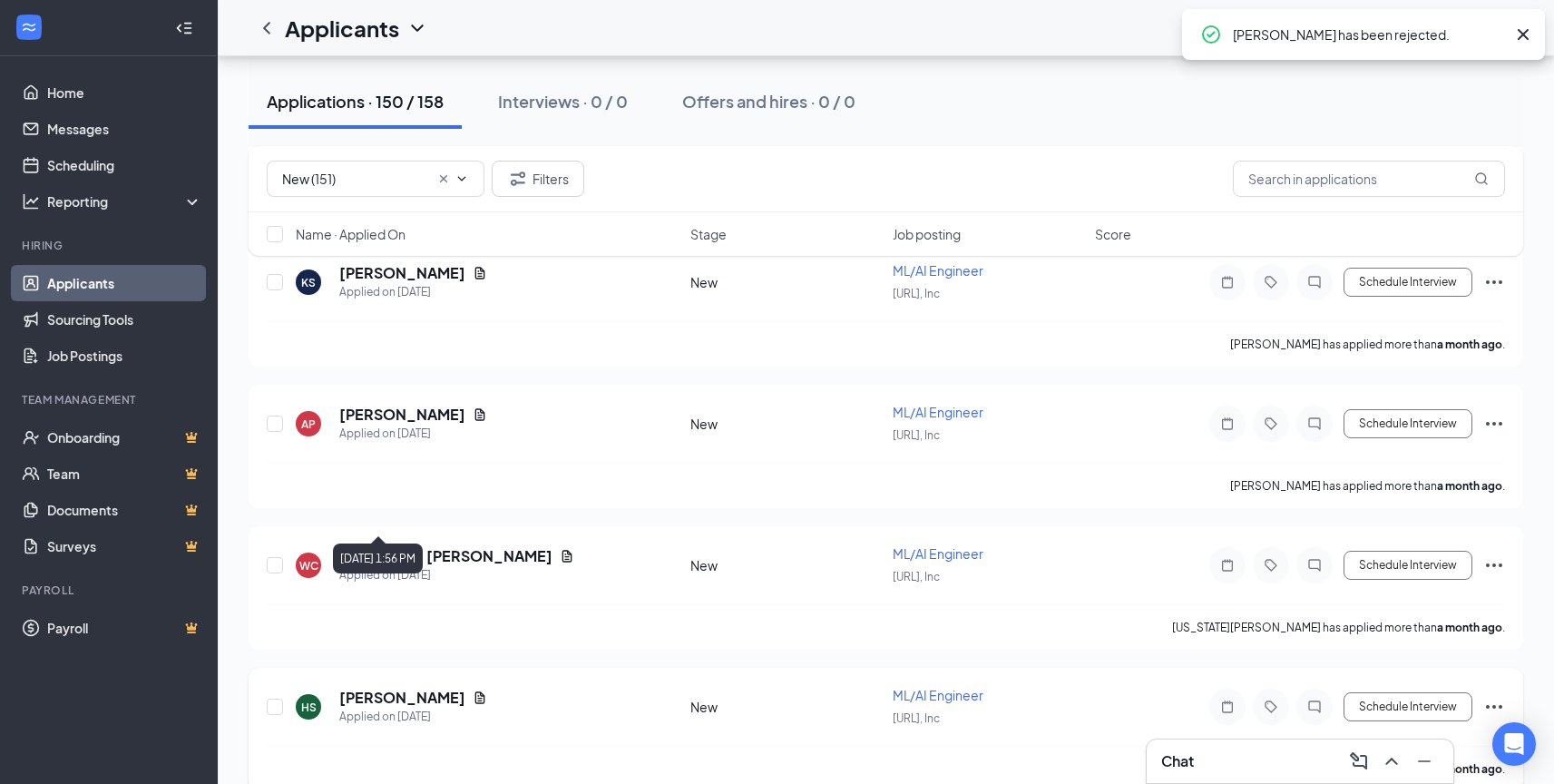
scroll to position [19875, 0]
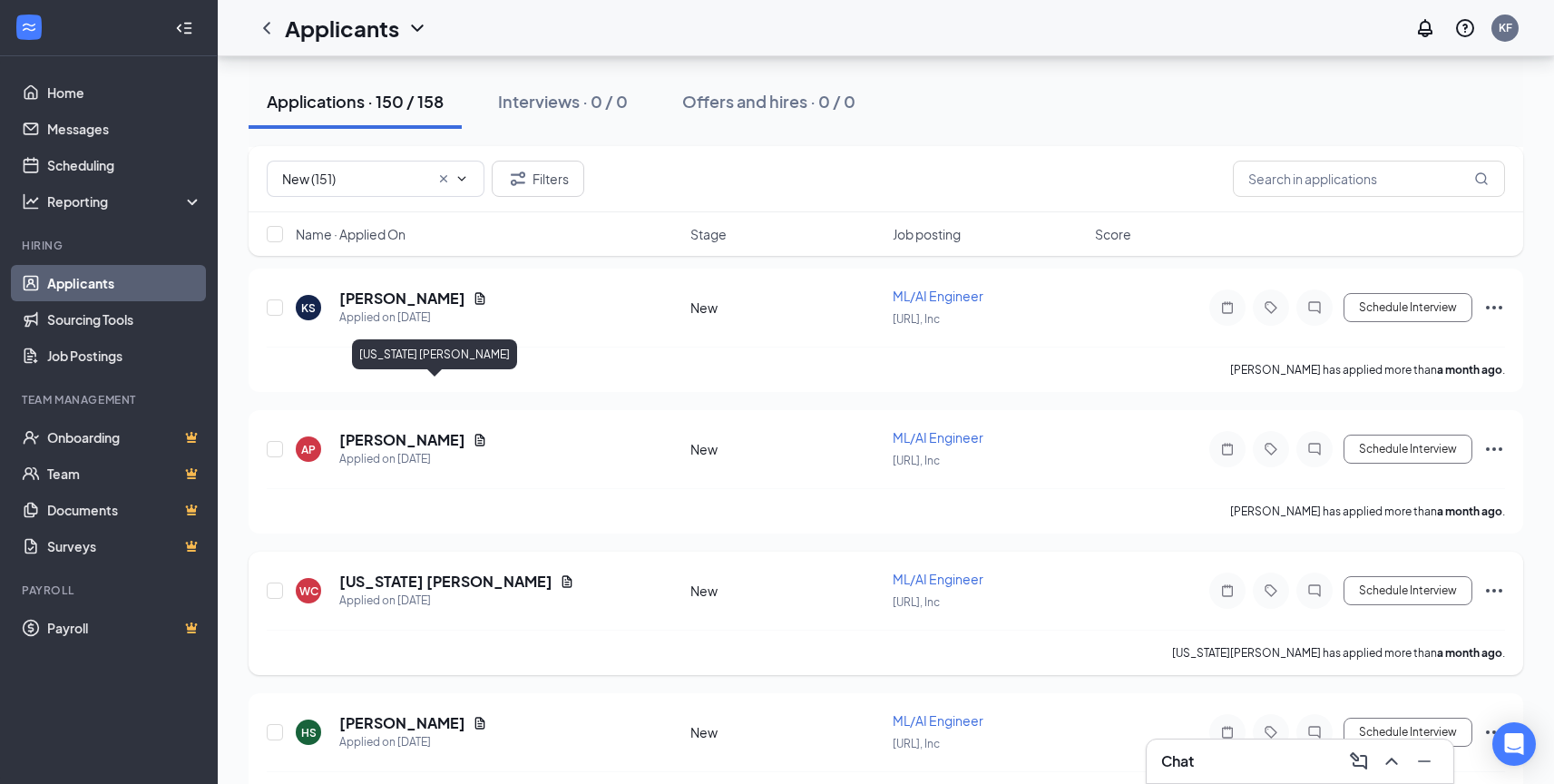
click at [452, 572] on h5 "[US_STATE] [PERSON_NAME]" at bounding box center [446, 582] width 213 height 20
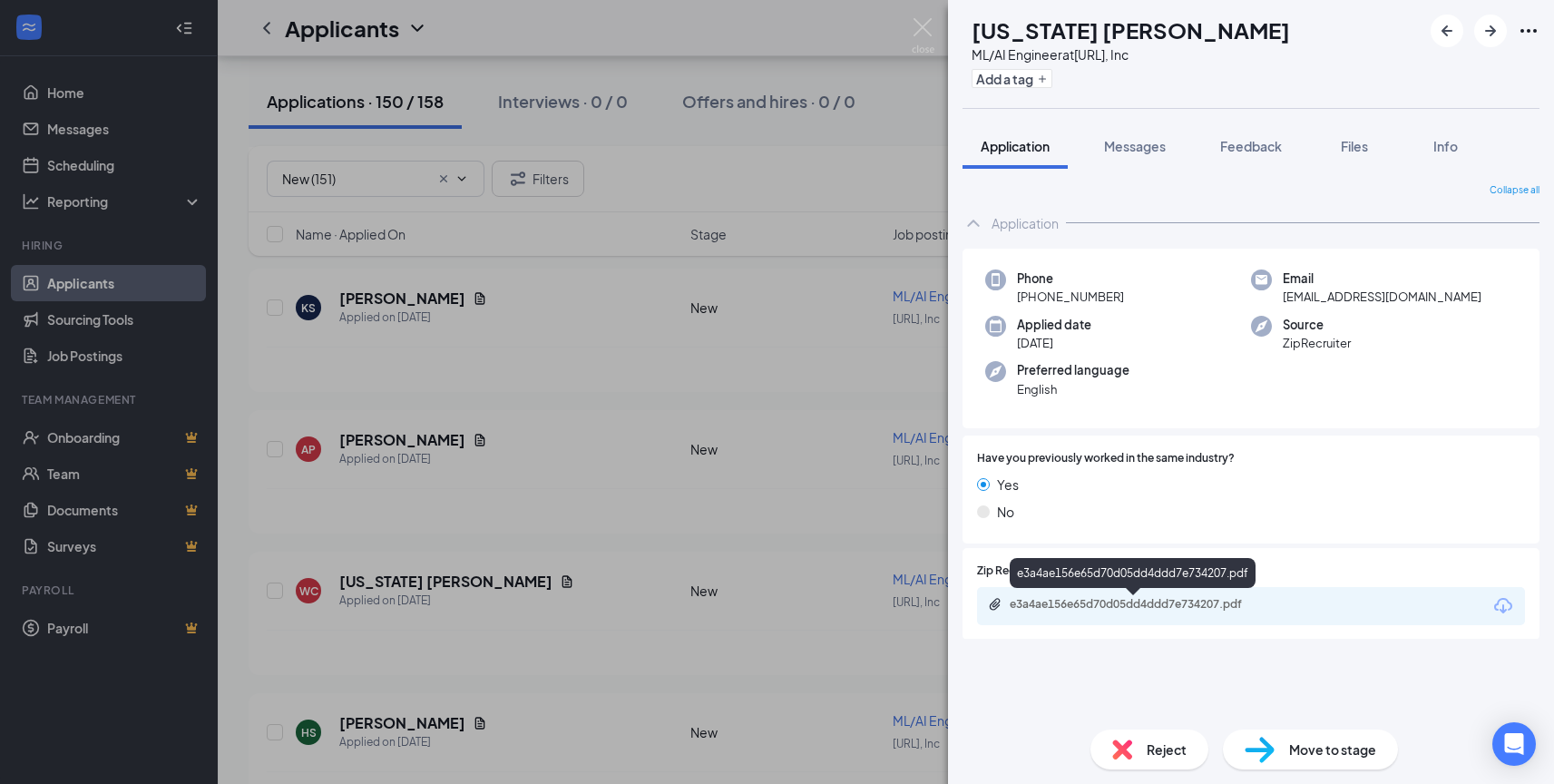
click at [1102, 599] on div "e3a4ae156e65d70d05dd4ddd7e734207.pdf" at bounding box center [1136, 604] width 254 height 14
click at [1258, 742] on img at bounding box center [1259, 749] width 30 height 26
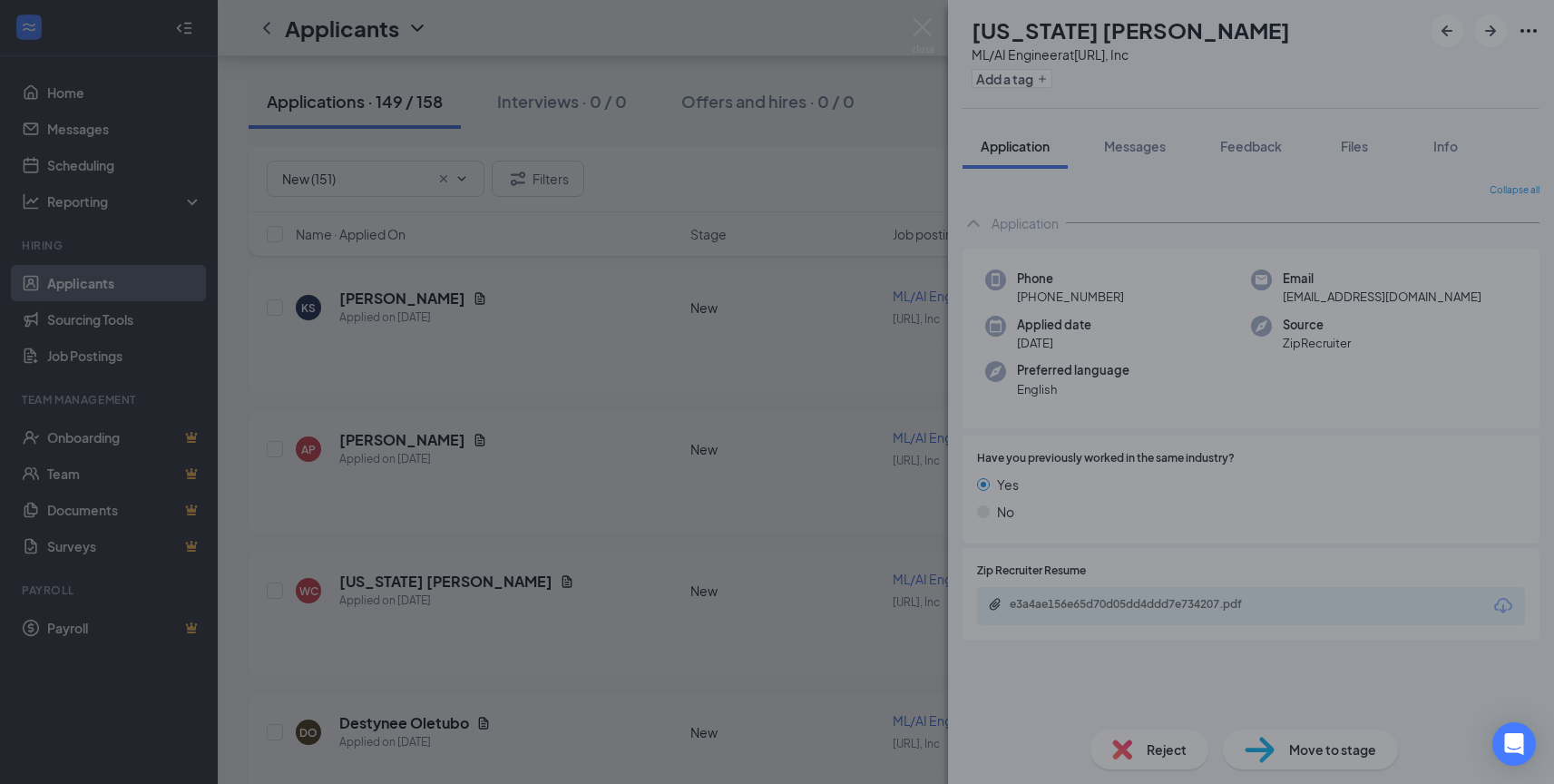
type input "Recruiter Review (next stage)"
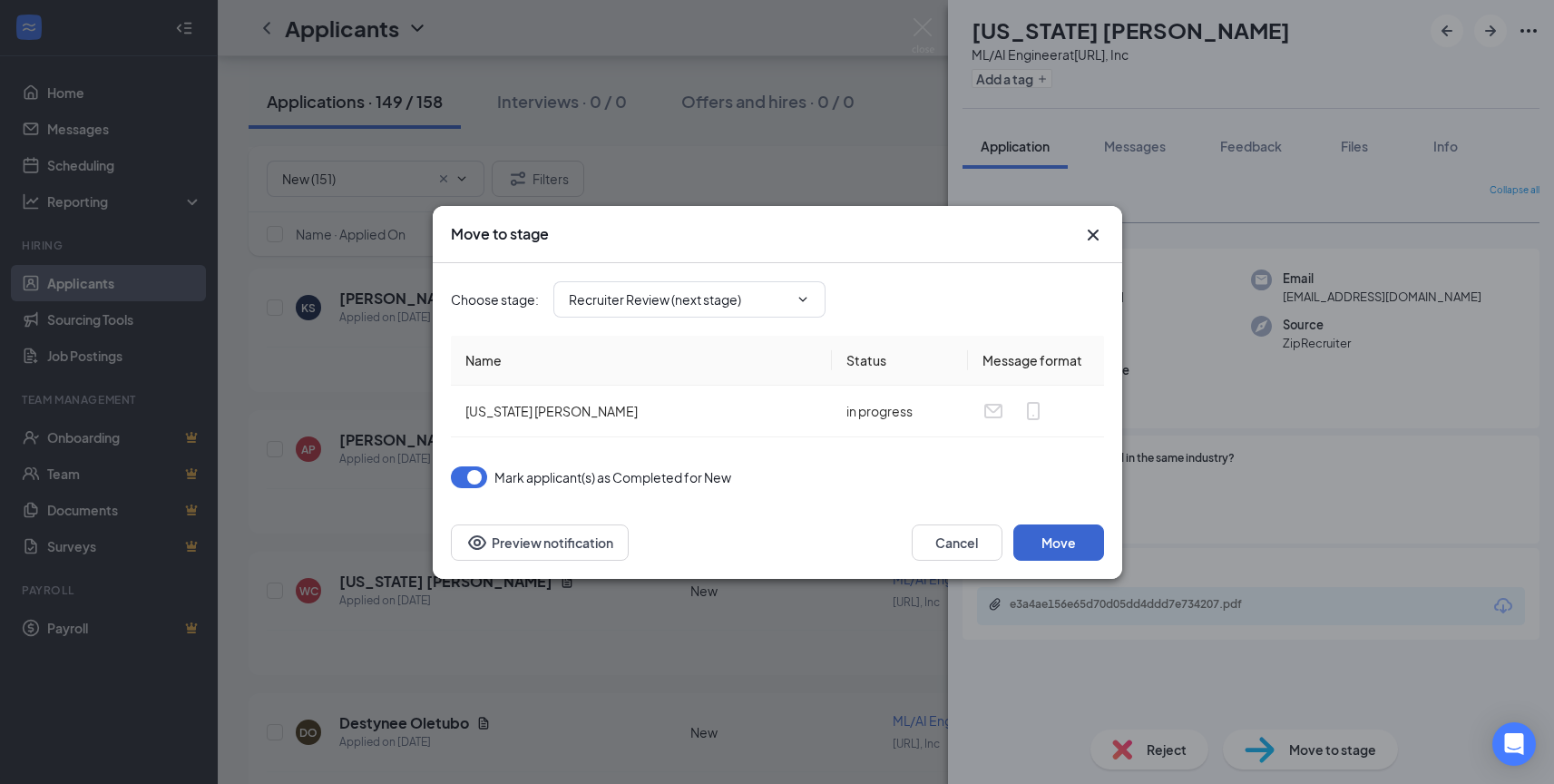
click at [1052, 539] on button "Move" at bounding box center [1059, 542] width 91 height 36
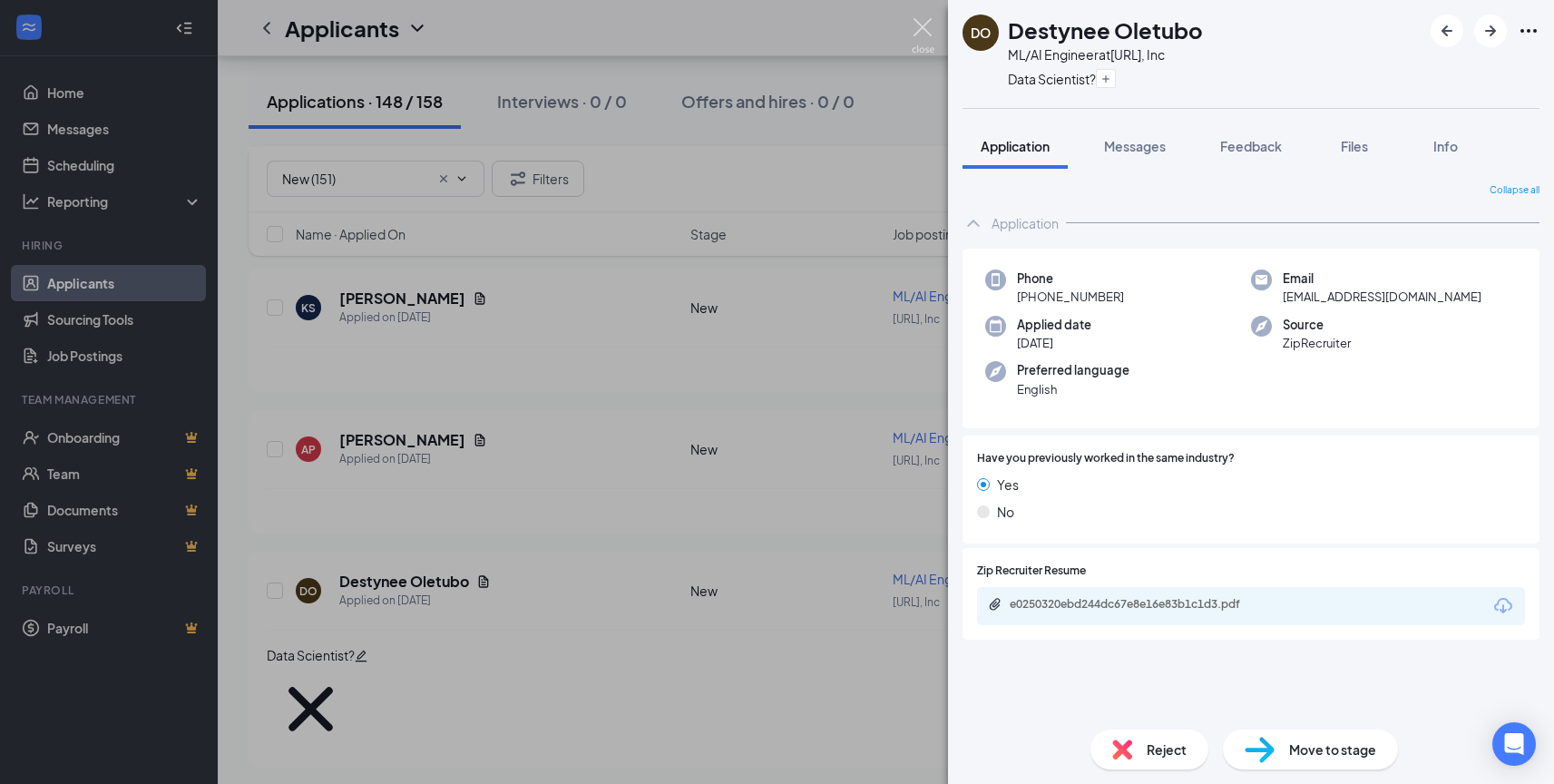
click at [924, 30] on img at bounding box center [923, 36] width 23 height 36
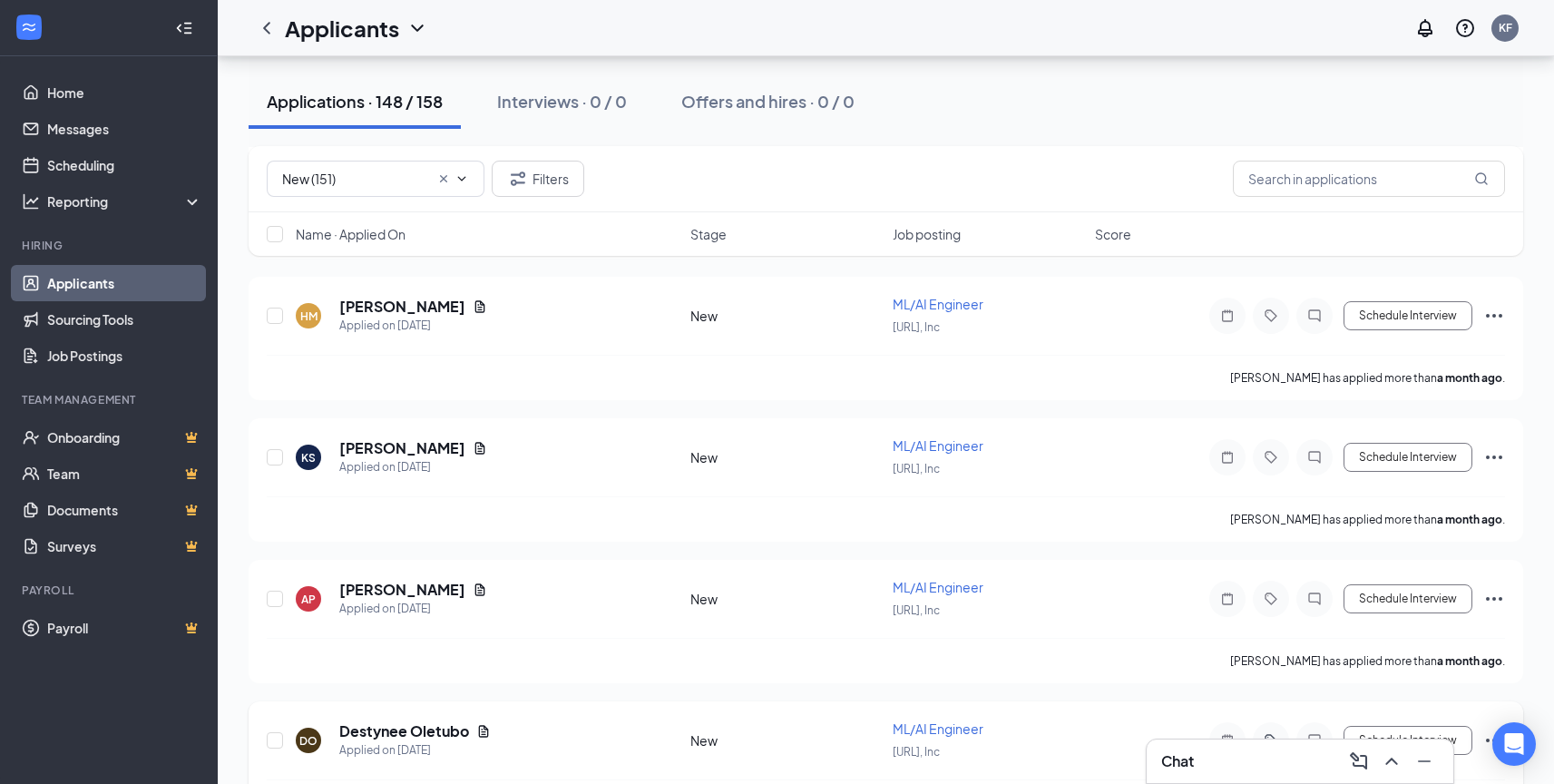
scroll to position [19712, 0]
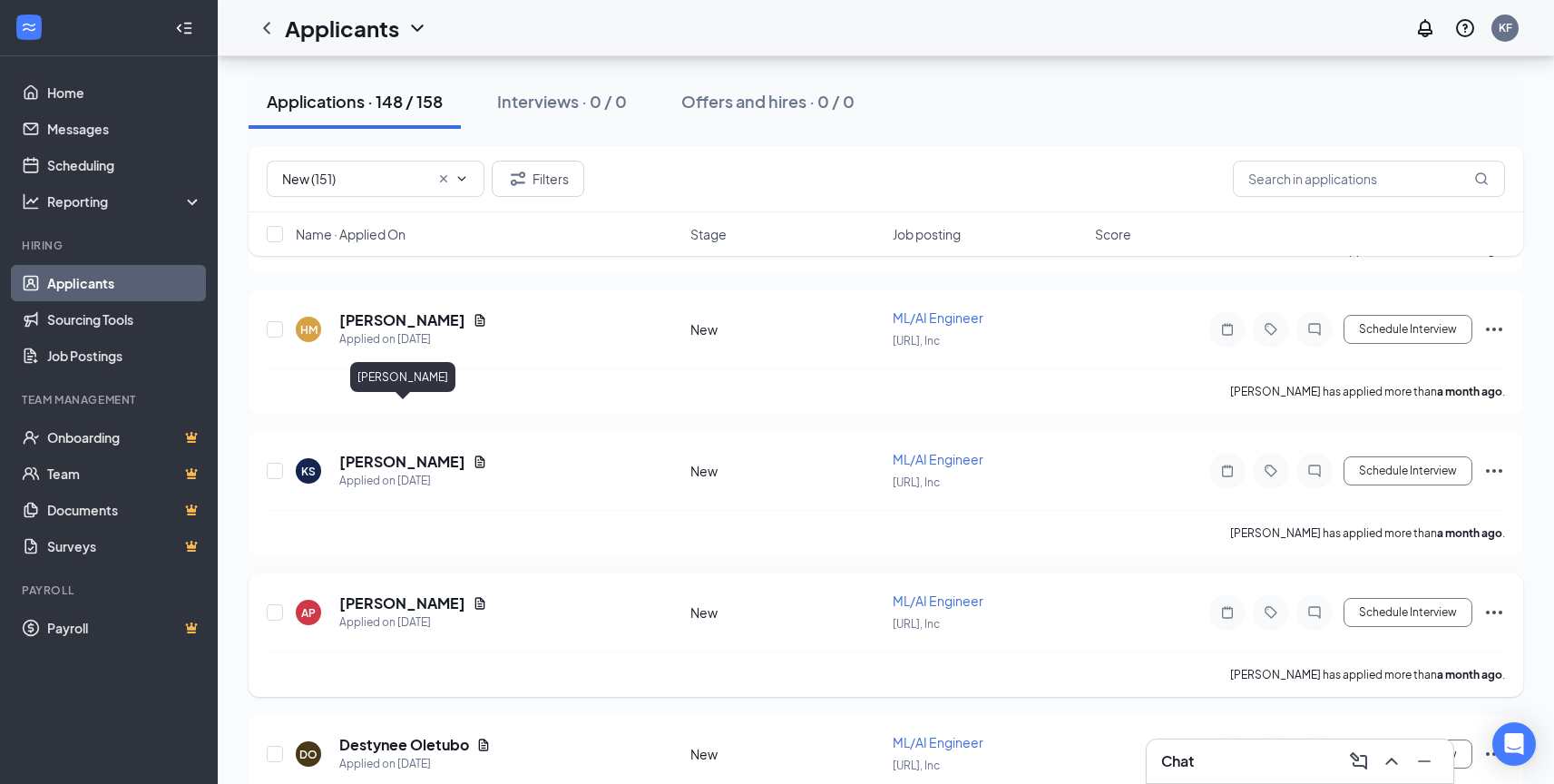
click at [446, 593] on h5 "[PERSON_NAME]" at bounding box center [402, 603] width 126 height 20
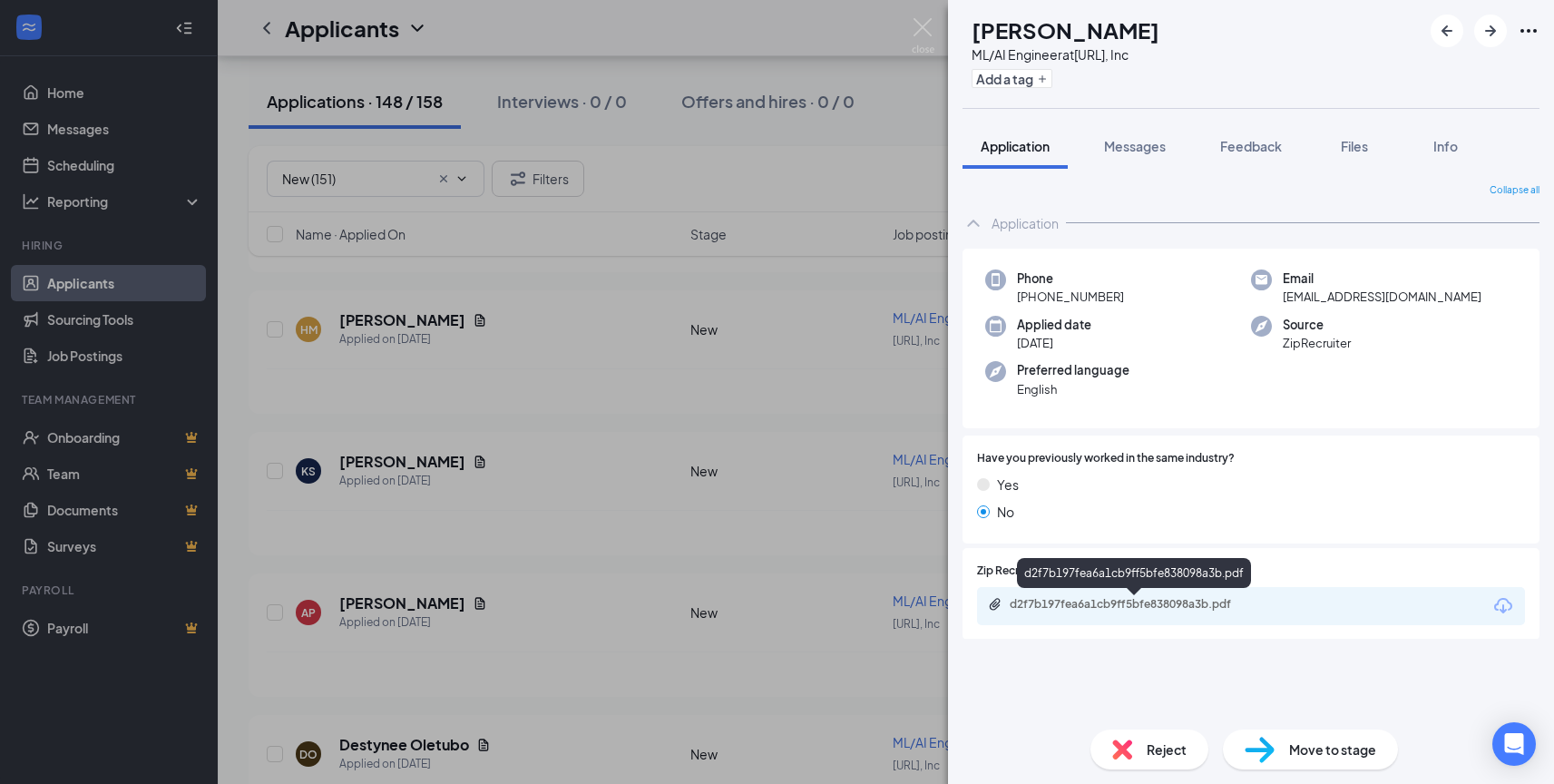
click at [1137, 600] on div "d2f7b197fea6a1cb9ff5bfe838098a3b.pdf" at bounding box center [1136, 604] width 254 height 14
click at [1123, 750] on img at bounding box center [1122, 748] width 20 height 20
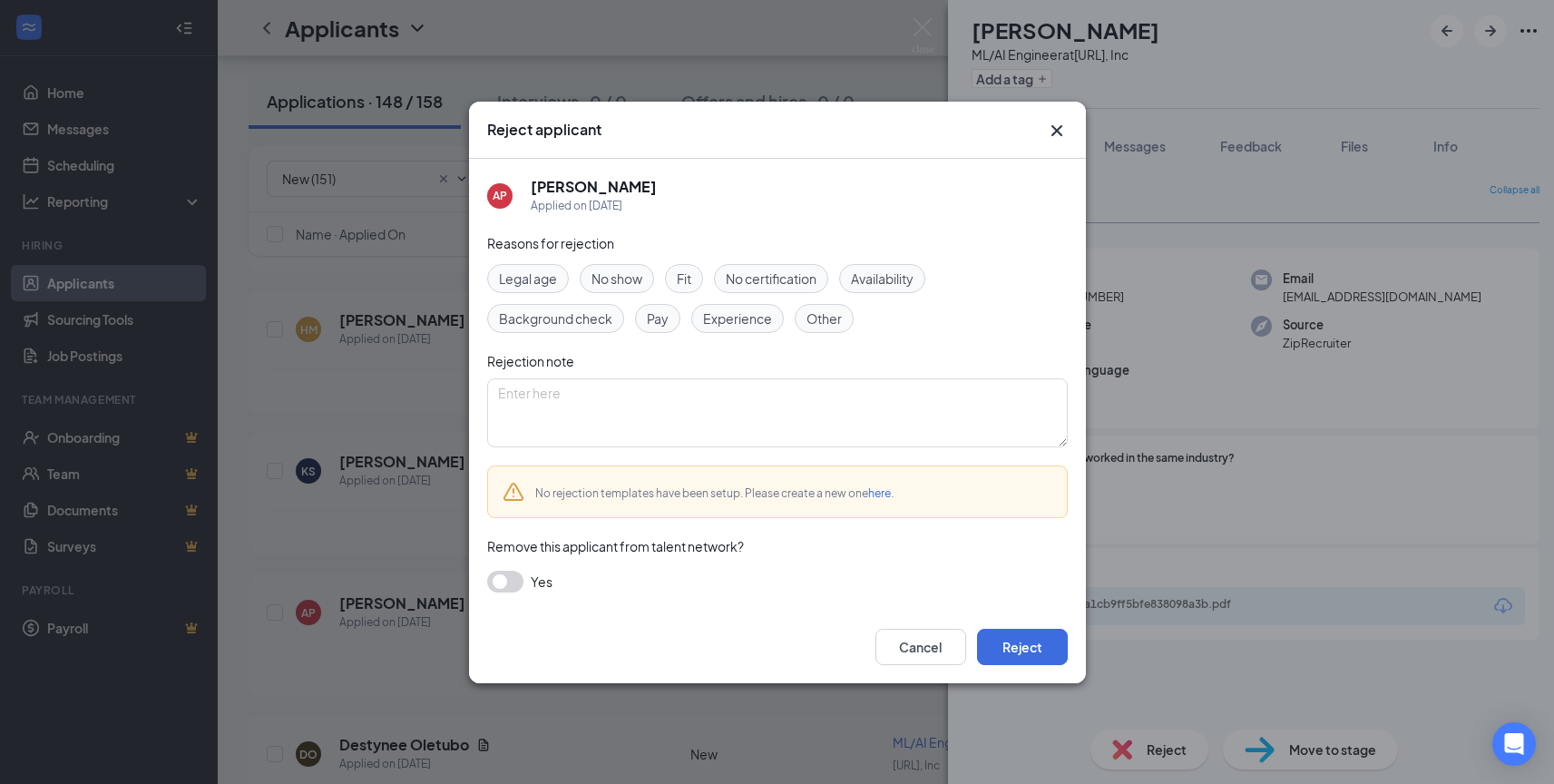
click at [732, 319] on span "Experience" at bounding box center [738, 318] width 69 height 20
click at [1016, 644] on button "Reject" at bounding box center [1022, 647] width 91 height 36
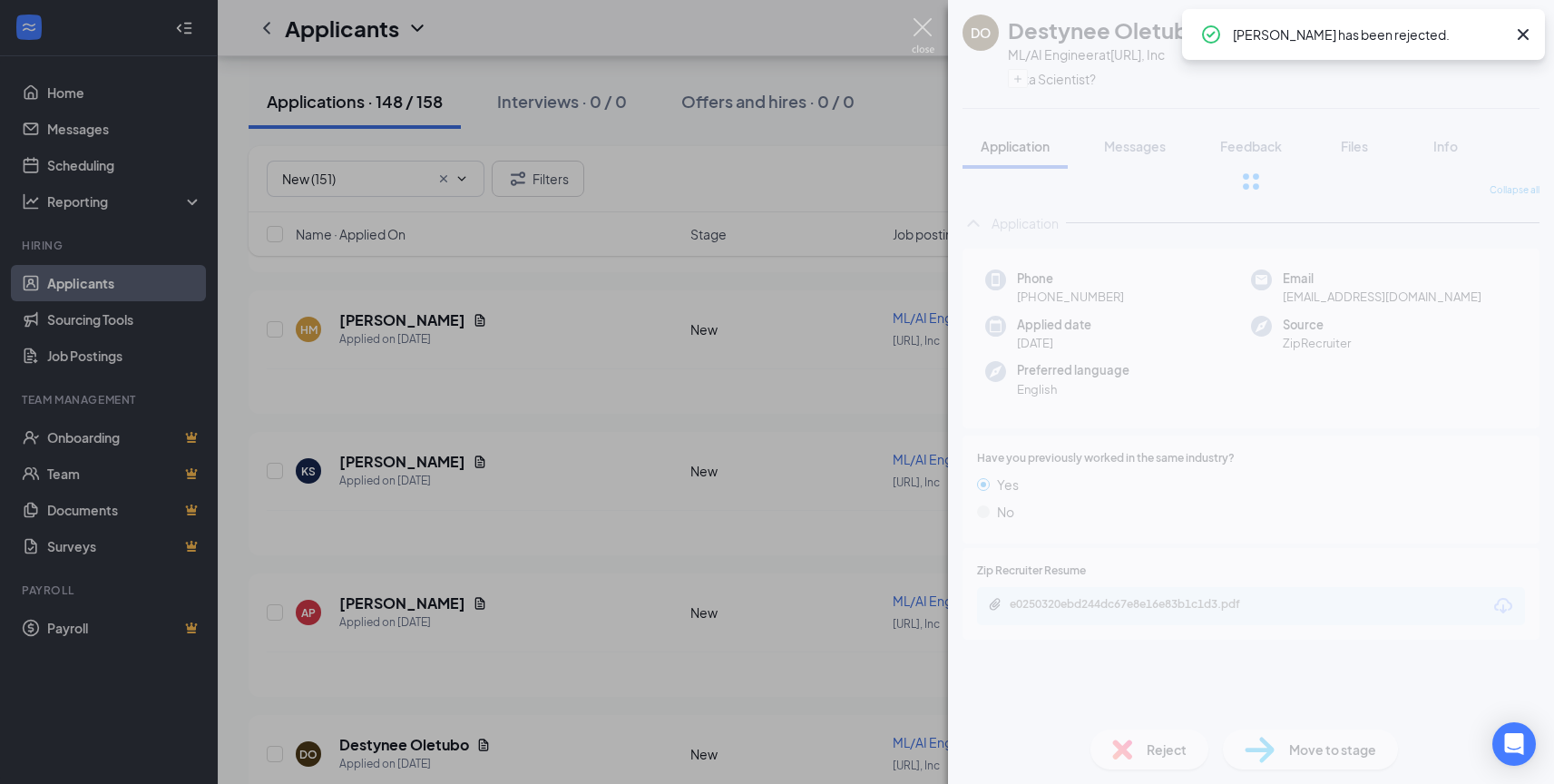
click at [926, 18] on img at bounding box center [923, 36] width 23 height 36
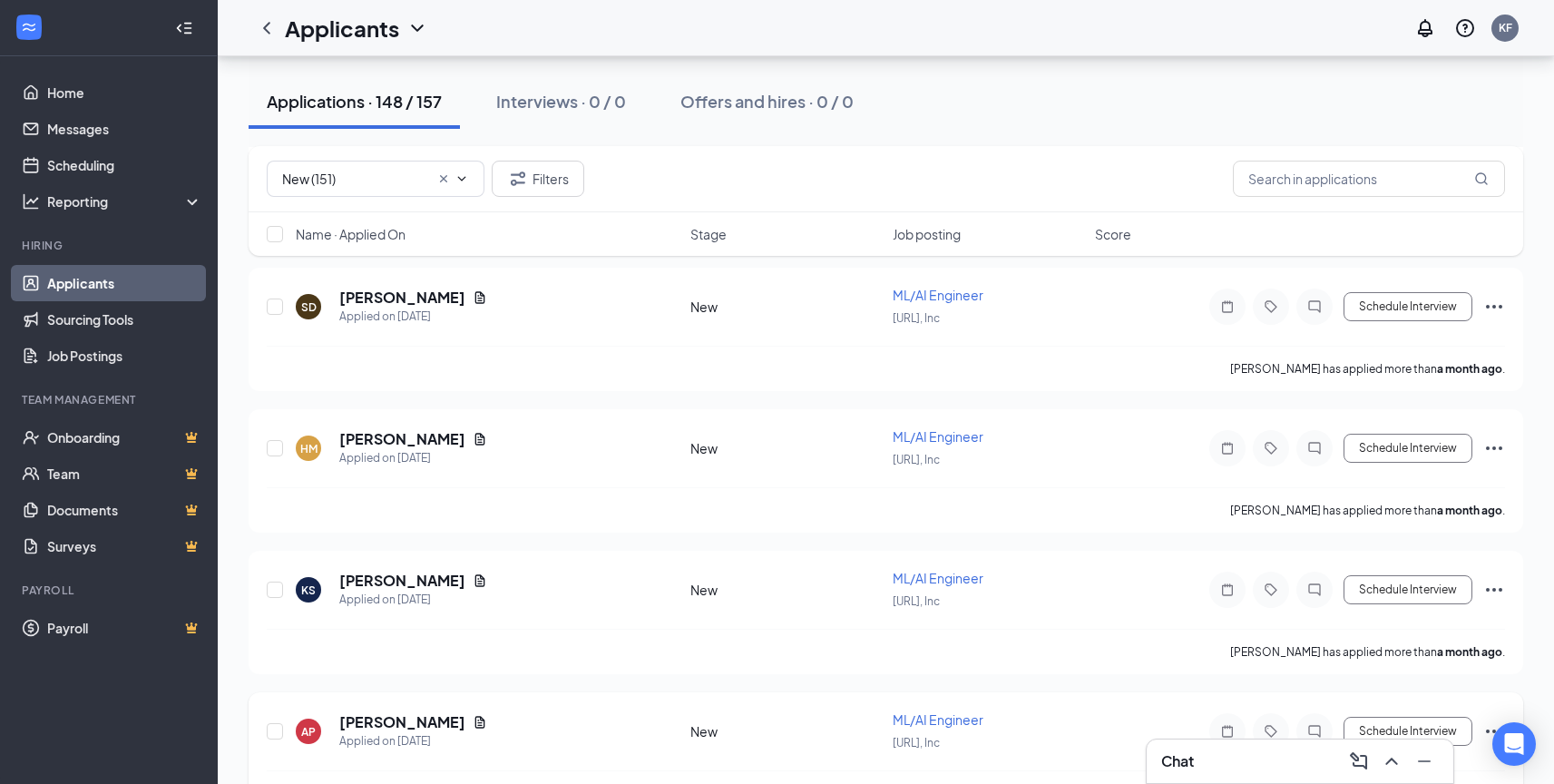
scroll to position [19582, 0]
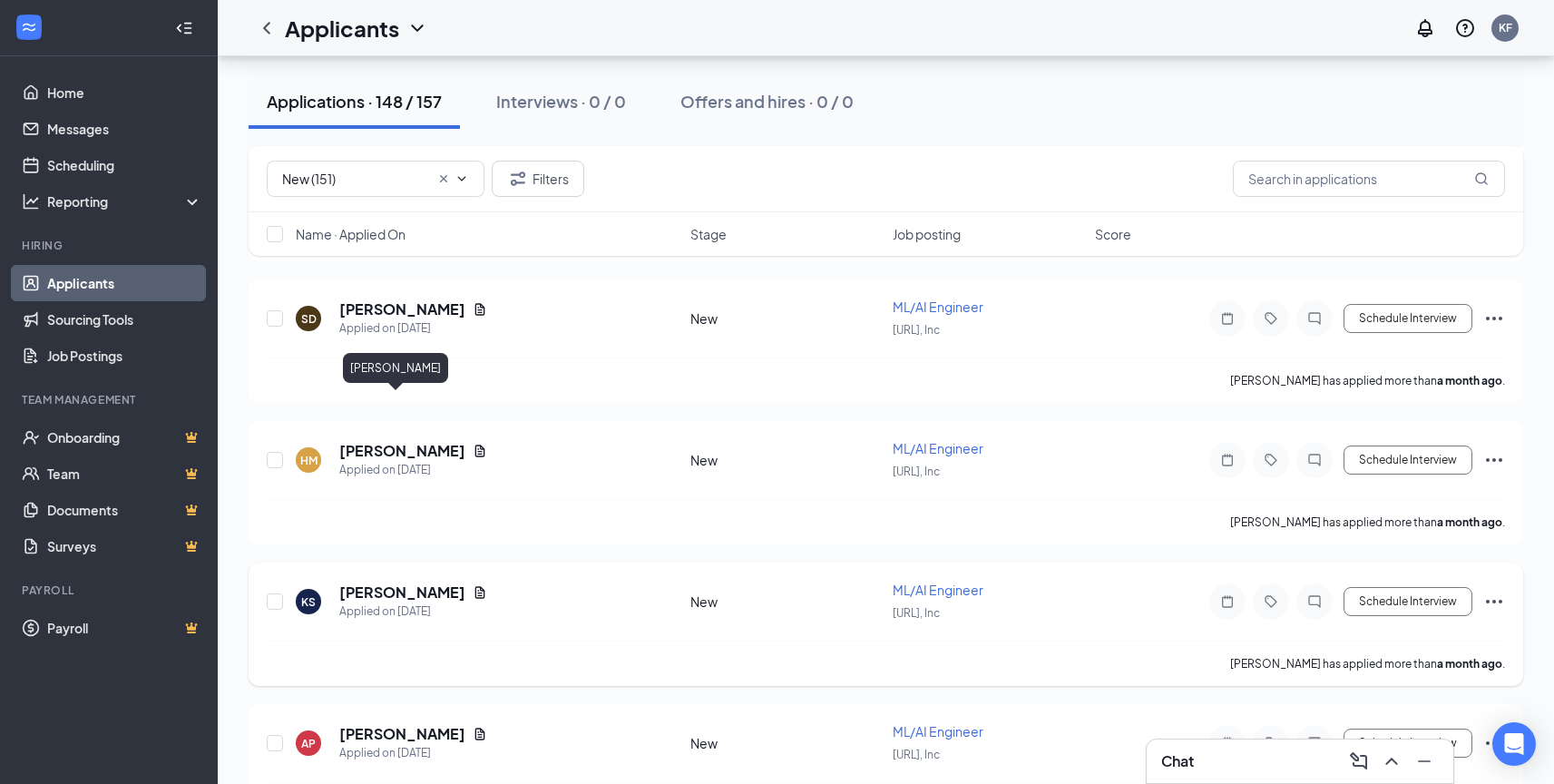
click at [385, 582] on h5 "[PERSON_NAME]" at bounding box center [402, 592] width 126 height 20
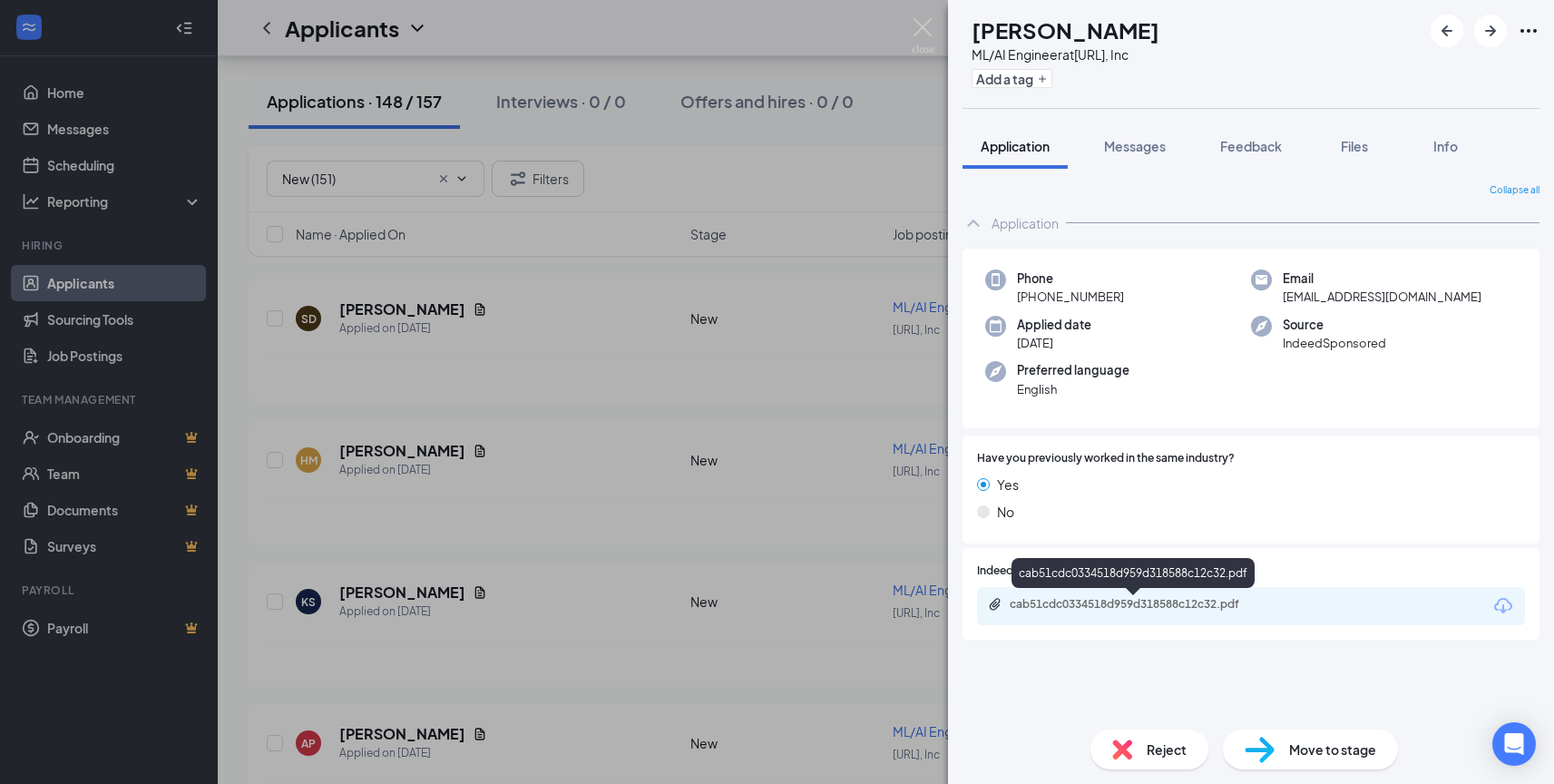
click at [1117, 603] on div "cab51cdc0334518d959d318588c12c32.pdf" at bounding box center [1136, 604] width 254 height 14
click at [1148, 750] on span "Reject" at bounding box center [1167, 748] width 40 height 20
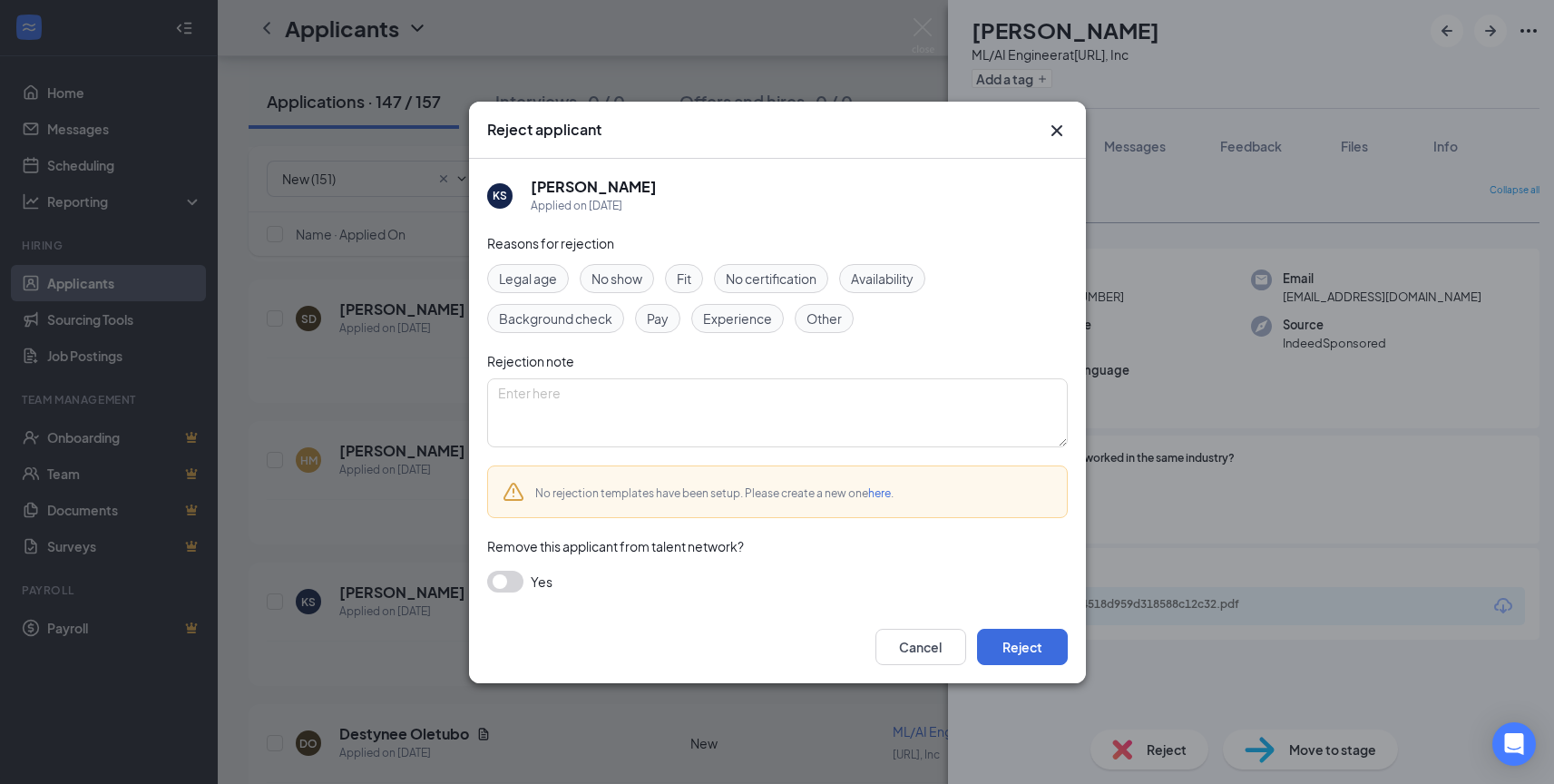
click at [742, 321] on span "Experience" at bounding box center [738, 318] width 69 height 20
click at [996, 655] on button "Reject" at bounding box center [1022, 647] width 91 height 36
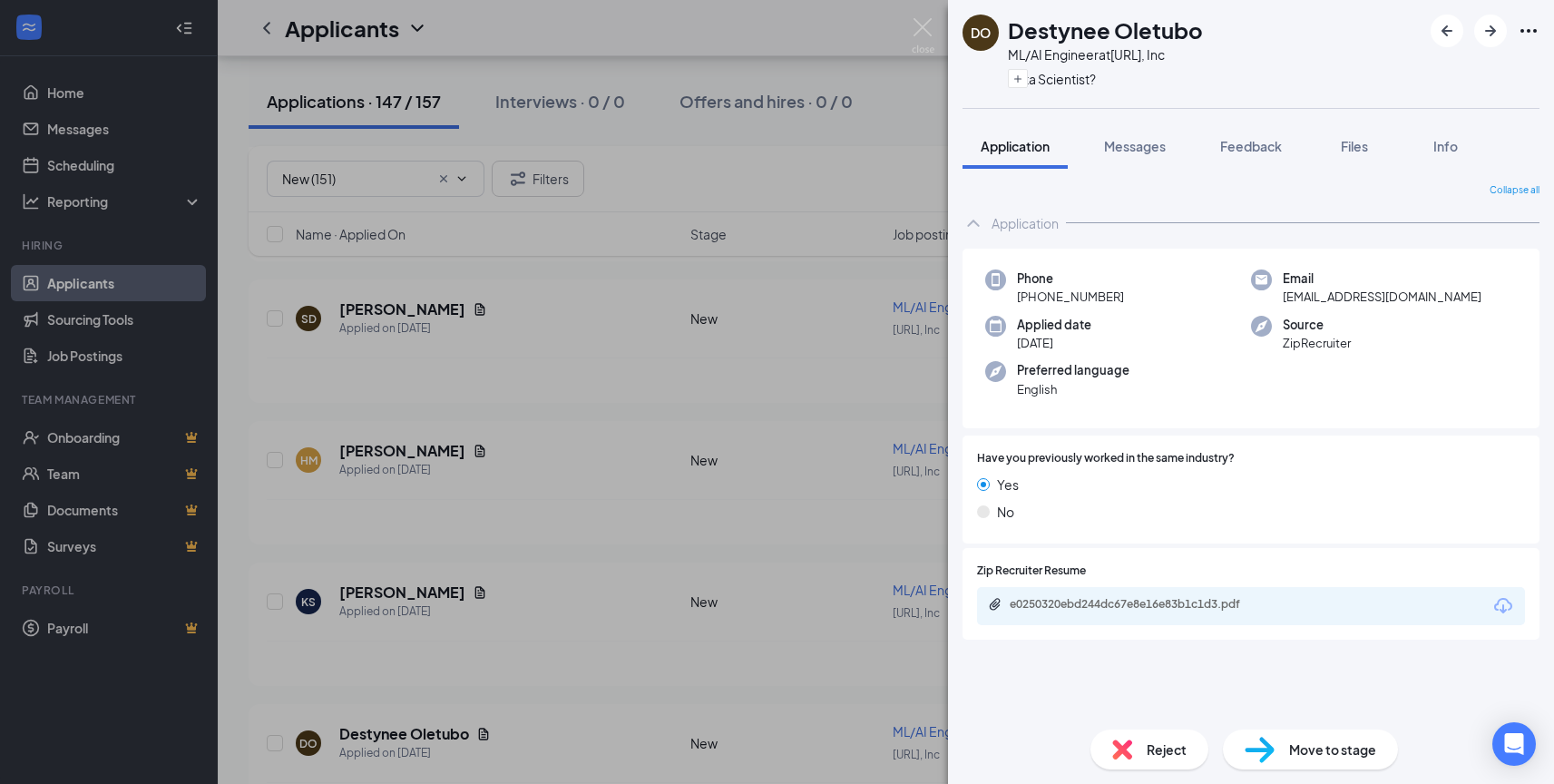
click at [920, 25] on img at bounding box center [923, 36] width 23 height 36
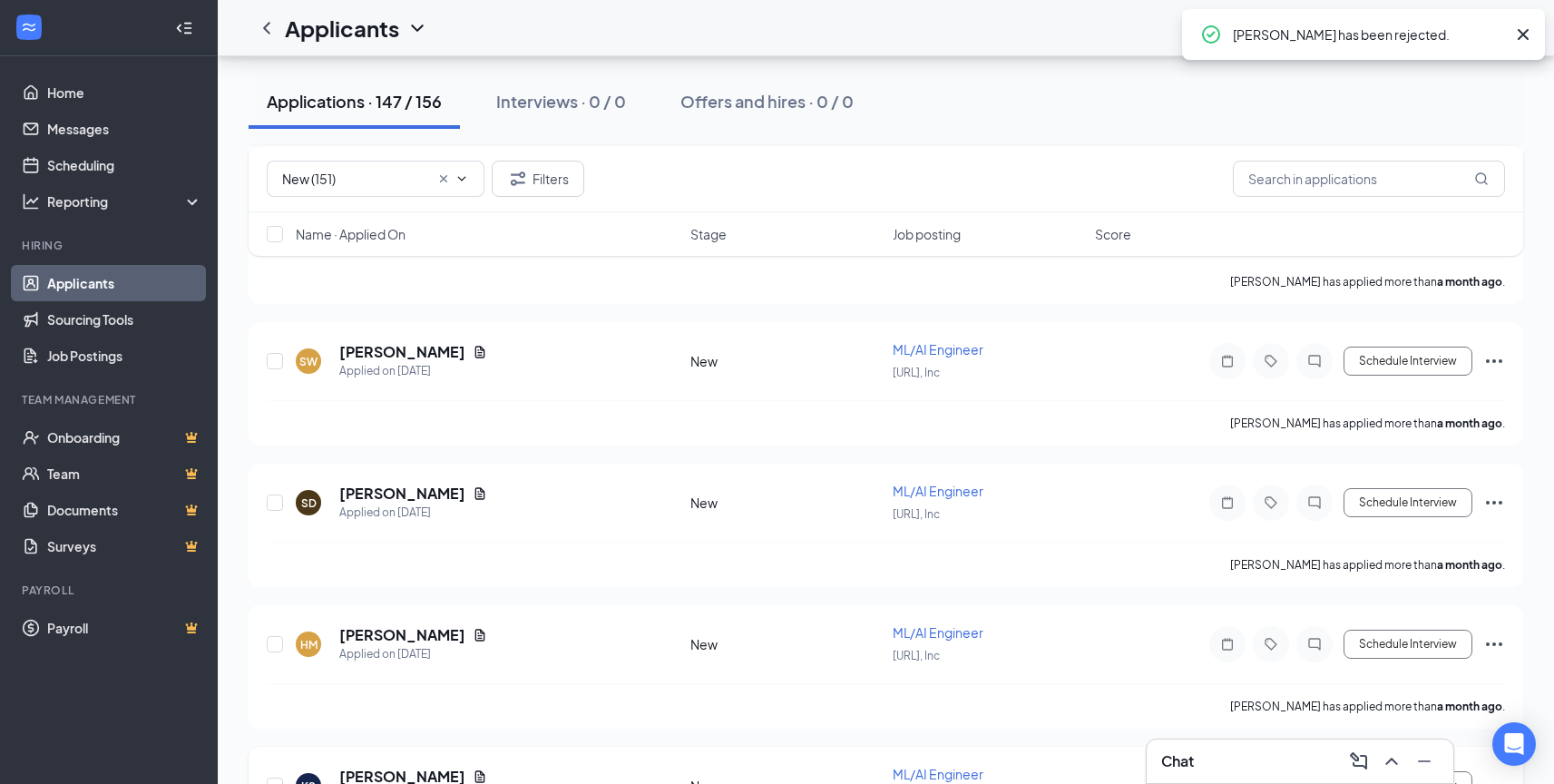
scroll to position [19396, 0]
click at [399, 627] on h5 "[PERSON_NAME]" at bounding box center [402, 636] width 126 height 20
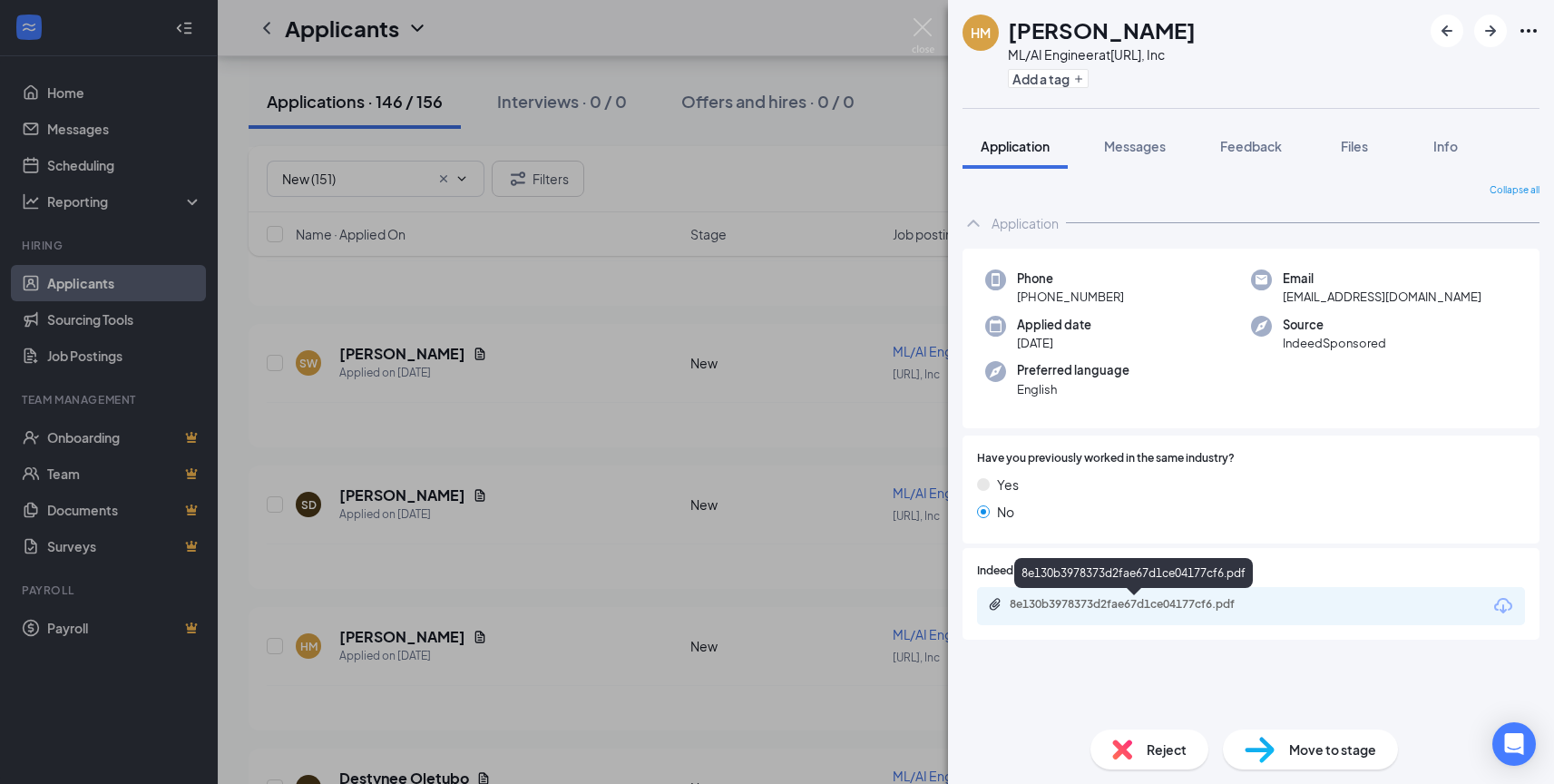
click at [1063, 604] on div "8e130b3978373d2fae67d1ce04177cf6.pdf" at bounding box center [1136, 604] width 254 height 14
click at [1138, 732] on div "Reject" at bounding box center [1149, 749] width 118 height 40
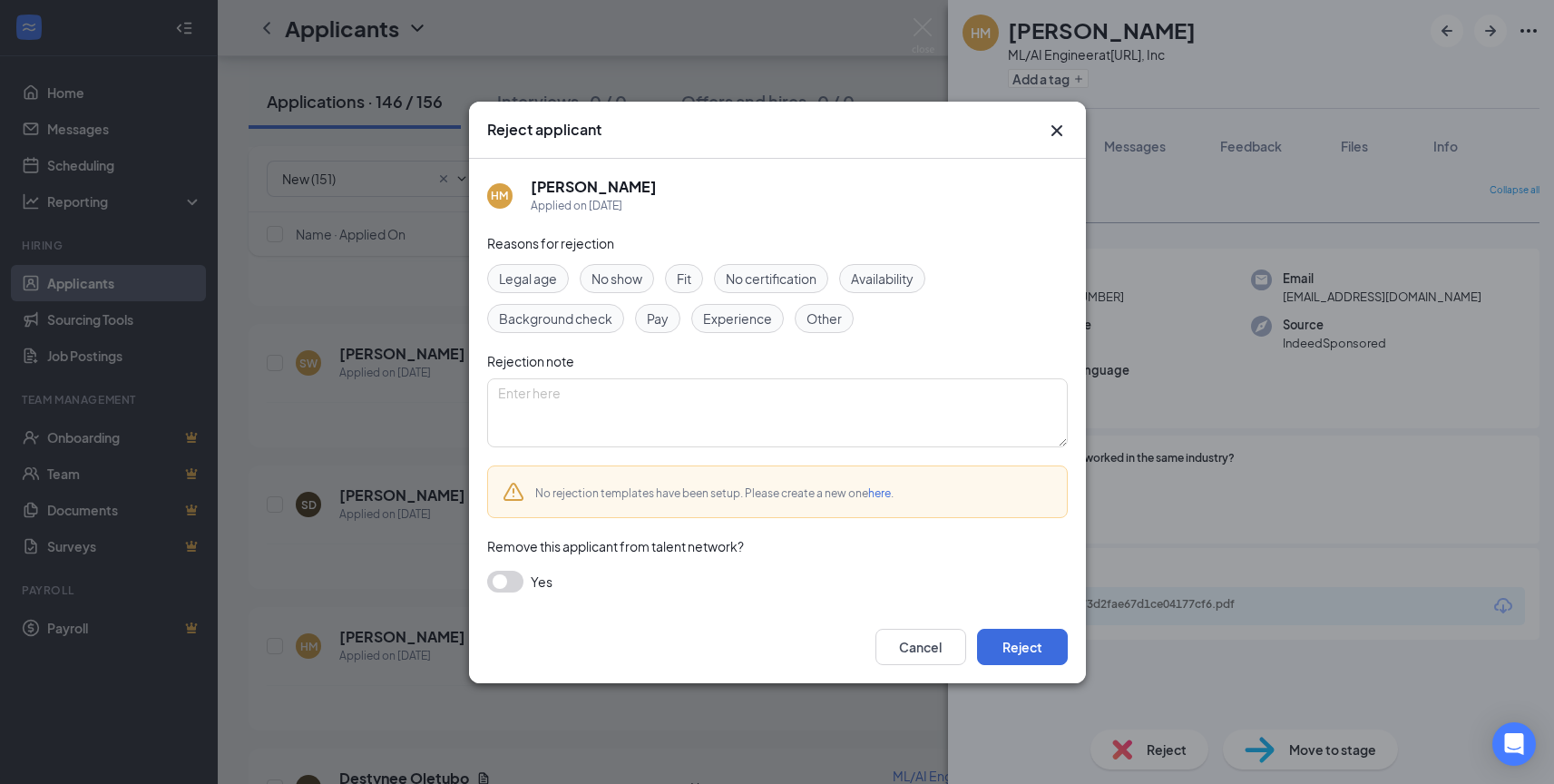
click at [740, 322] on span "Experience" at bounding box center [738, 318] width 69 height 20
click at [1033, 645] on button "Reject" at bounding box center [1022, 647] width 91 height 36
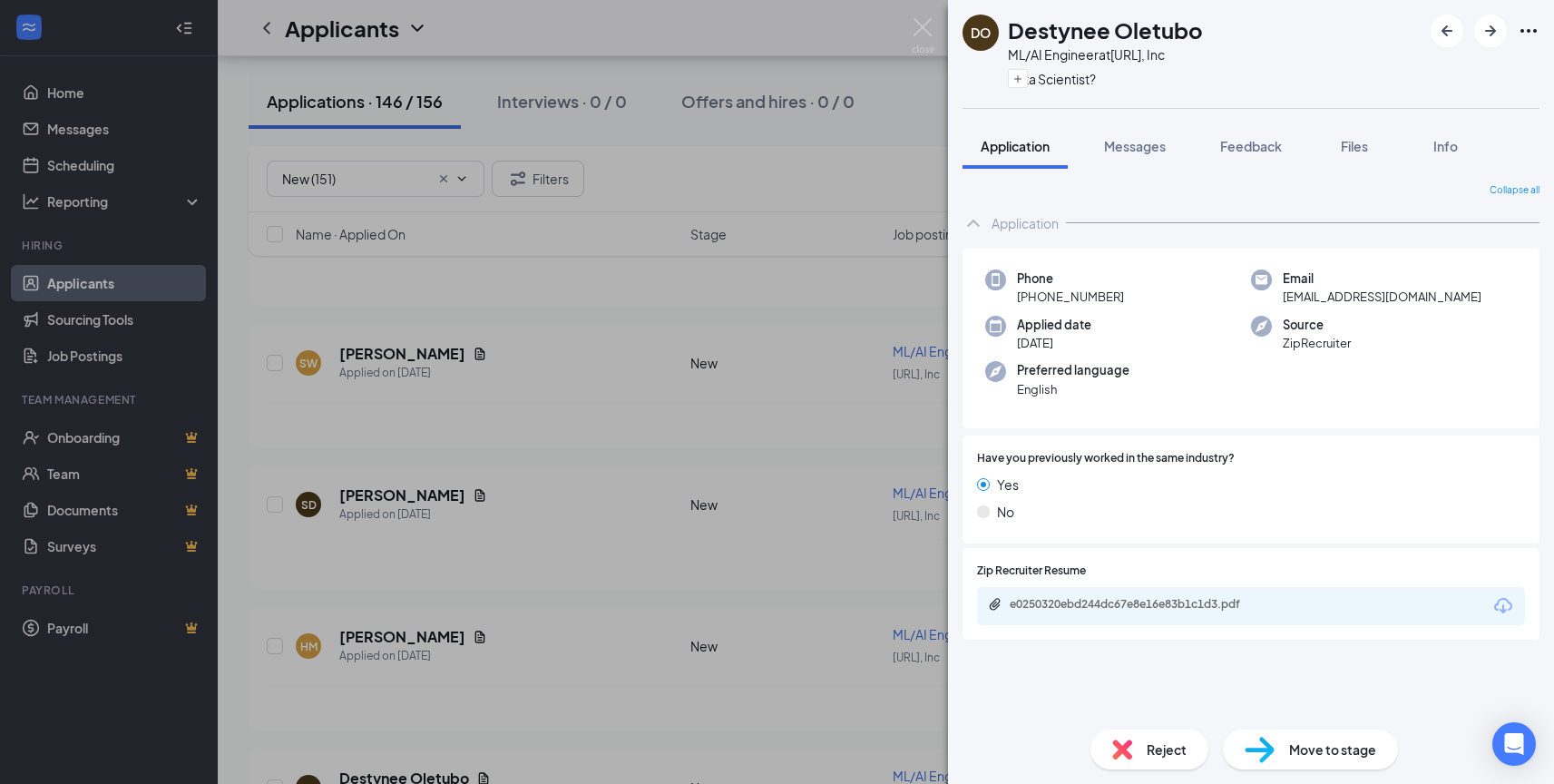
click at [926, 21] on img at bounding box center [923, 36] width 23 height 36
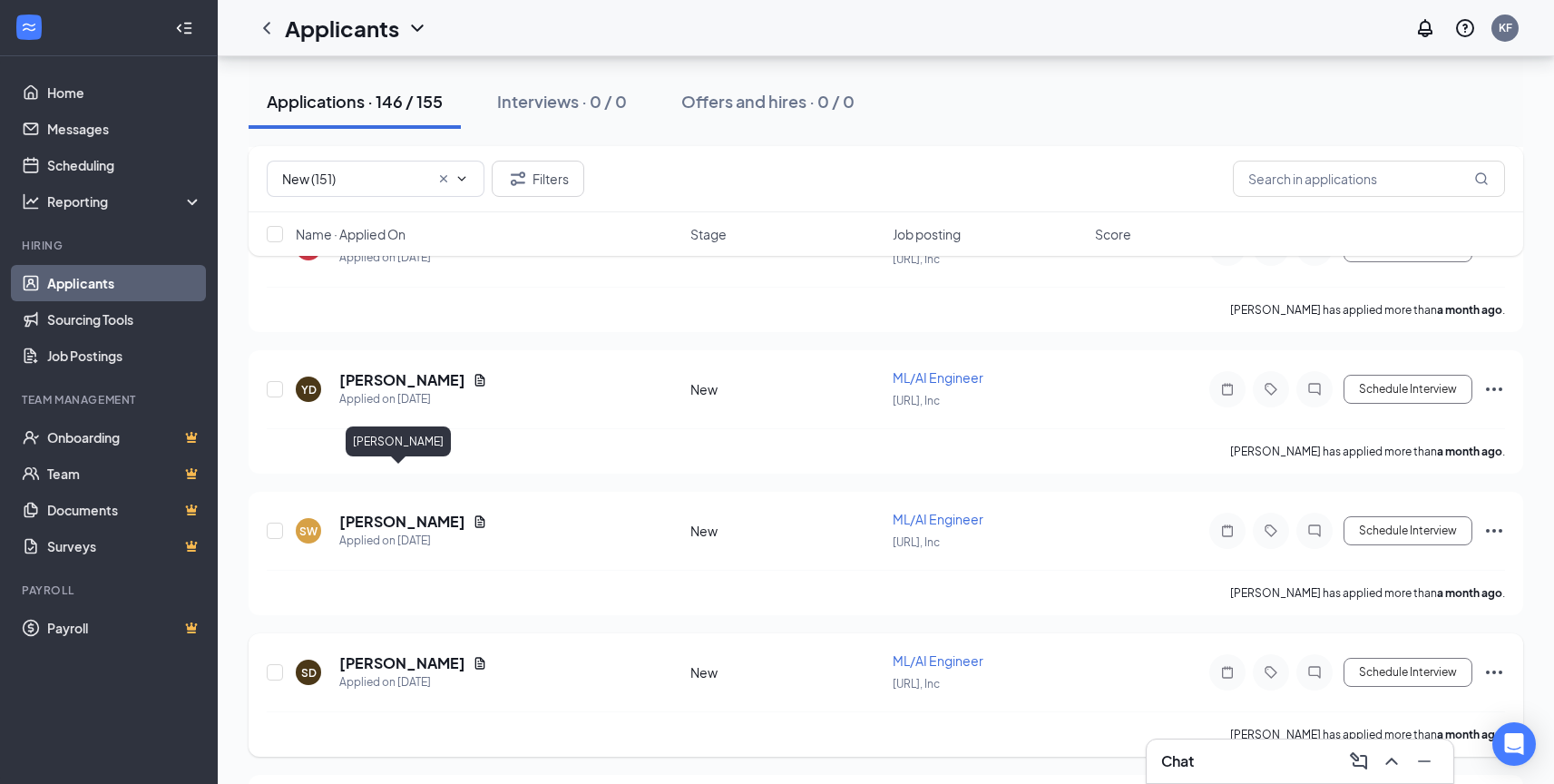
scroll to position [19237, 0]
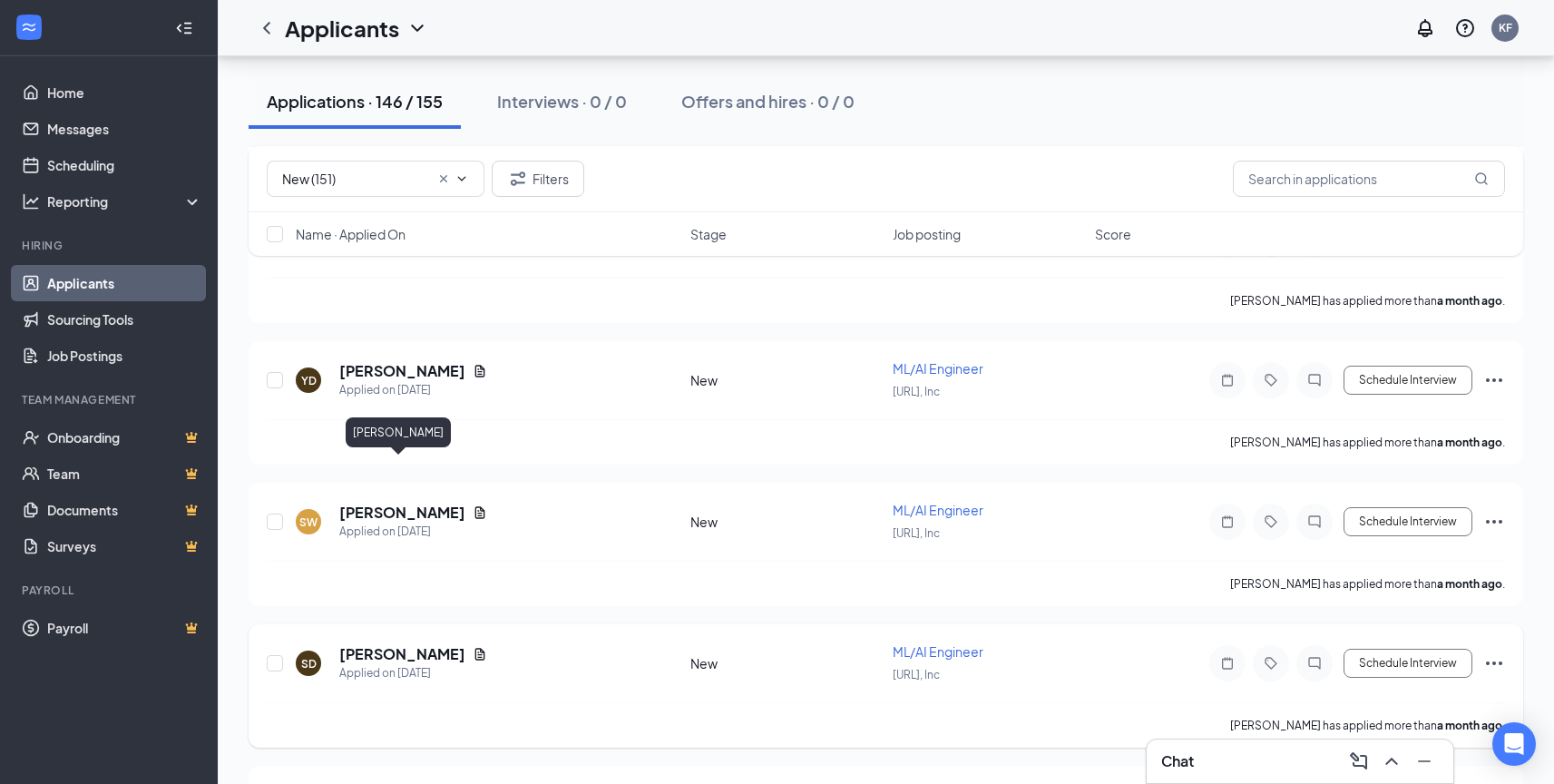
click at [417, 644] on h5 "[PERSON_NAME]" at bounding box center [402, 653] width 126 height 20
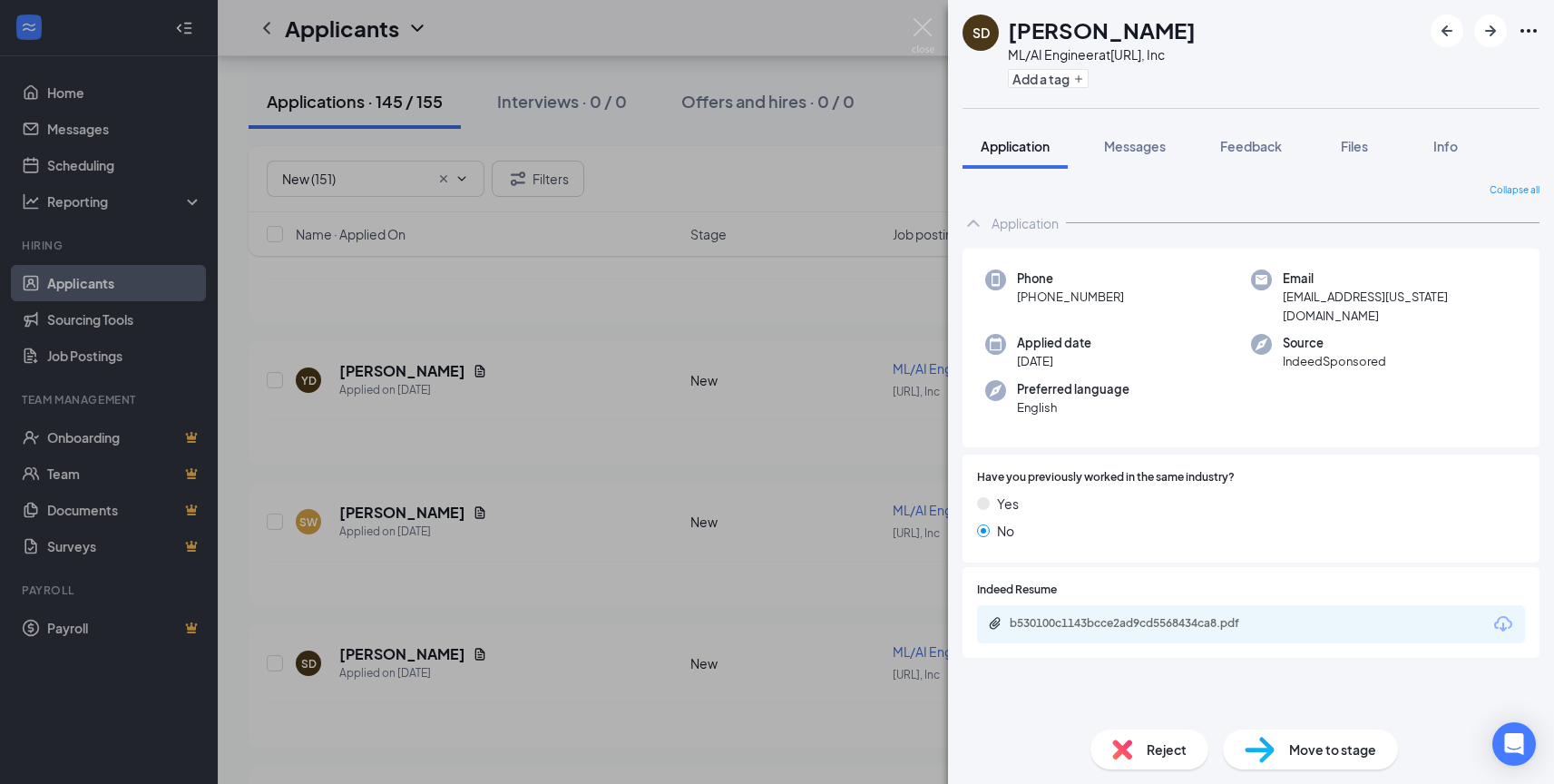
click at [1105, 625] on div "Indeed Resume b530100c1143bcce2ad9cd5568434ca8.pdf" at bounding box center [1251, 612] width 577 height 91
click at [1103, 616] on div "b530100c1143bcce2ad9cd5568434ca8.pdf" at bounding box center [1136, 623] width 254 height 14
click at [1118, 741] on img at bounding box center [1122, 748] width 20 height 20
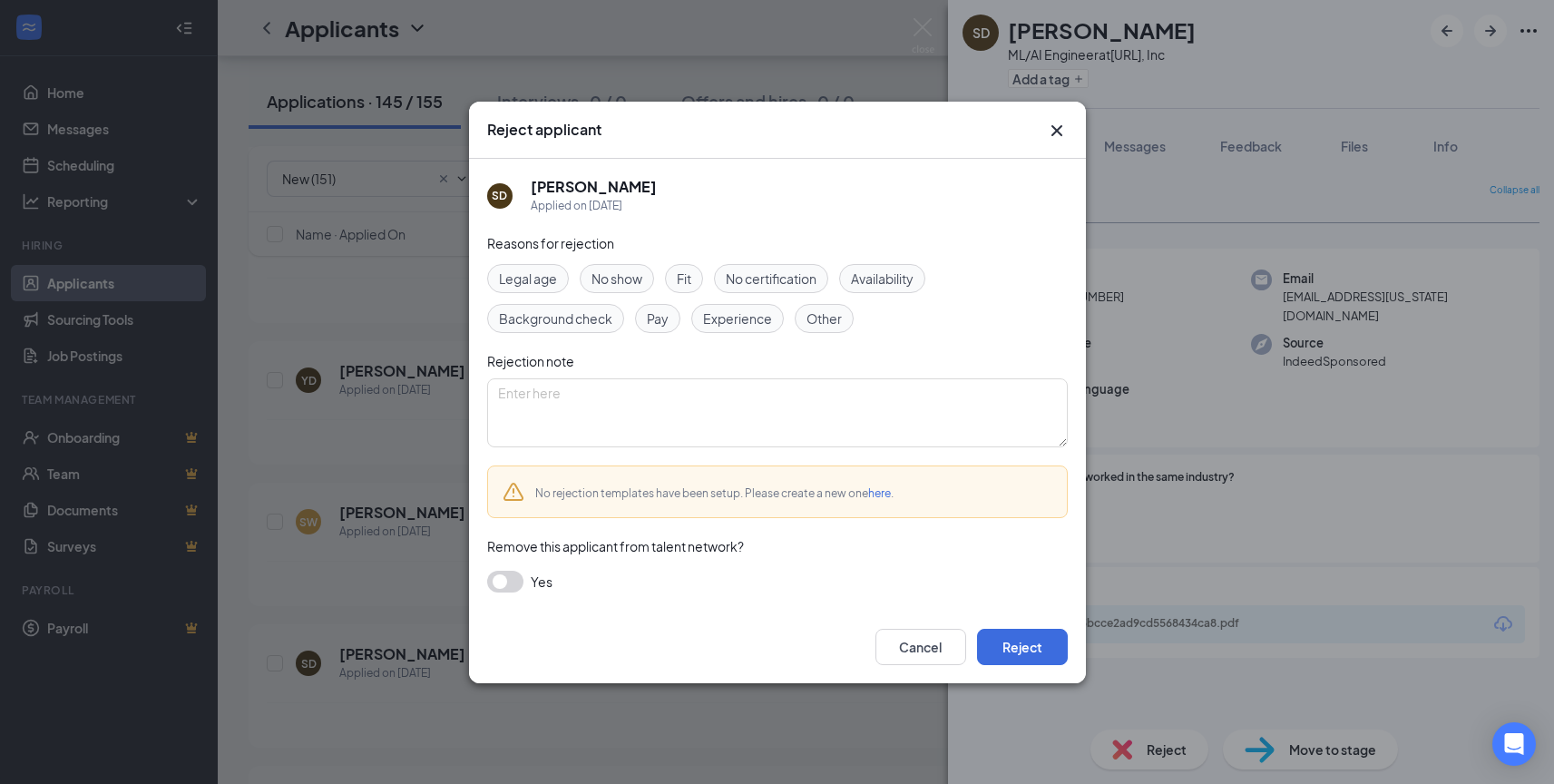
click at [760, 310] on span "Experience" at bounding box center [738, 318] width 69 height 20
click at [1008, 625] on div "Cancel Reject" at bounding box center [777, 647] width 617 height 73
click at [1009, 640] on button "Reject" at bounding box center [1022, 647] width 91 height 36
click at [920, 24] on img at bounding box center [923, 36] width 23 height 36
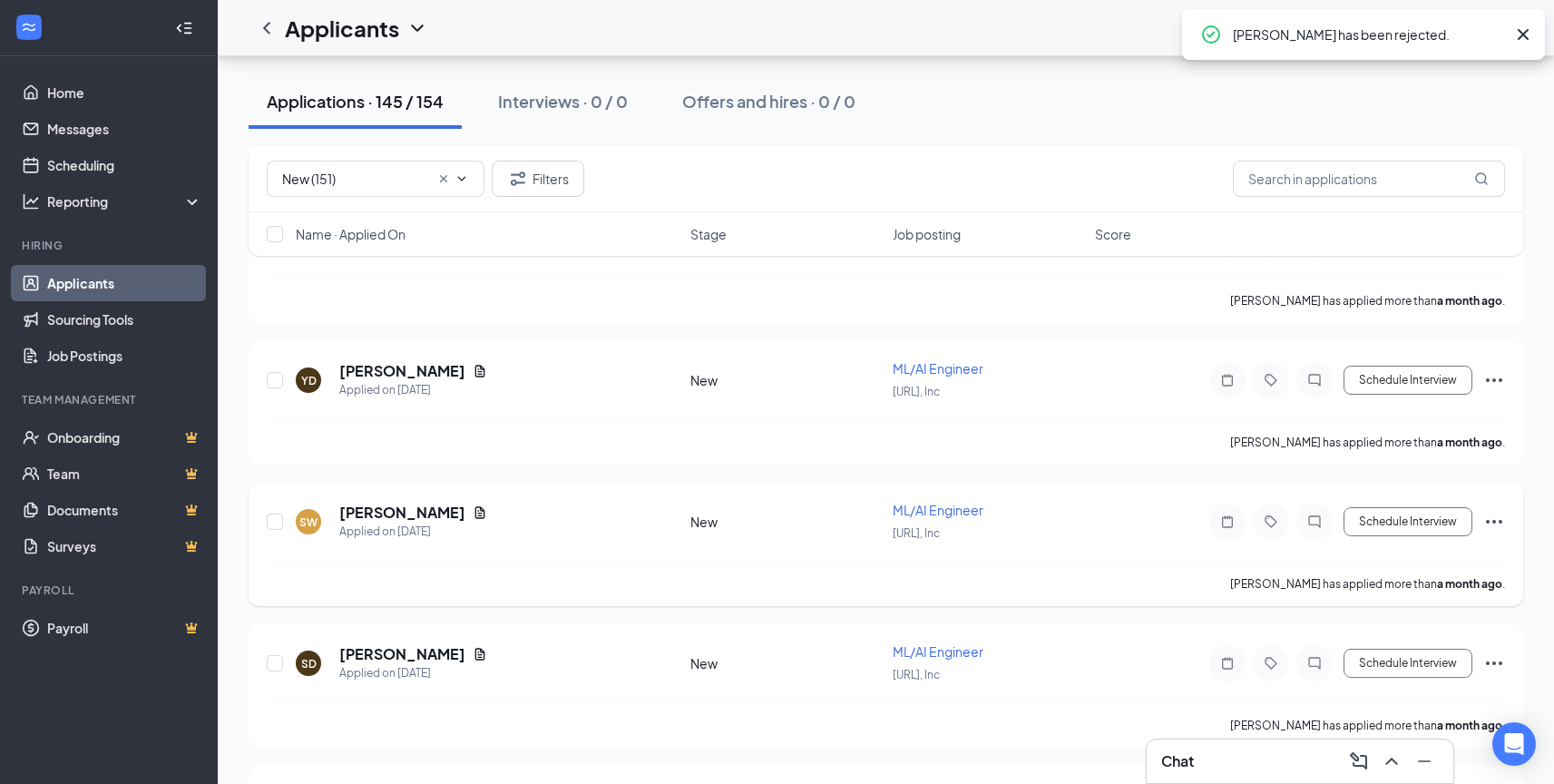
click at [405, 503] on h5 "[PERSON_NAME]" at bounding box center [402, 512] width 126 height 20
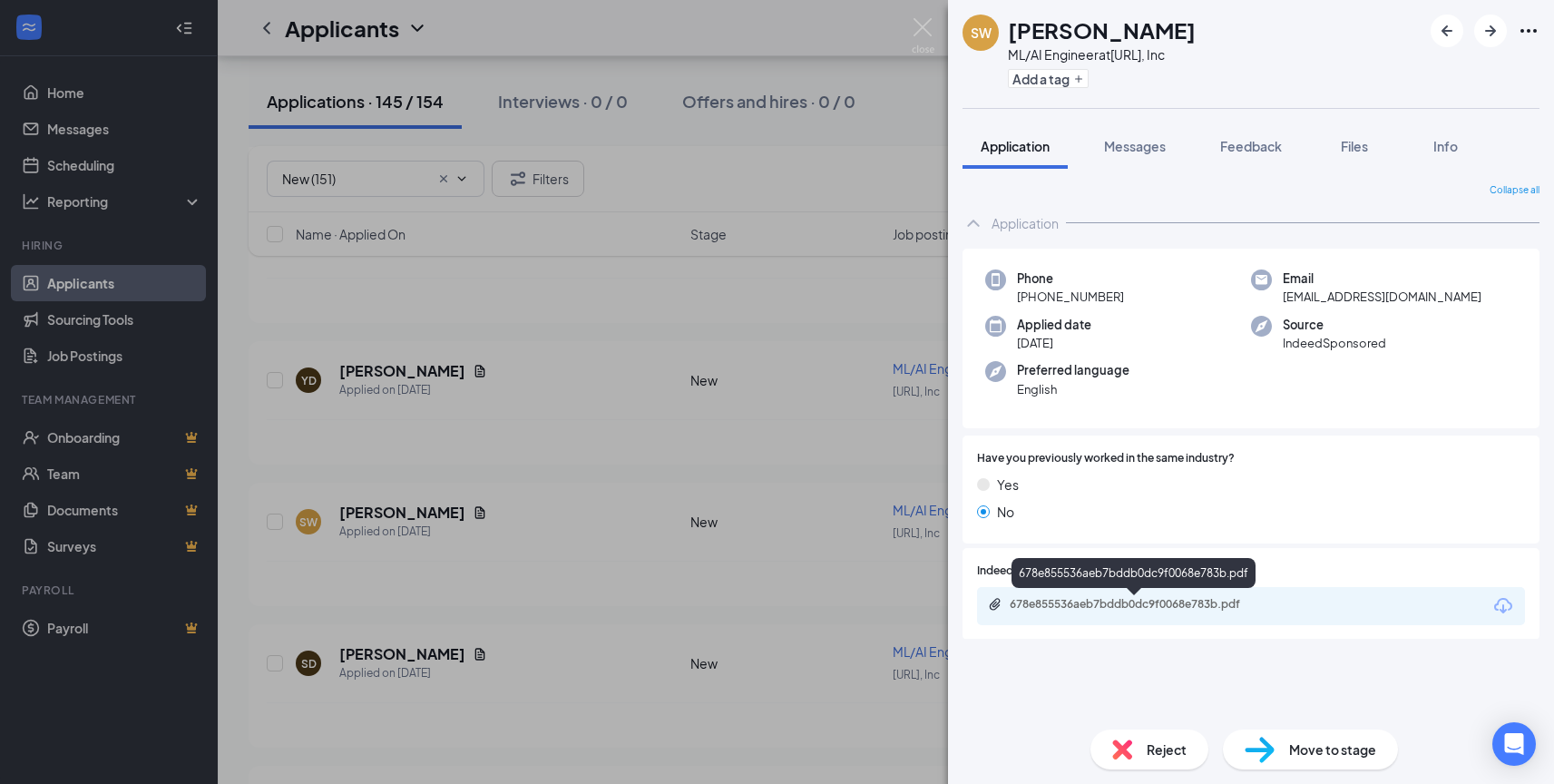
click at [1102, 606] on div "678e855536aeb7bddb0dc9f0068e783b.pdf" at bounding box center [1136, 604] width 254 height 14
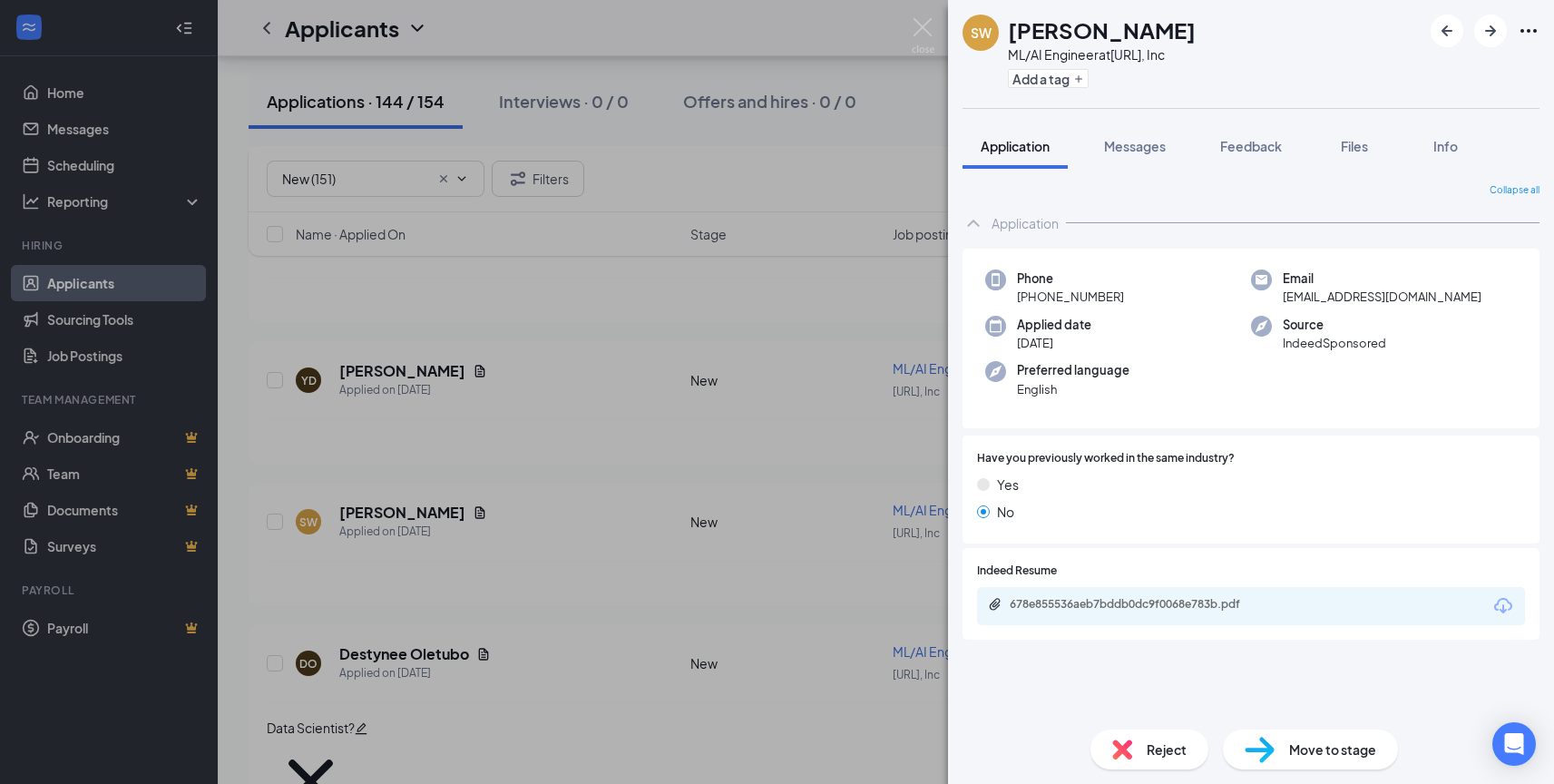
click at [1251, 745] on img at bounding box center [1259, 749] width 30 height 26
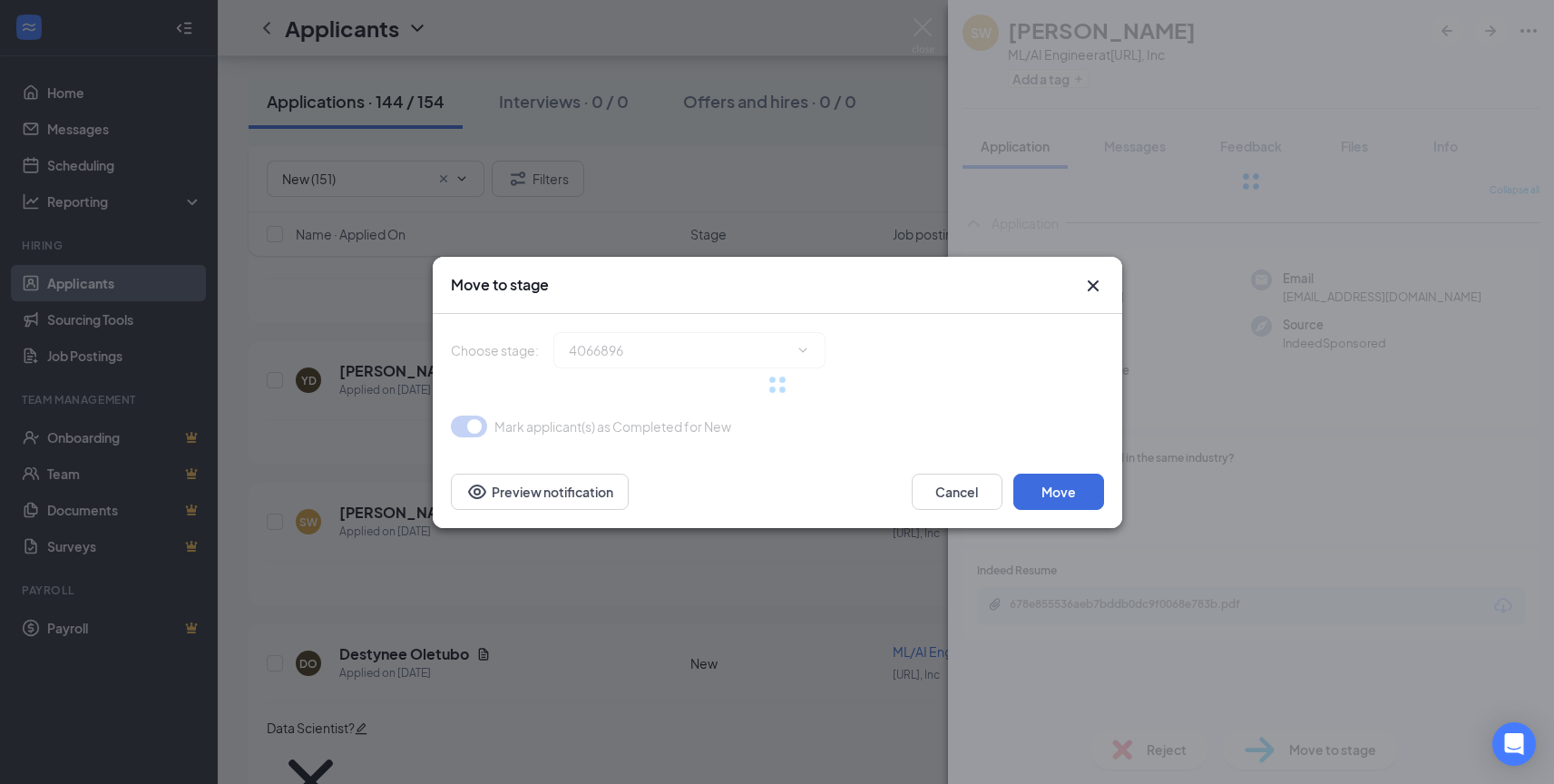
type input "Recruiter Review (next stage)"
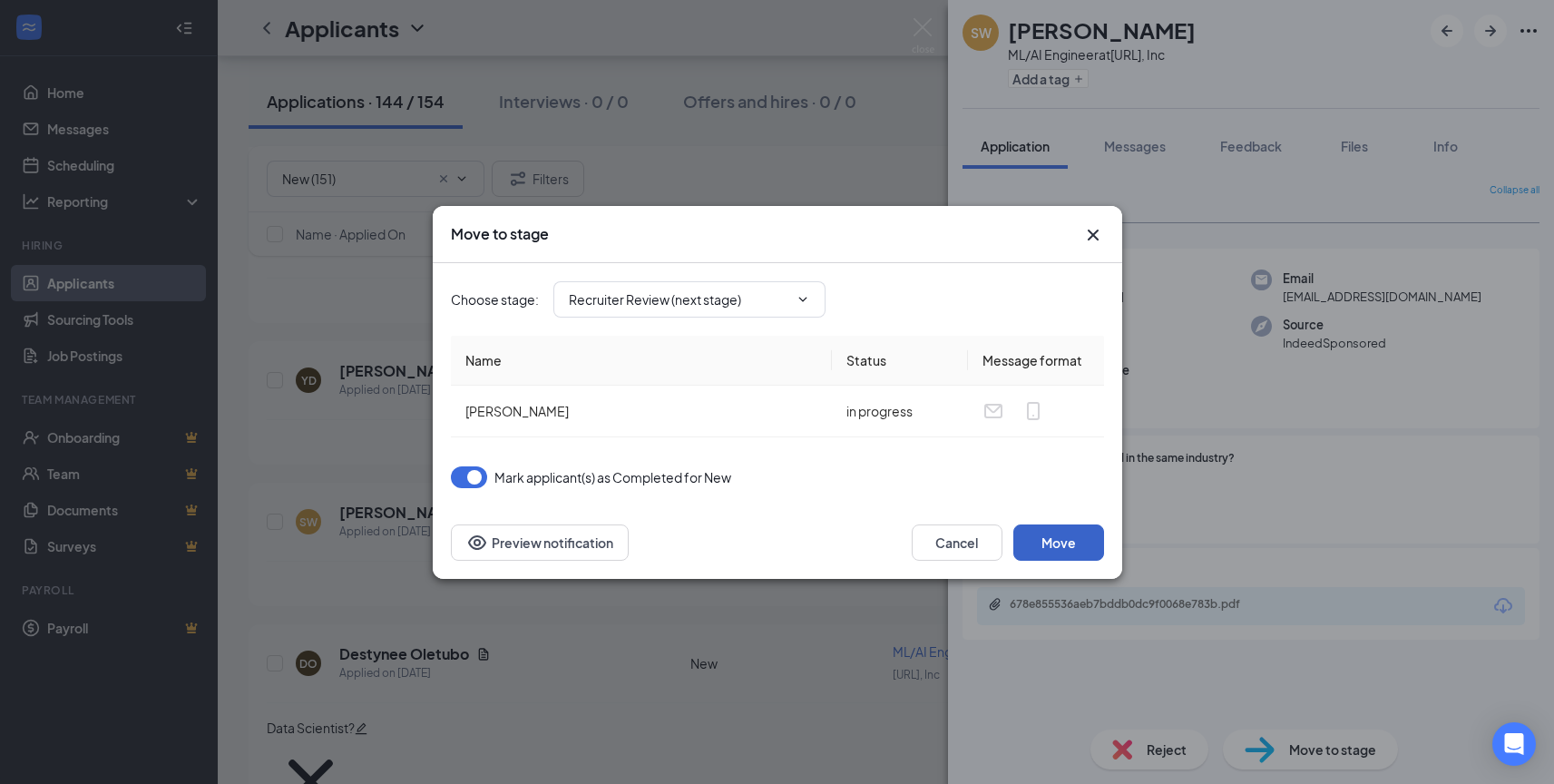
click at [1051, 547] on button "Move" at bounding box center [1059, 542] width 91 height 36
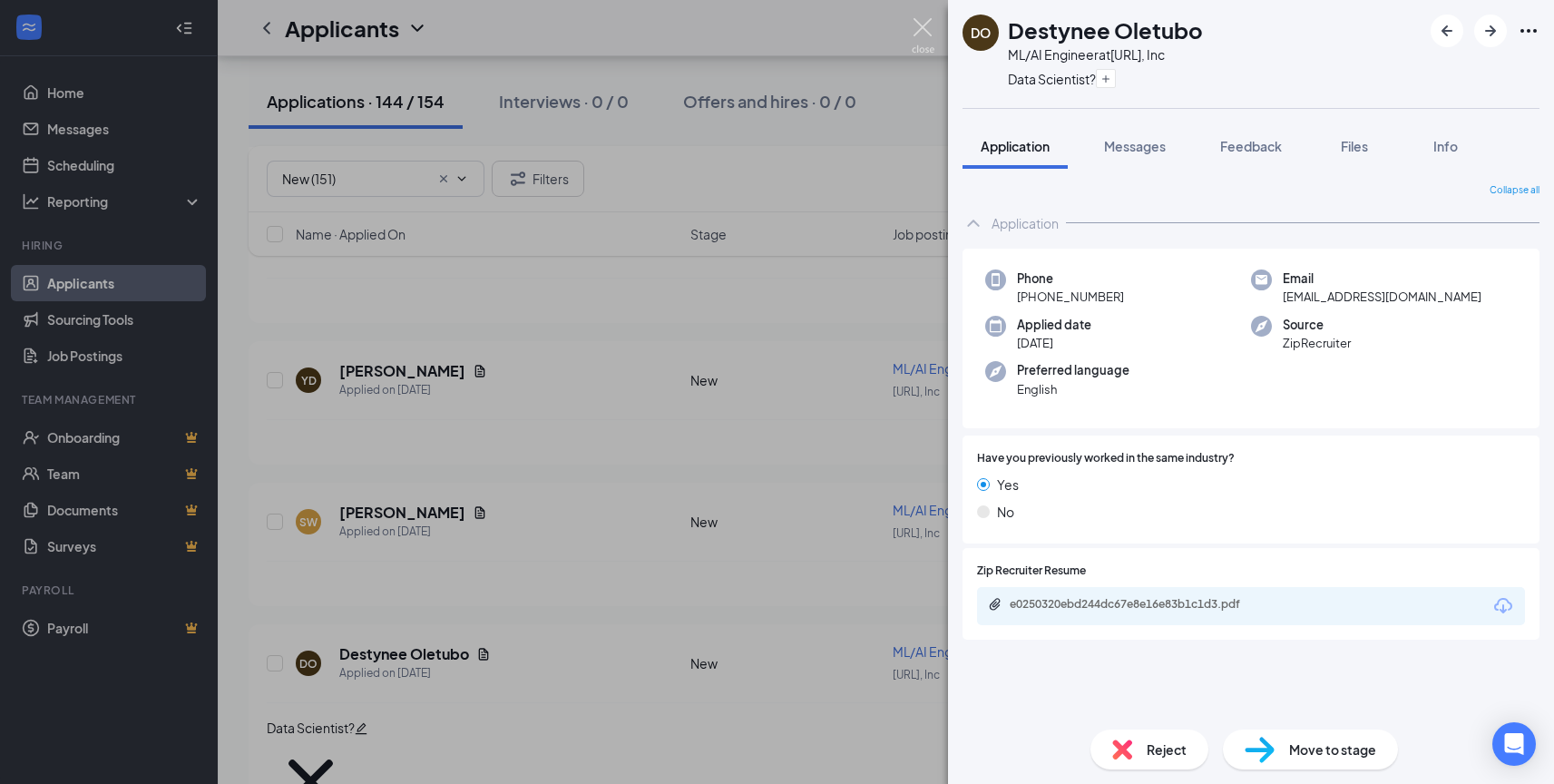
click at [920, 25] on img at bounding box center [923, 36] width 23 height 36
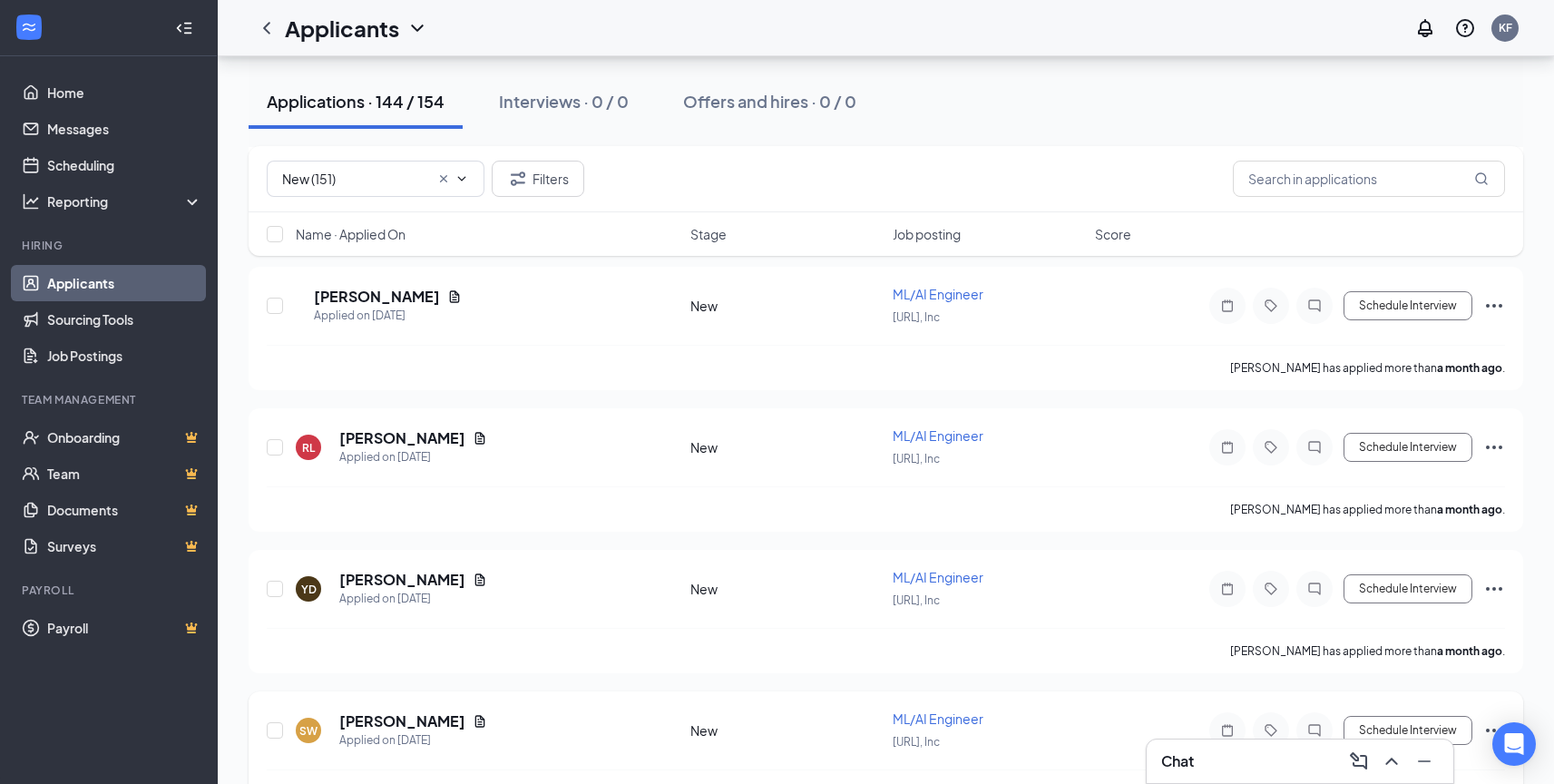
scroll to position [19013, 0]
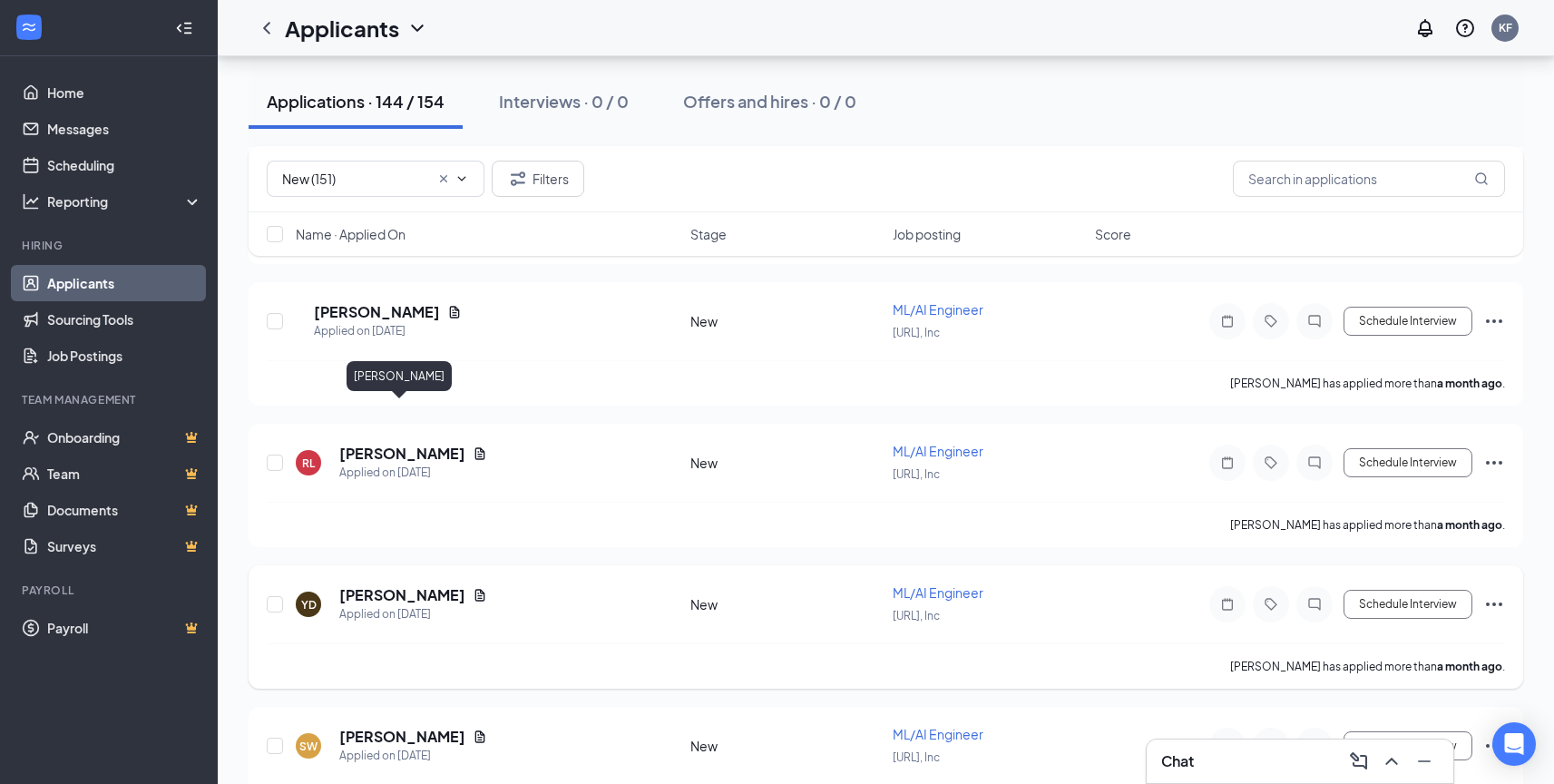
click at [415, 585] on h5 "[PERSON_NAME]" at bounding box center [402, 595] width 126 height 20
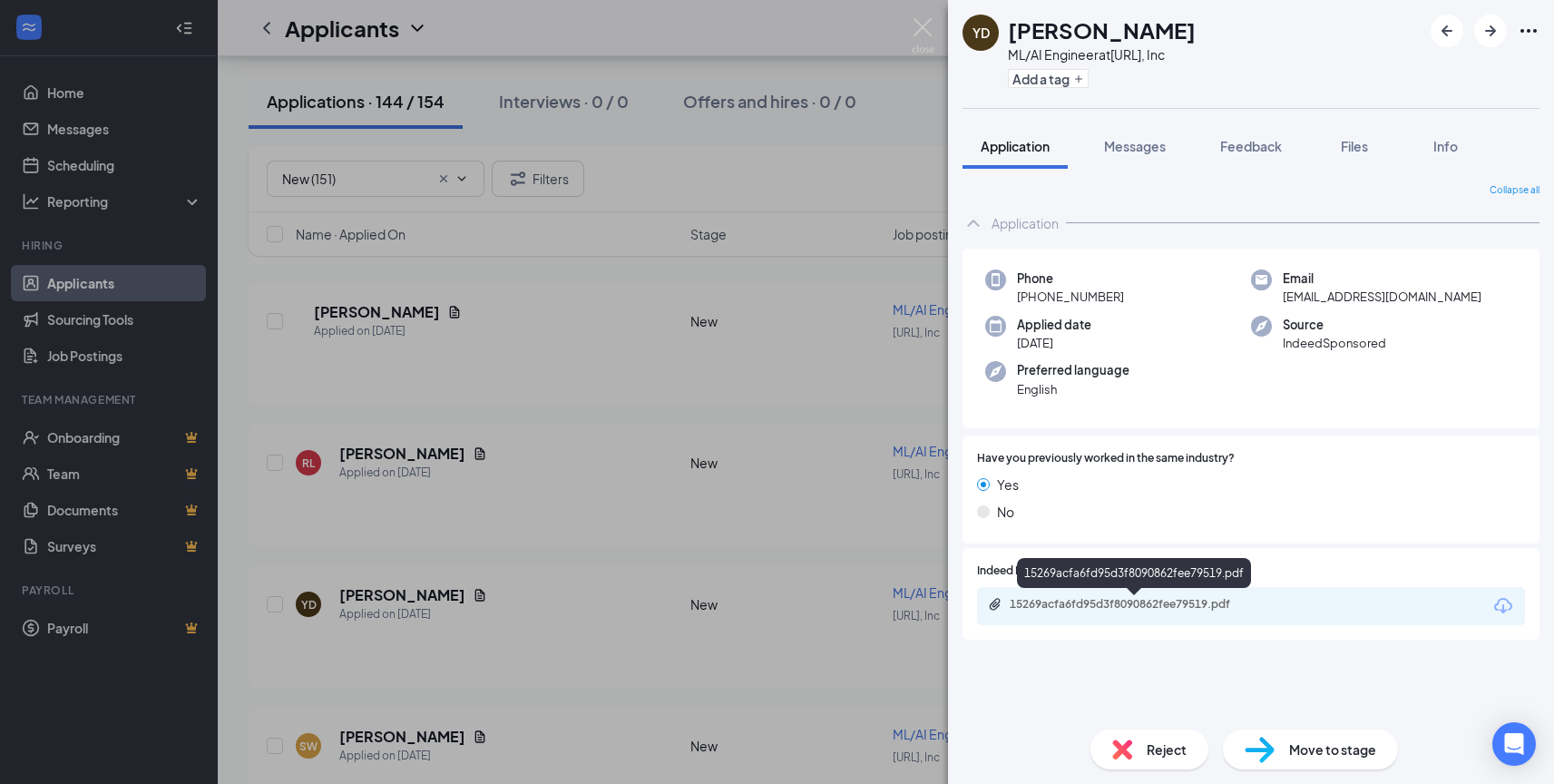
click at [1076, 606] on div "15269acfa6fd95d3f8090862fee79519.pdf" at bounding box center [1136, 604] width 254 height 14
click at [1136, 748] on div "Reject" at bounding box center [1149, 749] width 118 height 40
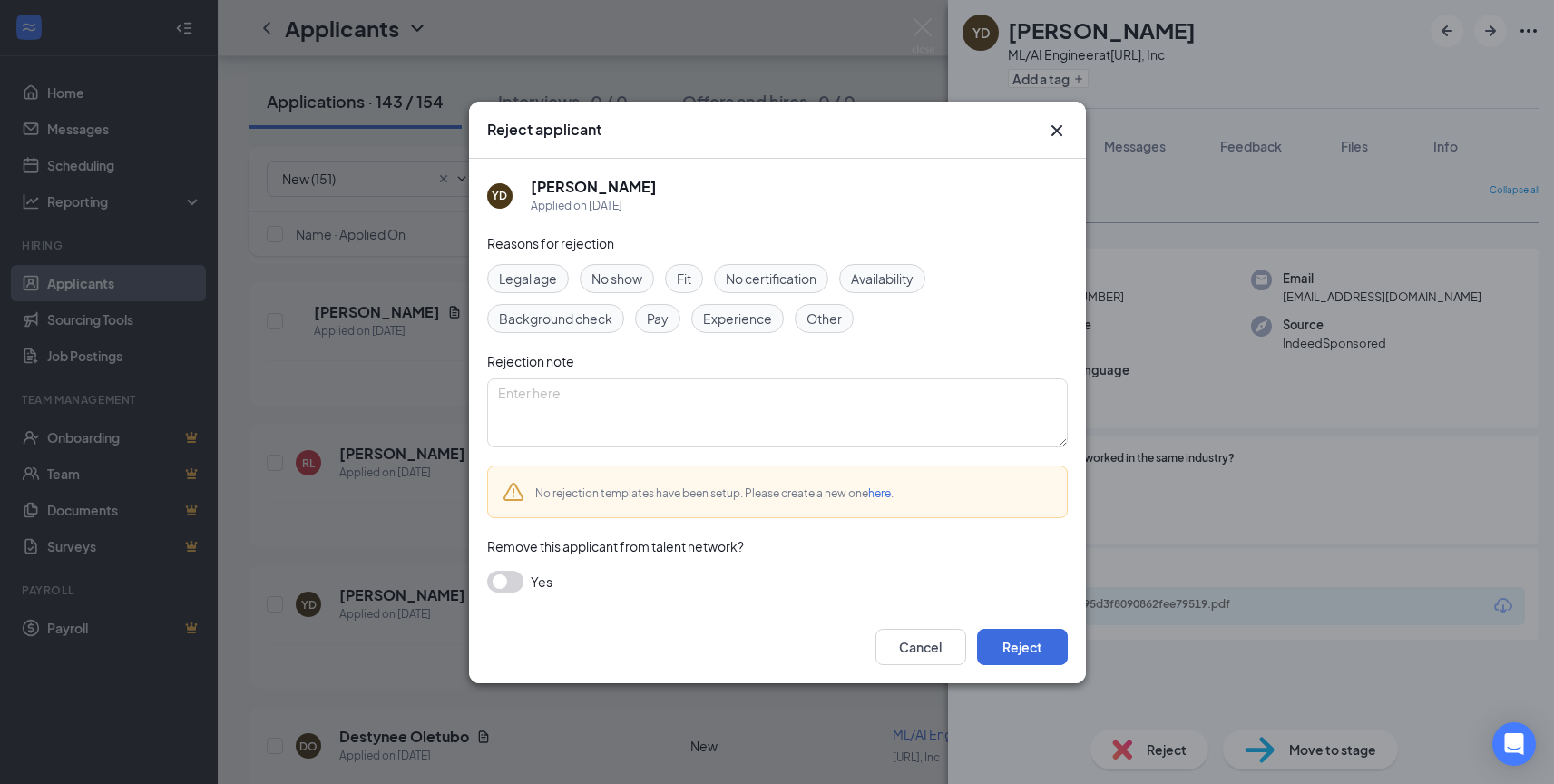
click at [724, 318] on span "Experience" at bounding box center [738, 318] width 69 height 20
click at [1020, 652] on button "Reject" at bounding box center [1022, 647] width 91 height 36
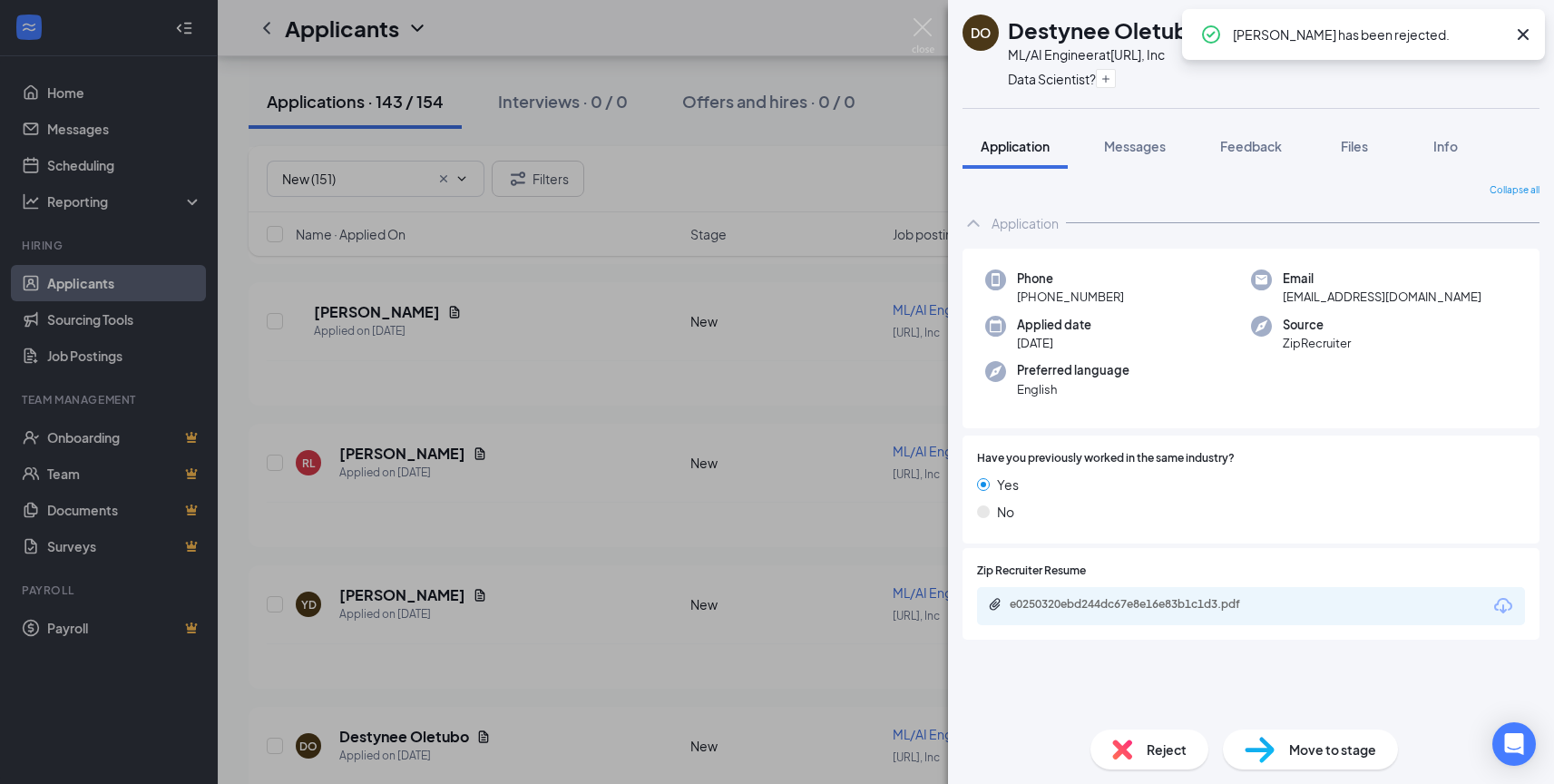
click at [909, 25] on div "DO Destynee Oletubo ML/AI Engineer at [URL], Inc Data Scientist? Application Me…" at bounding box center [777, 392] width 1554 height 784
click at [937, 24] on div "Applicants KF" at bounding box center [886, 28] width 1336 height 57
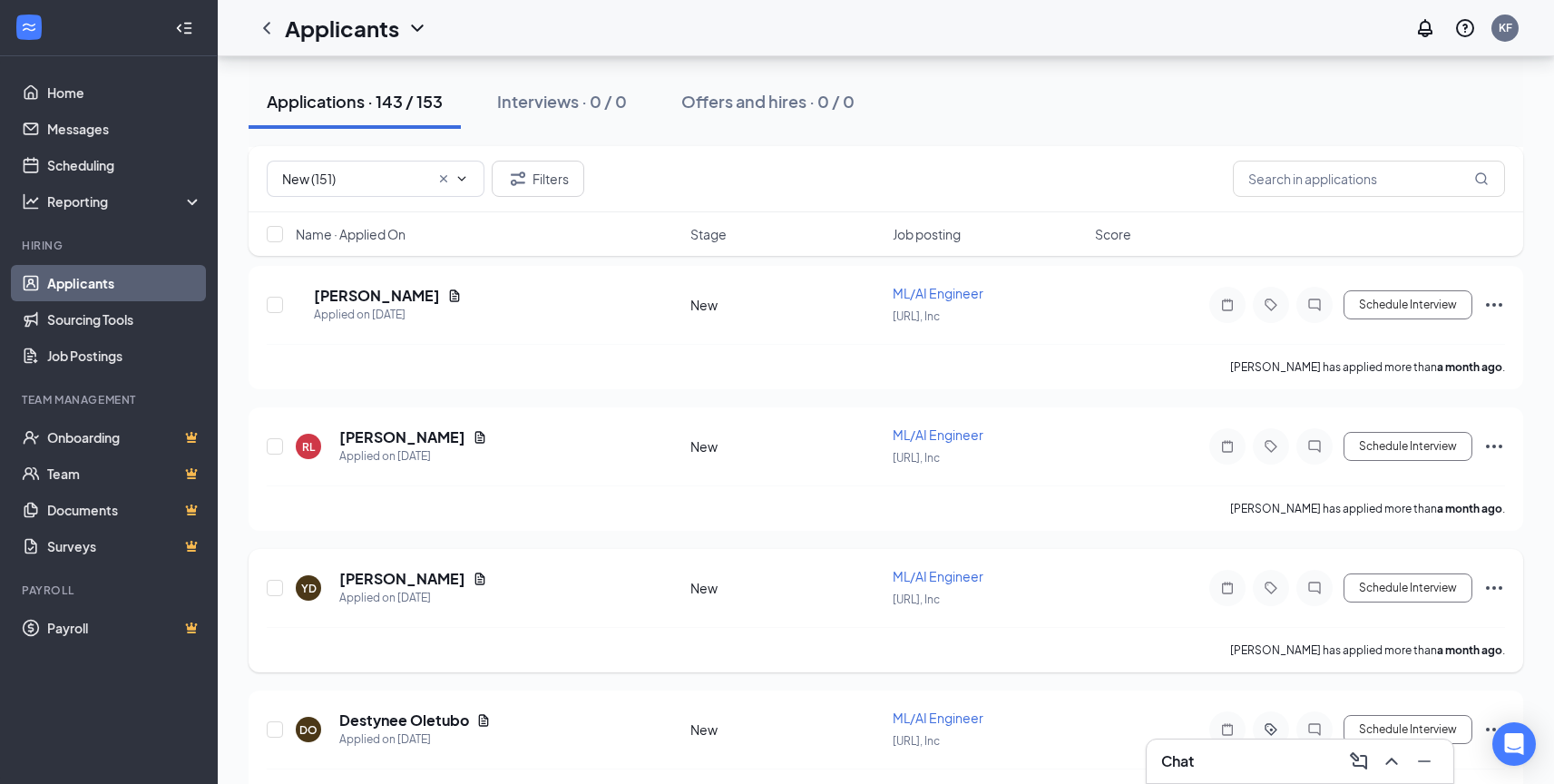
scroll to position [19026, 0]
